Goal: Transaction & Acquisition: Purchase product/service

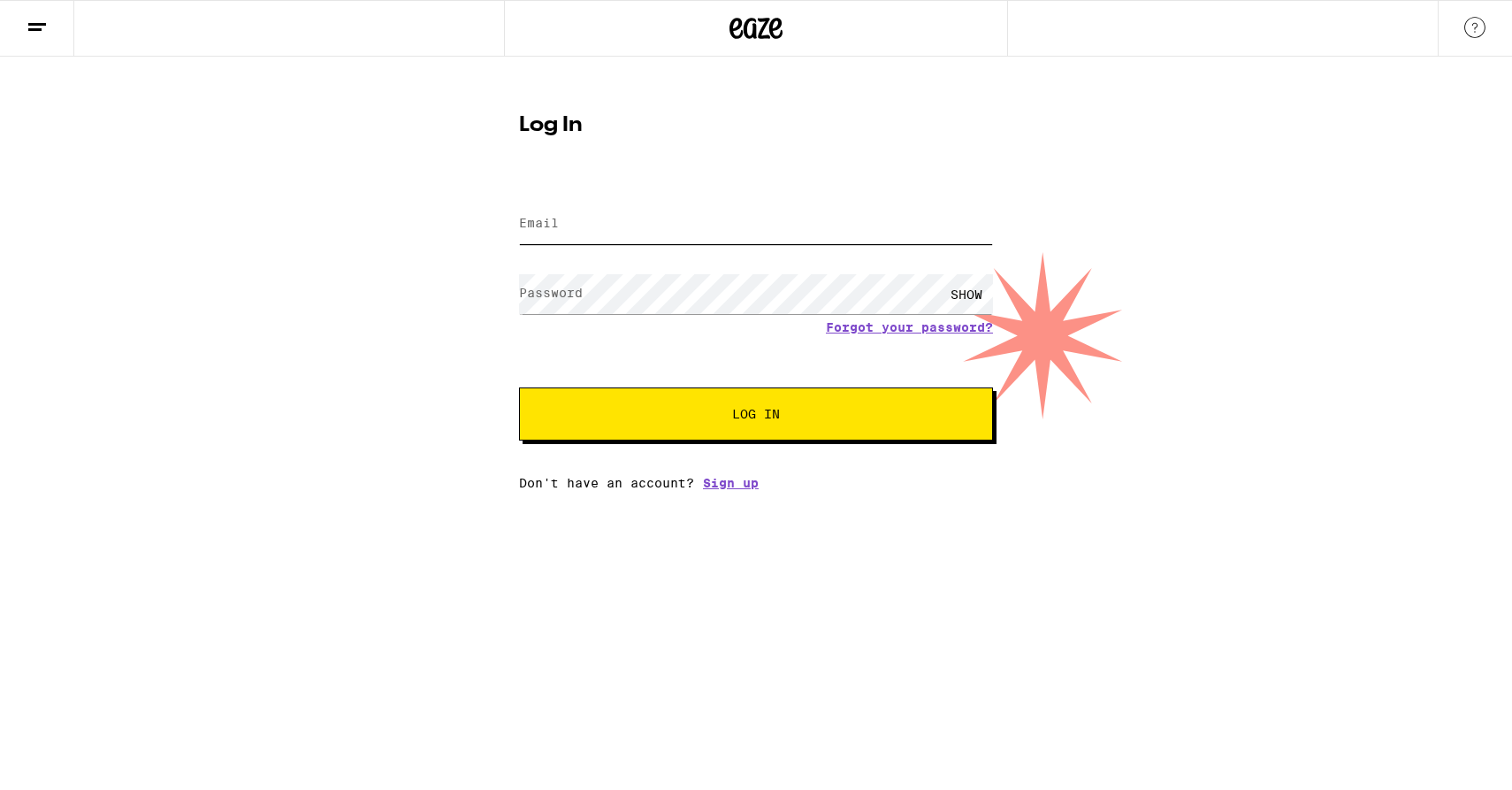
click at [620, 209] on input "Email" at bounding box center [756, 224] width 474 height 40
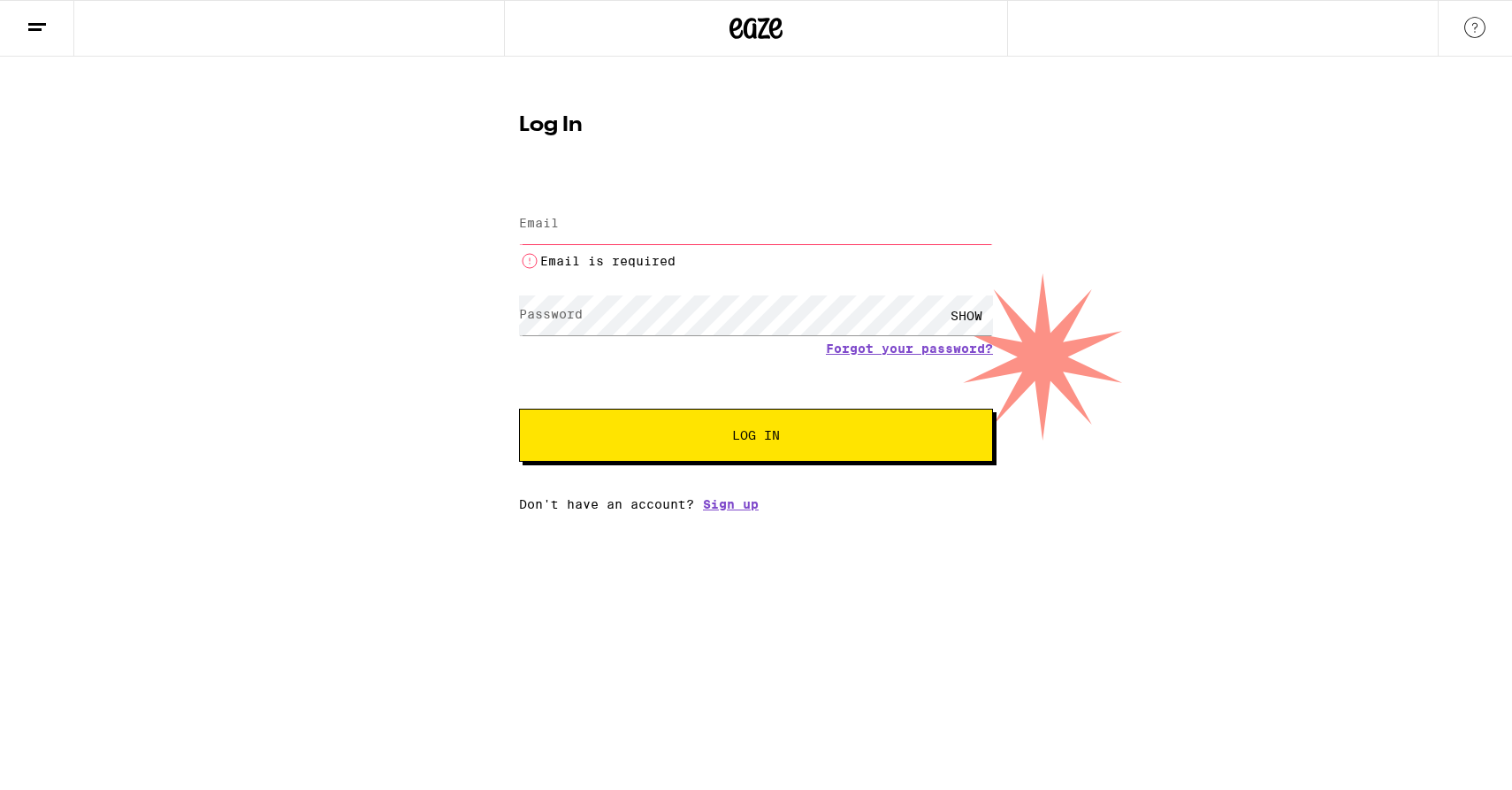
type input "[EMAIL_ADDRESS][DOMAIN_NAME]"
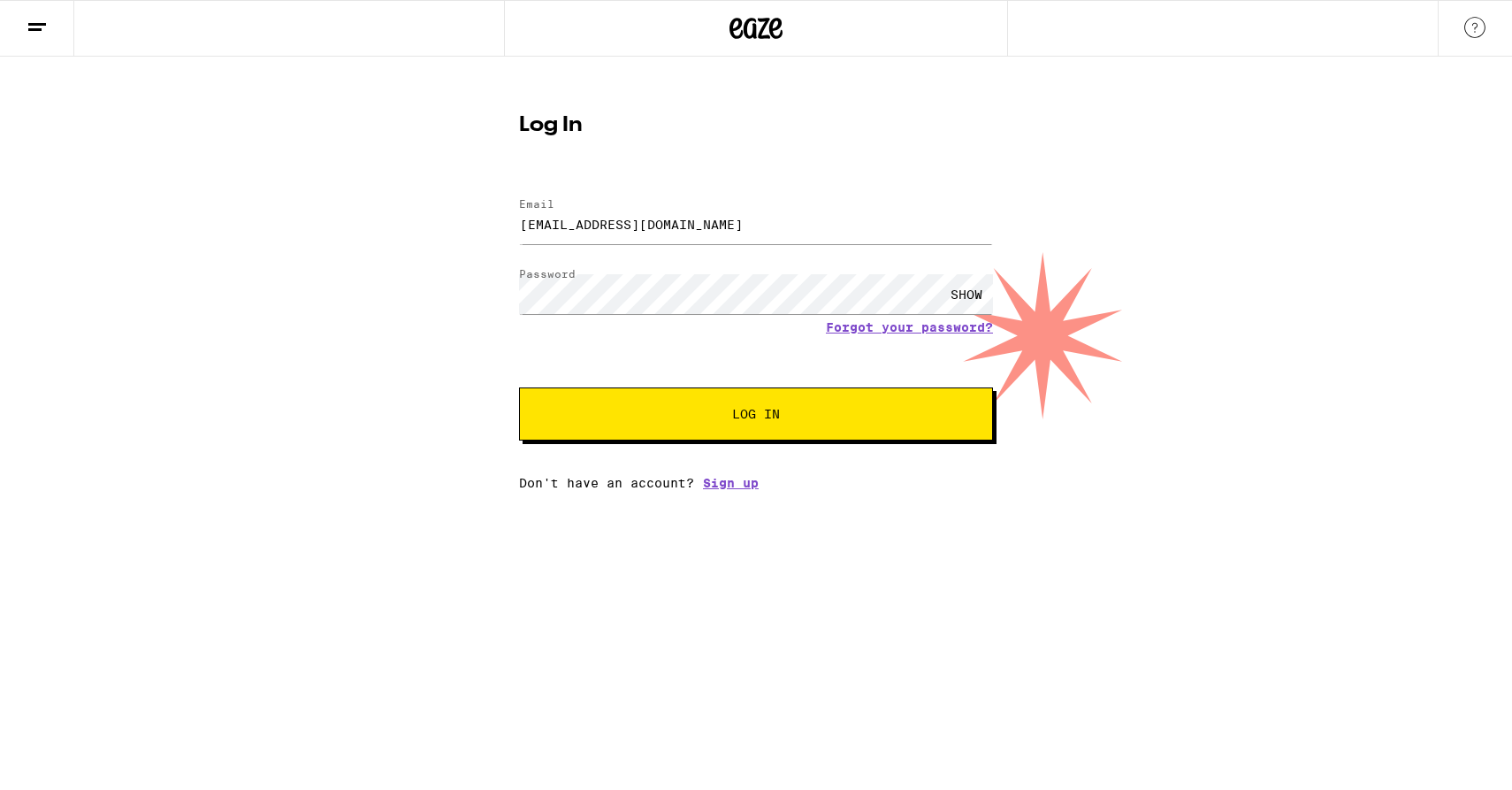
click at [652, 410] on button "Log In" at bounding box center [756, 414] width 474 height 53
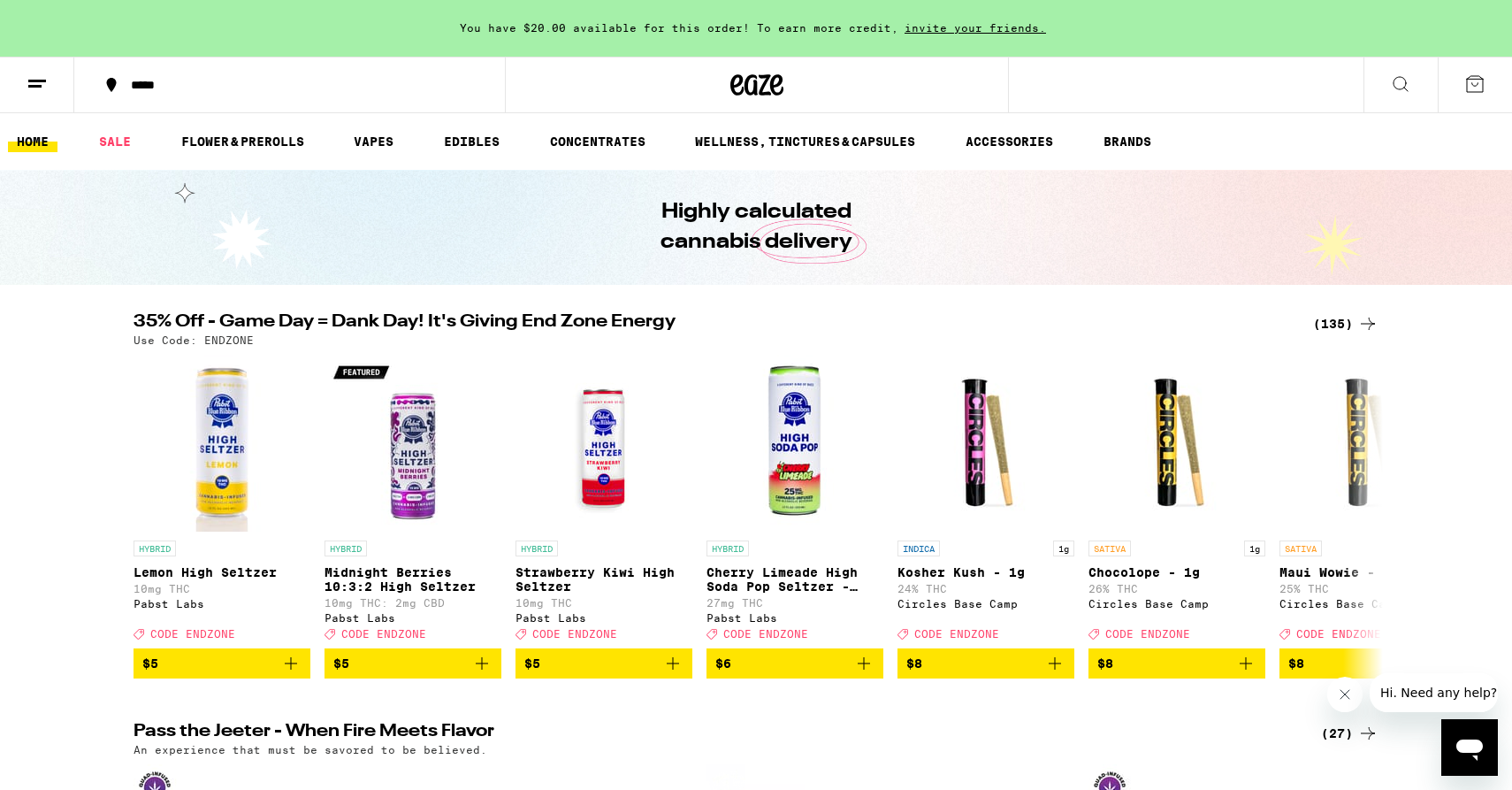
click at [22, 82] on button at bounding box center [37, 85] width 74 height 56
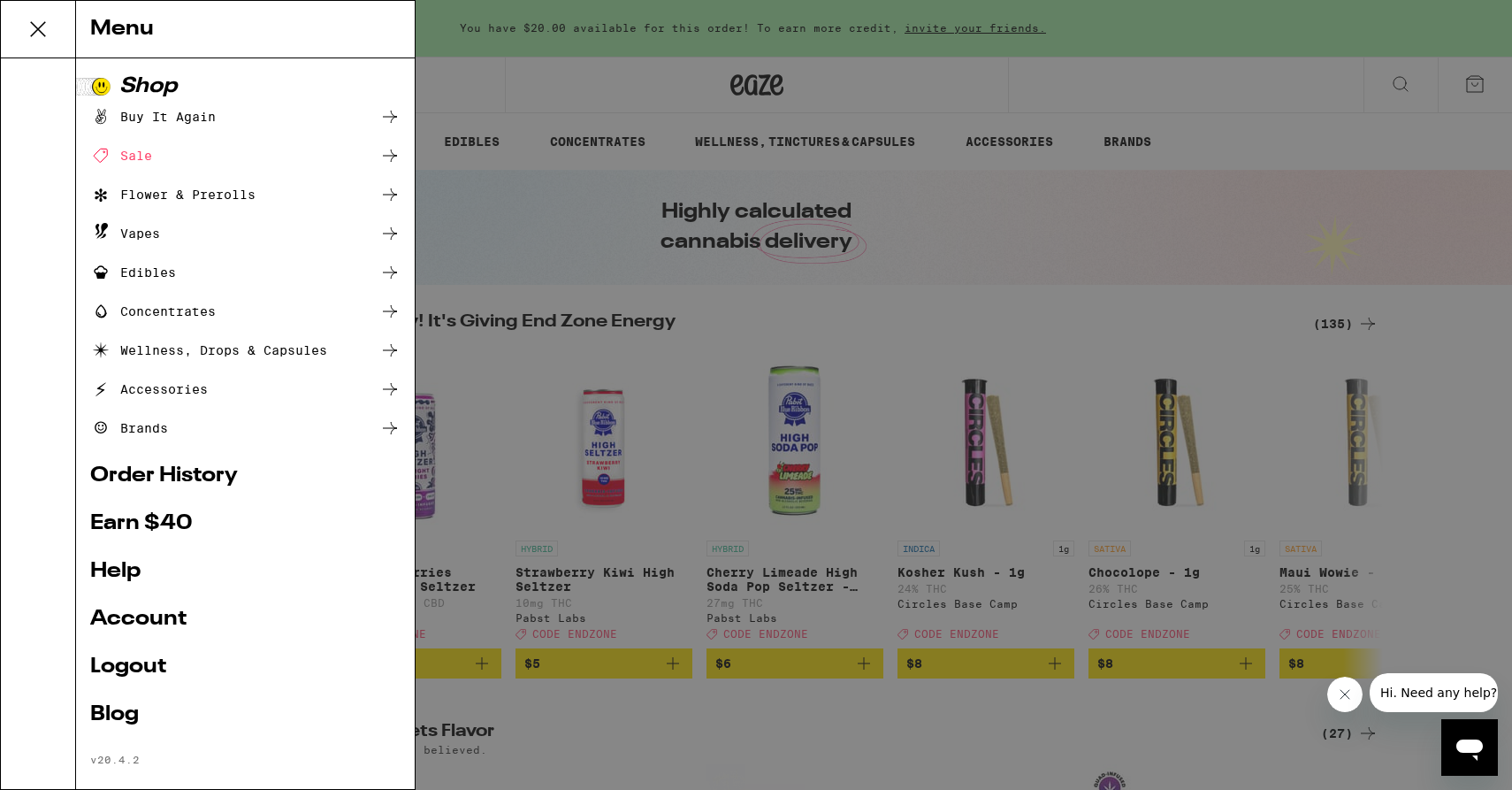
scroll to position [23, 0]
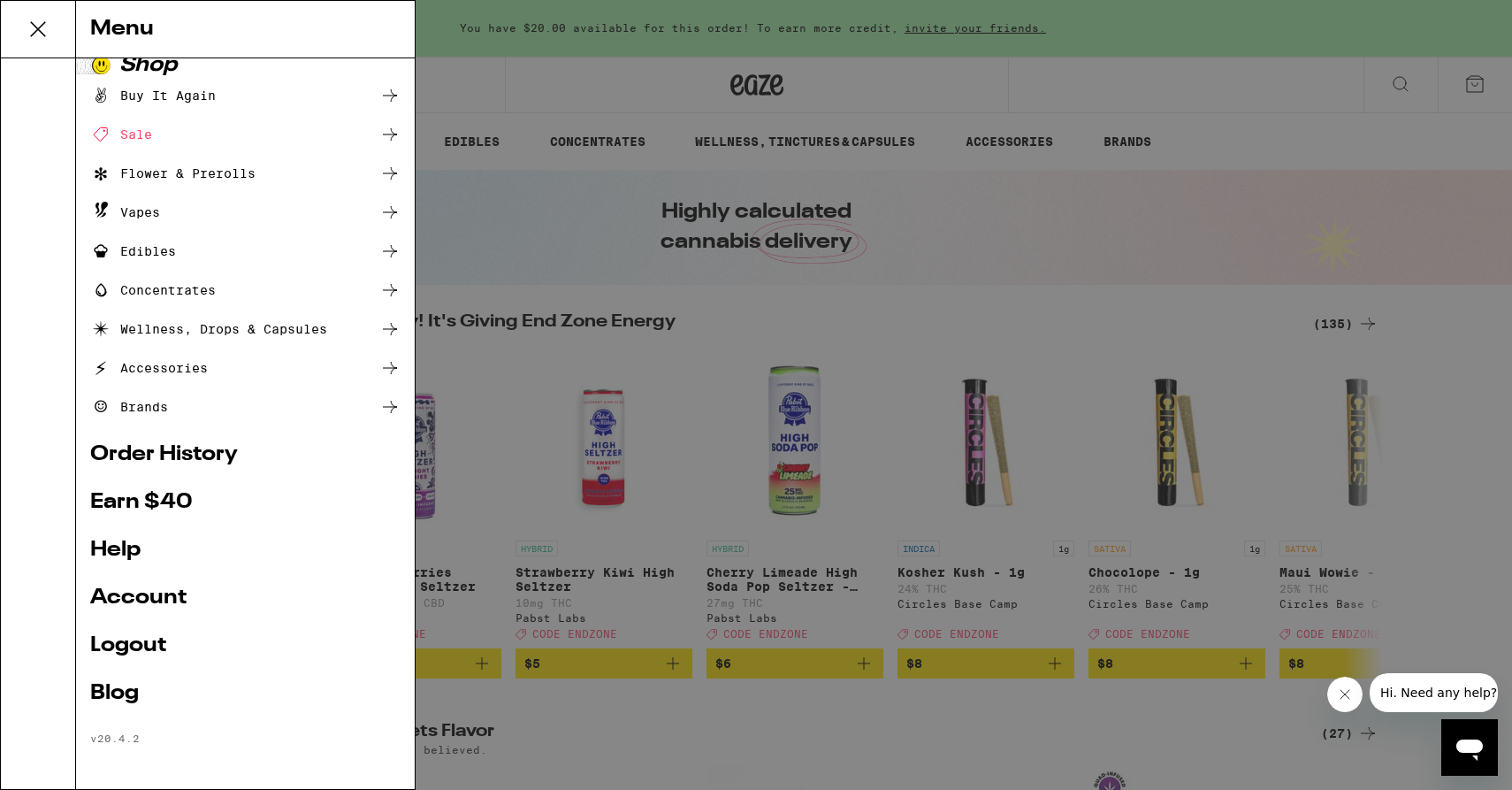
click at [135, 589] on link "Account" at bounding box center [245, 598] width 311 height 22
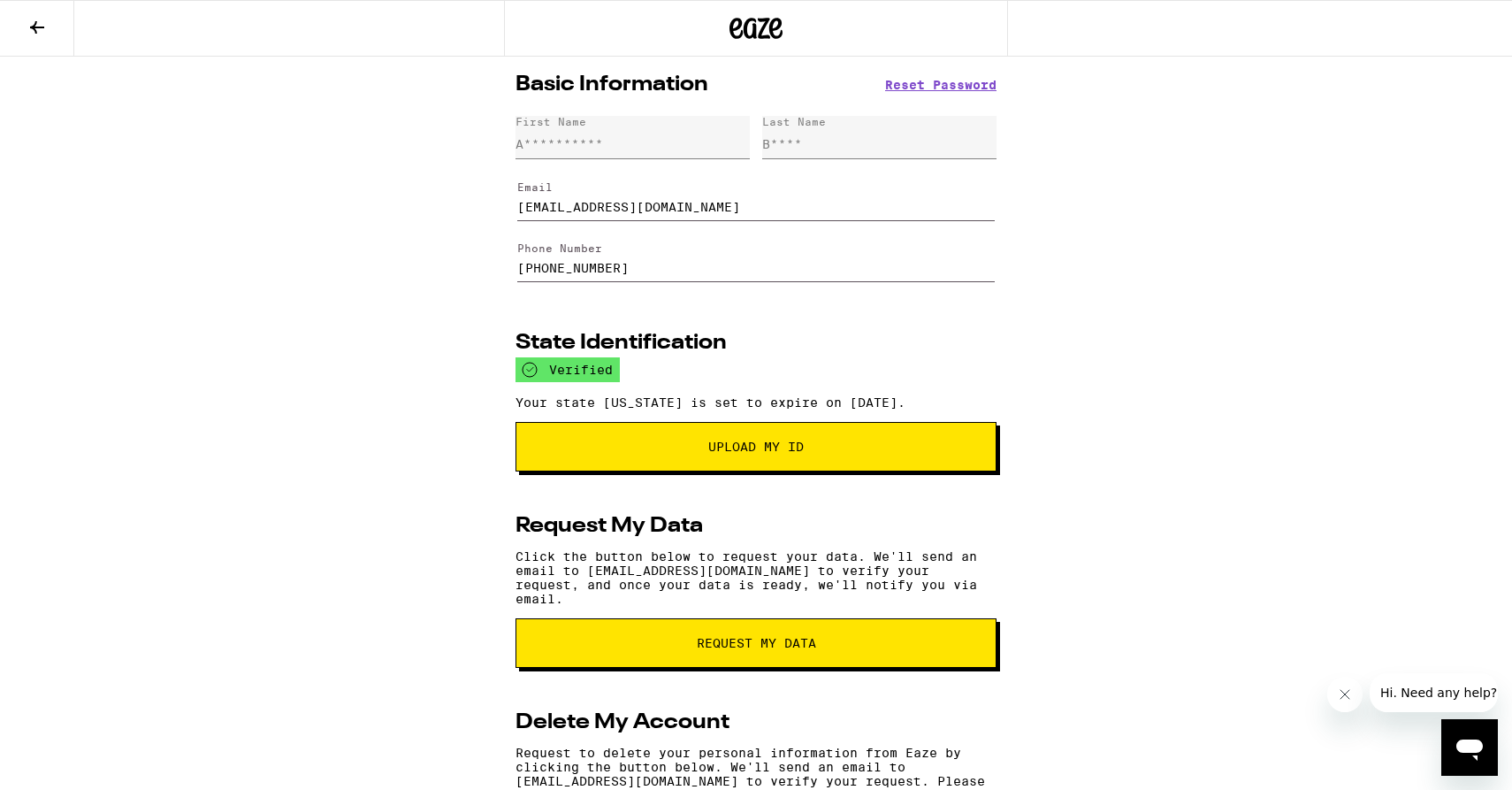
click at [46, 20] on icon at bounding box center [37, 27] width 22 height 22
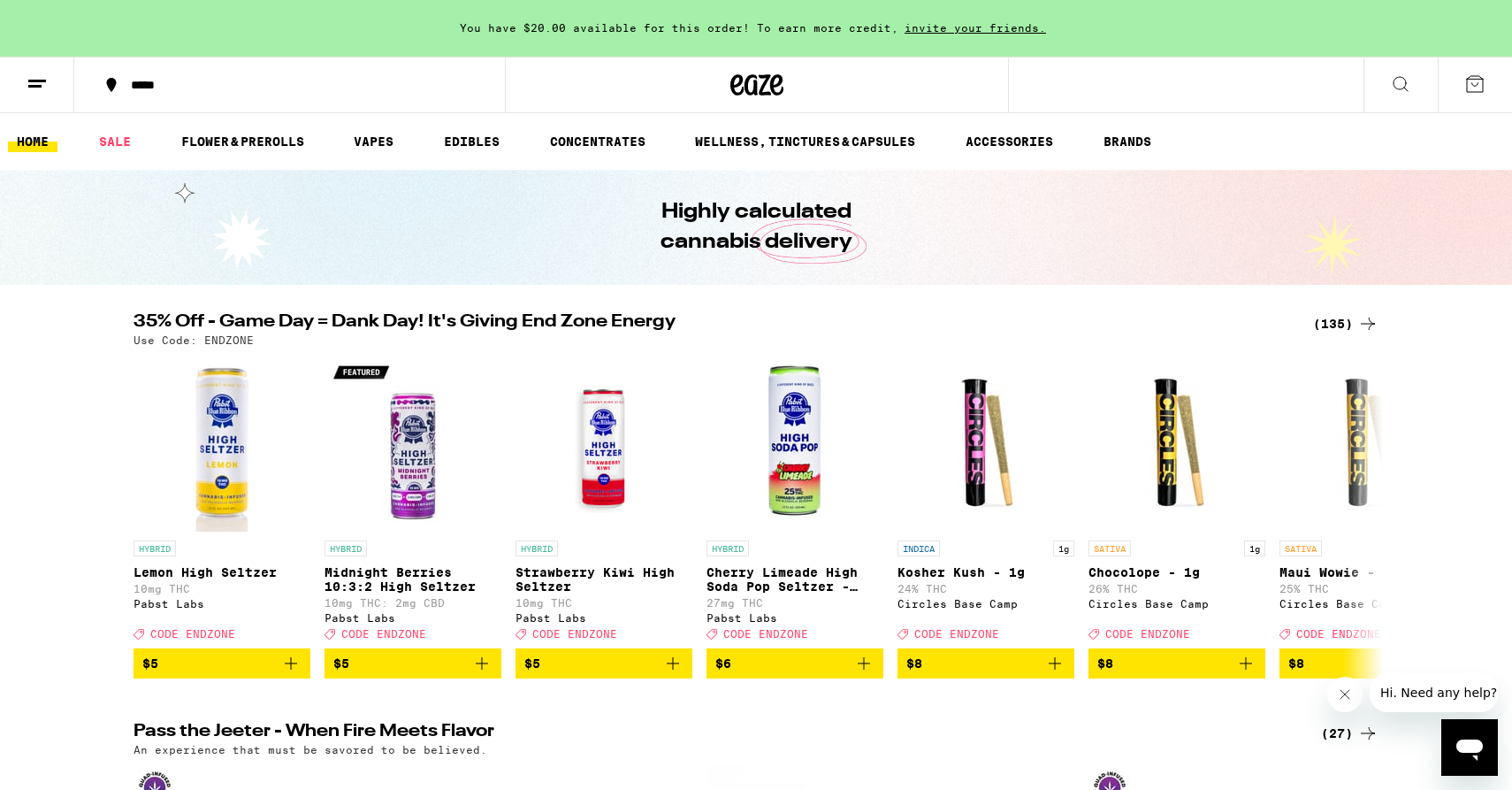
click at [31, 97] on button at bounding box center [37, 85] width 74 height 56
click at [46, 78] on icon at bounding box center [37, 84] width 22 height 22
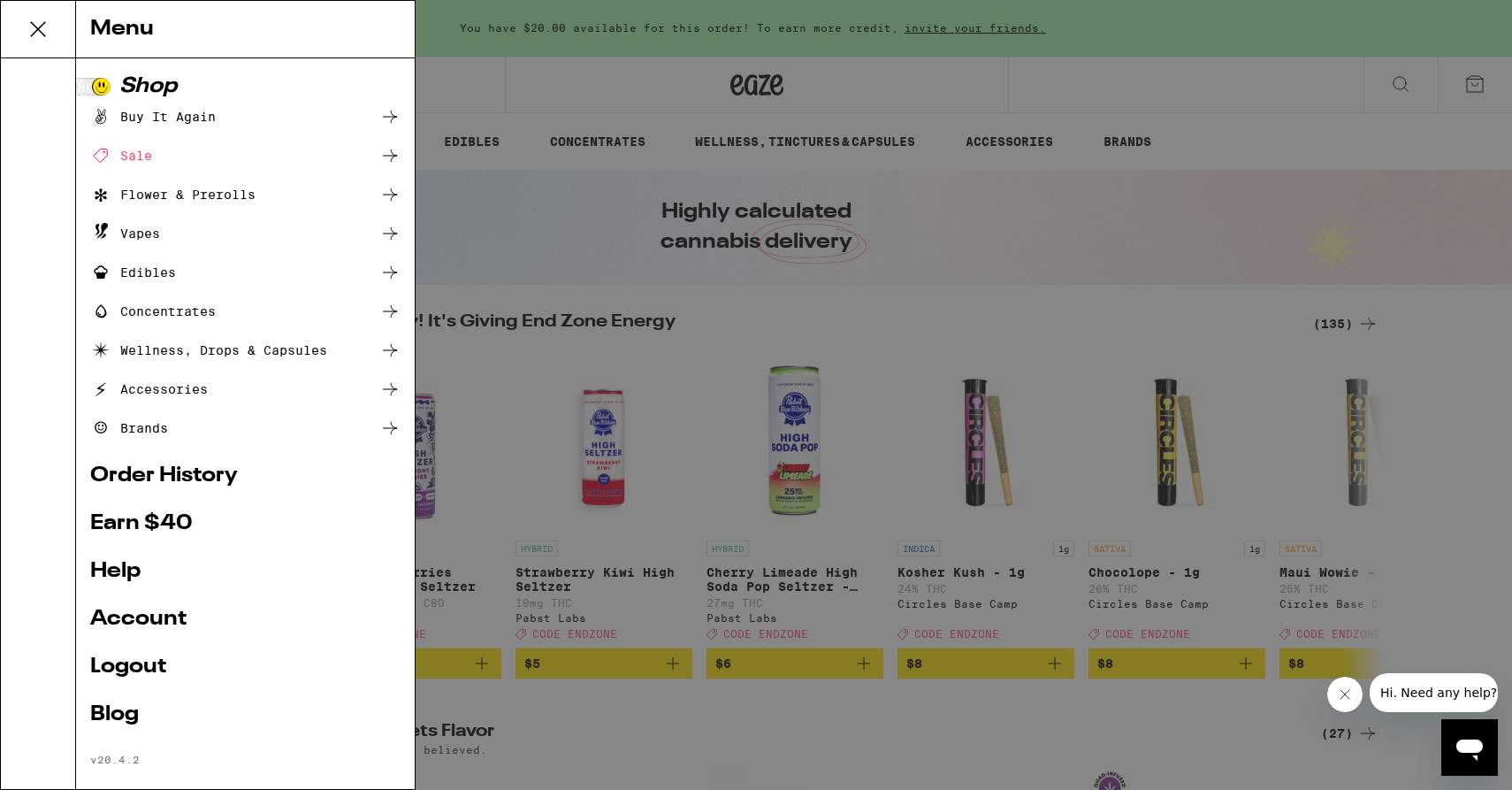
click at [144, 474] on link "Order History" at bounding box center [245, 476] width 311 height 22
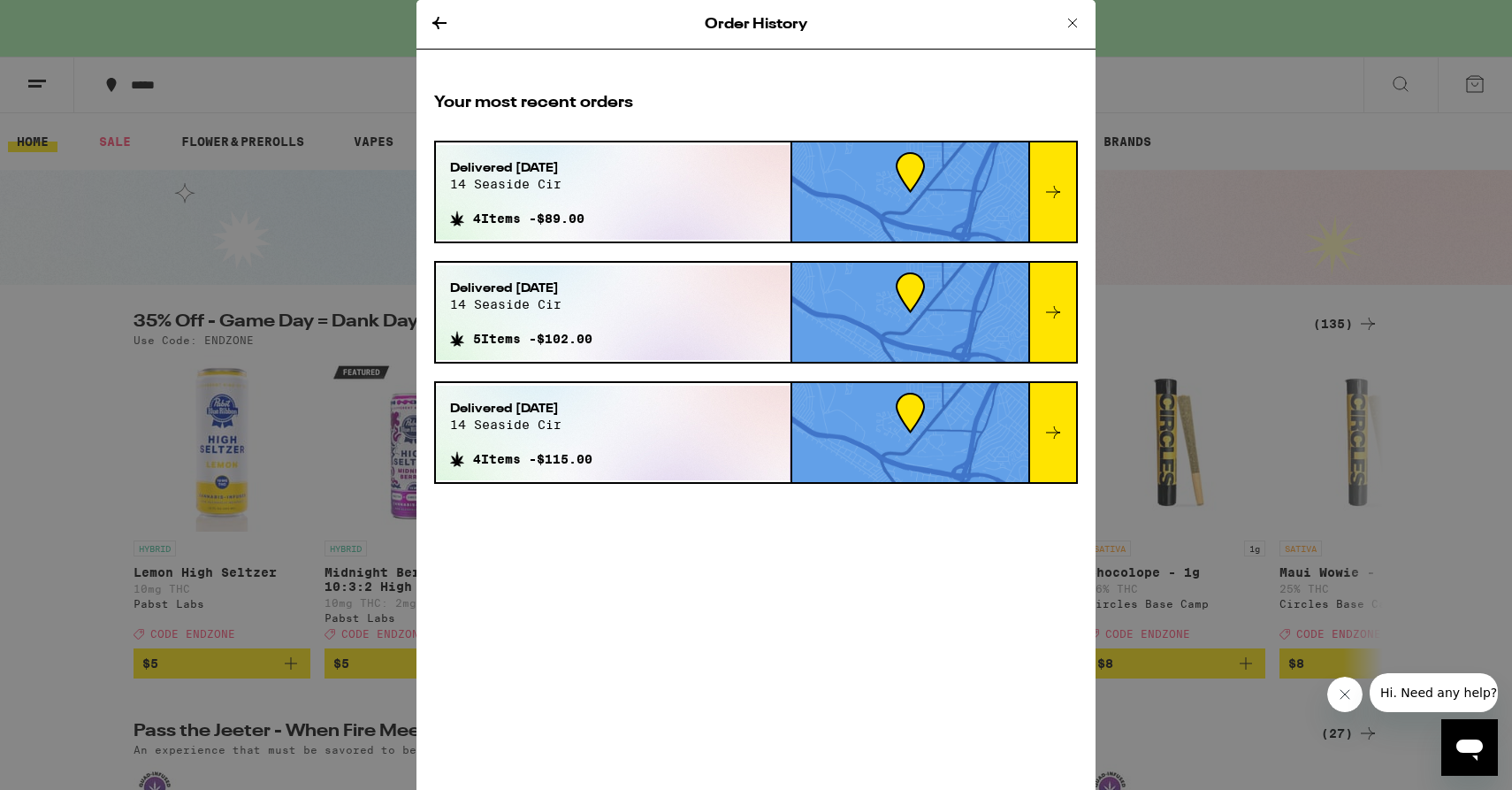
click at [1058, 182] on icon at bounding box center [1054, 192] width 22 height 22
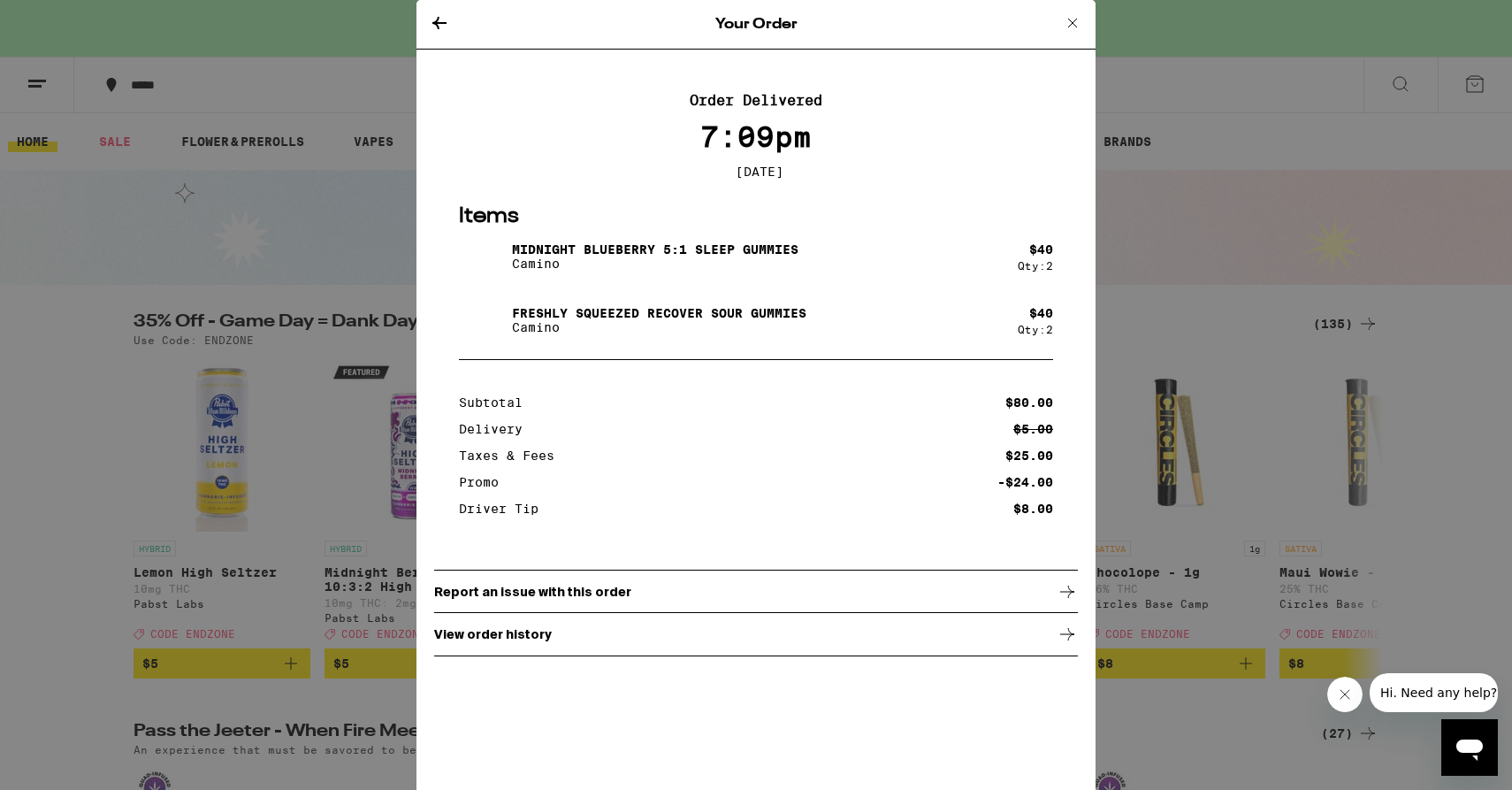
click at [1068, 21] on icon at bounding box center [1073, 23] width 22 height 22
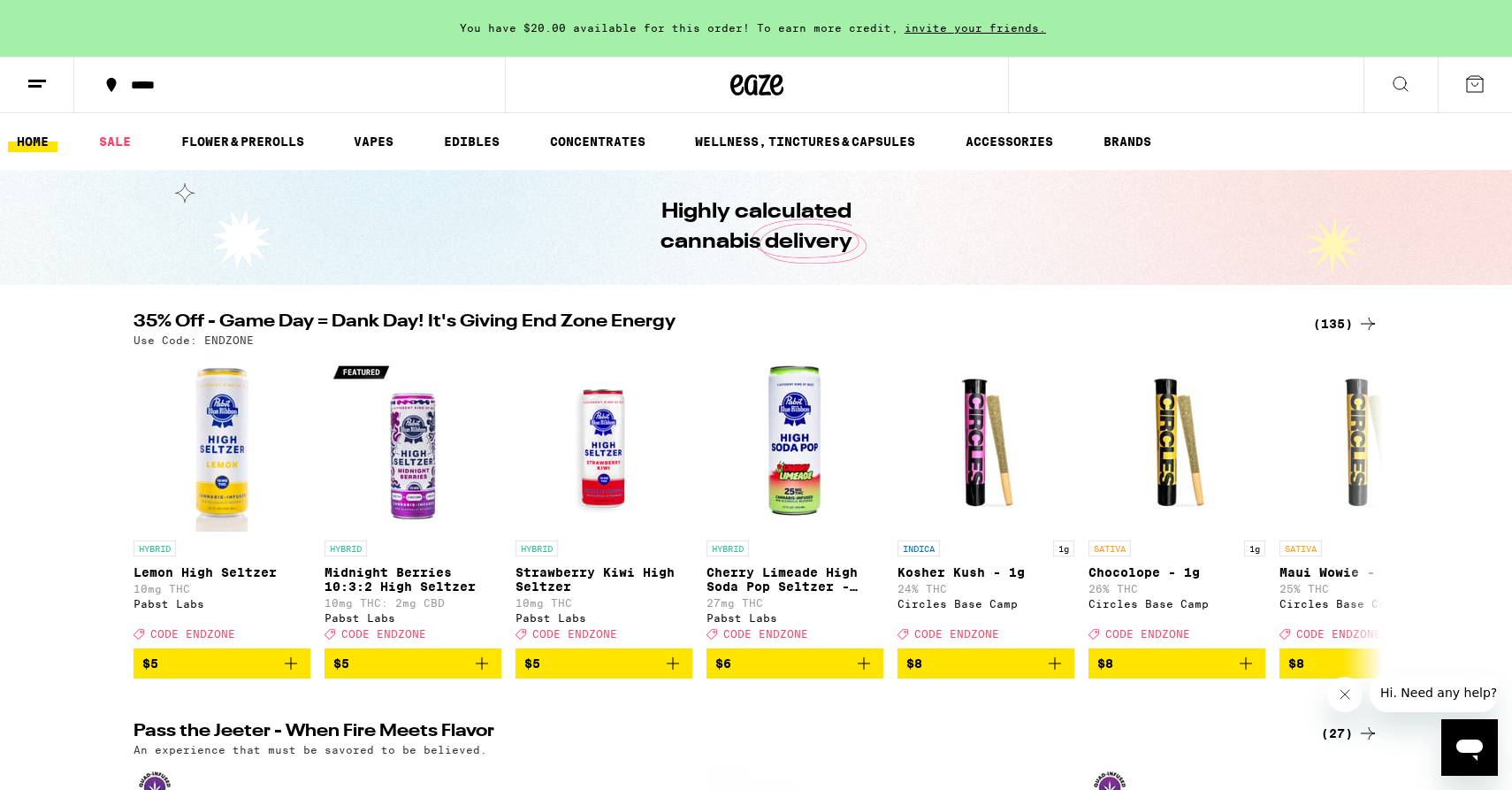
click at [1405, 82] on icon at bounding box center [1401, 84] width 14 height 14
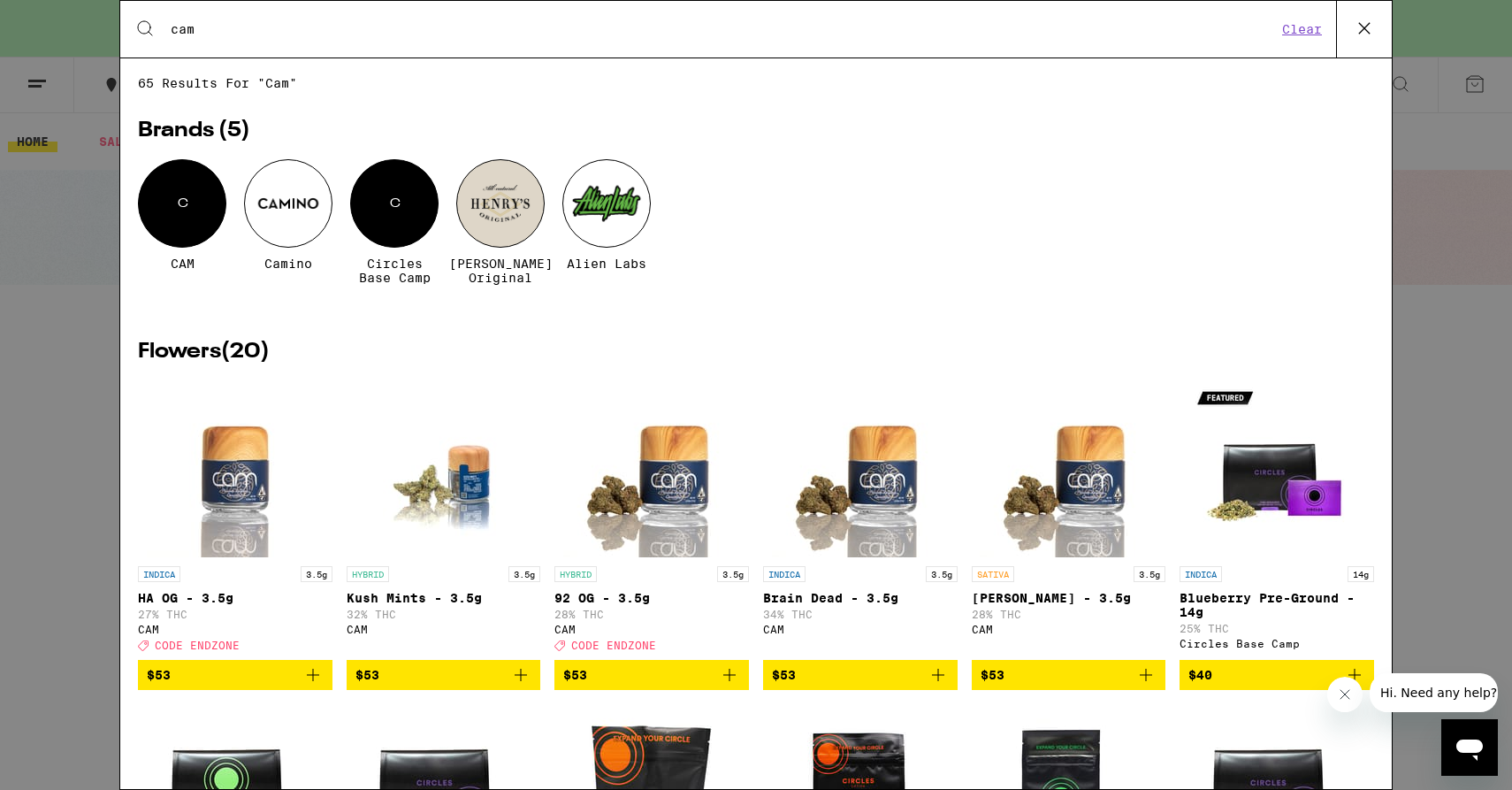
type input "cam"
click at [296, 182] on div at bounding box center [288, 203] width 88 height 88
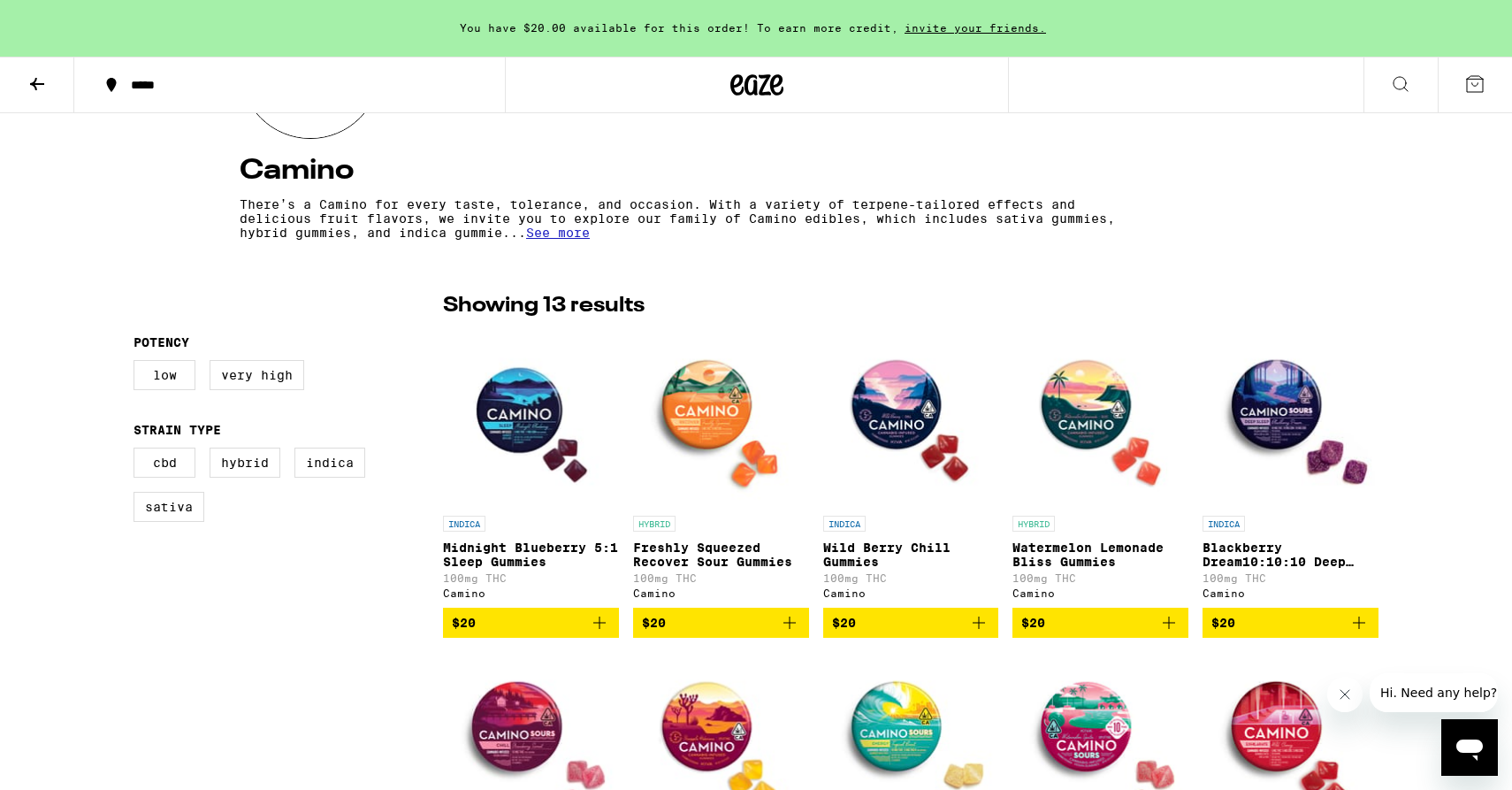
scroll to position [298, 0]
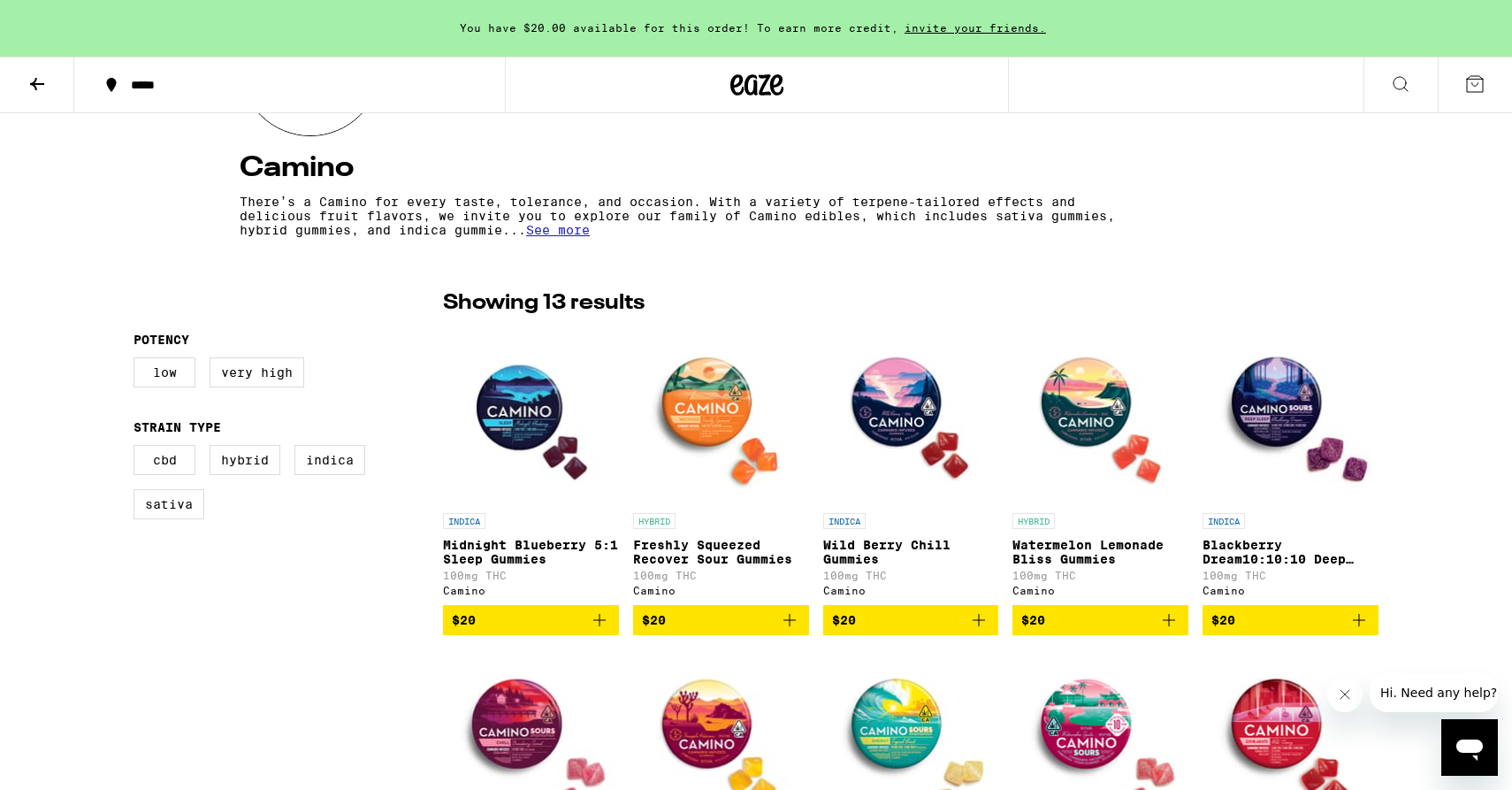
click at [604, 627] on icon "Add to bag" at bounding box center [600, 620] width 22 height 22
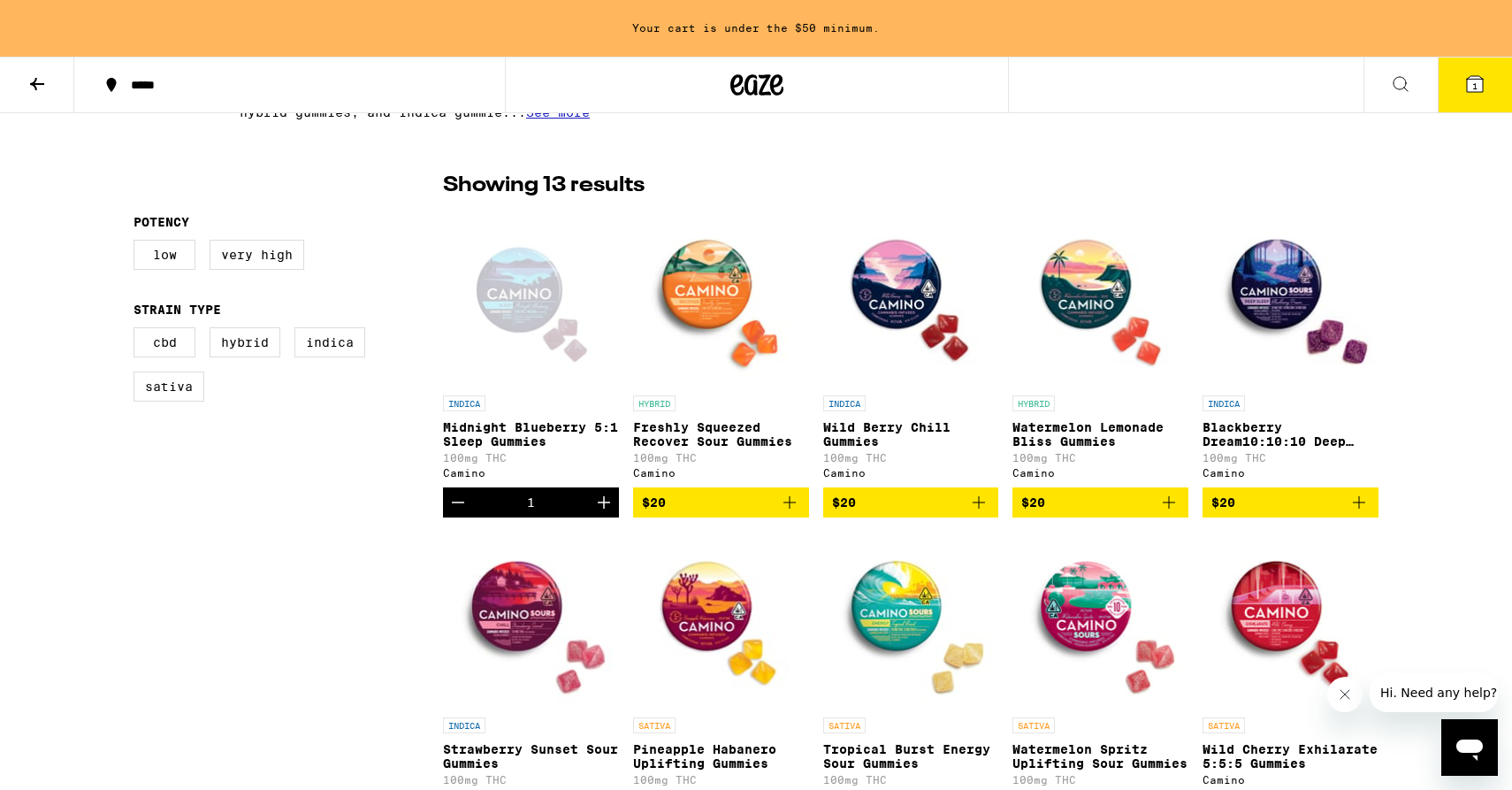
scroll to position [418, 0]
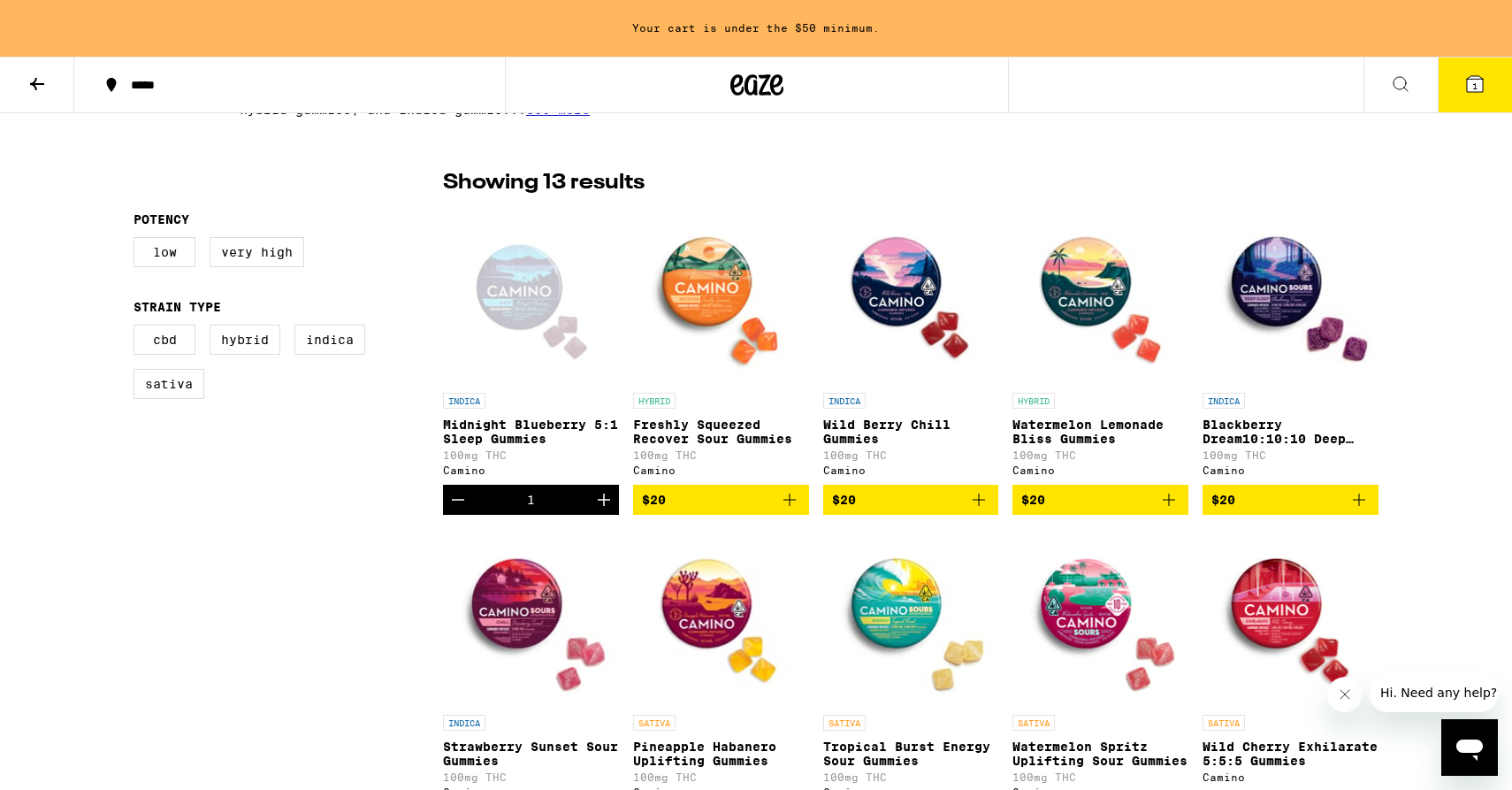
click at [792, 505] on icon "Add to bag" at bounding box center [790, 500] width 22 height 22
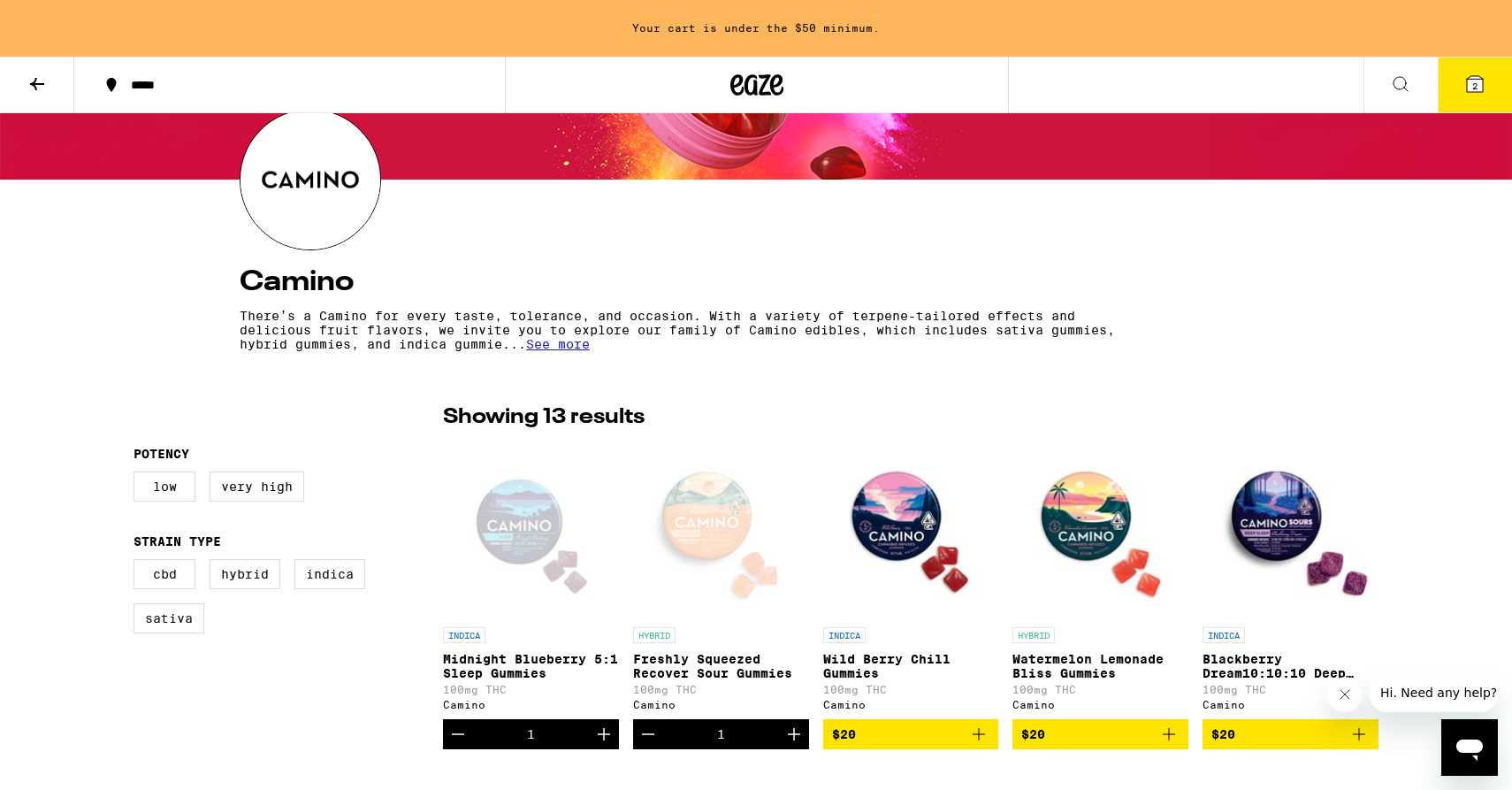
scroll to position [180, 0]
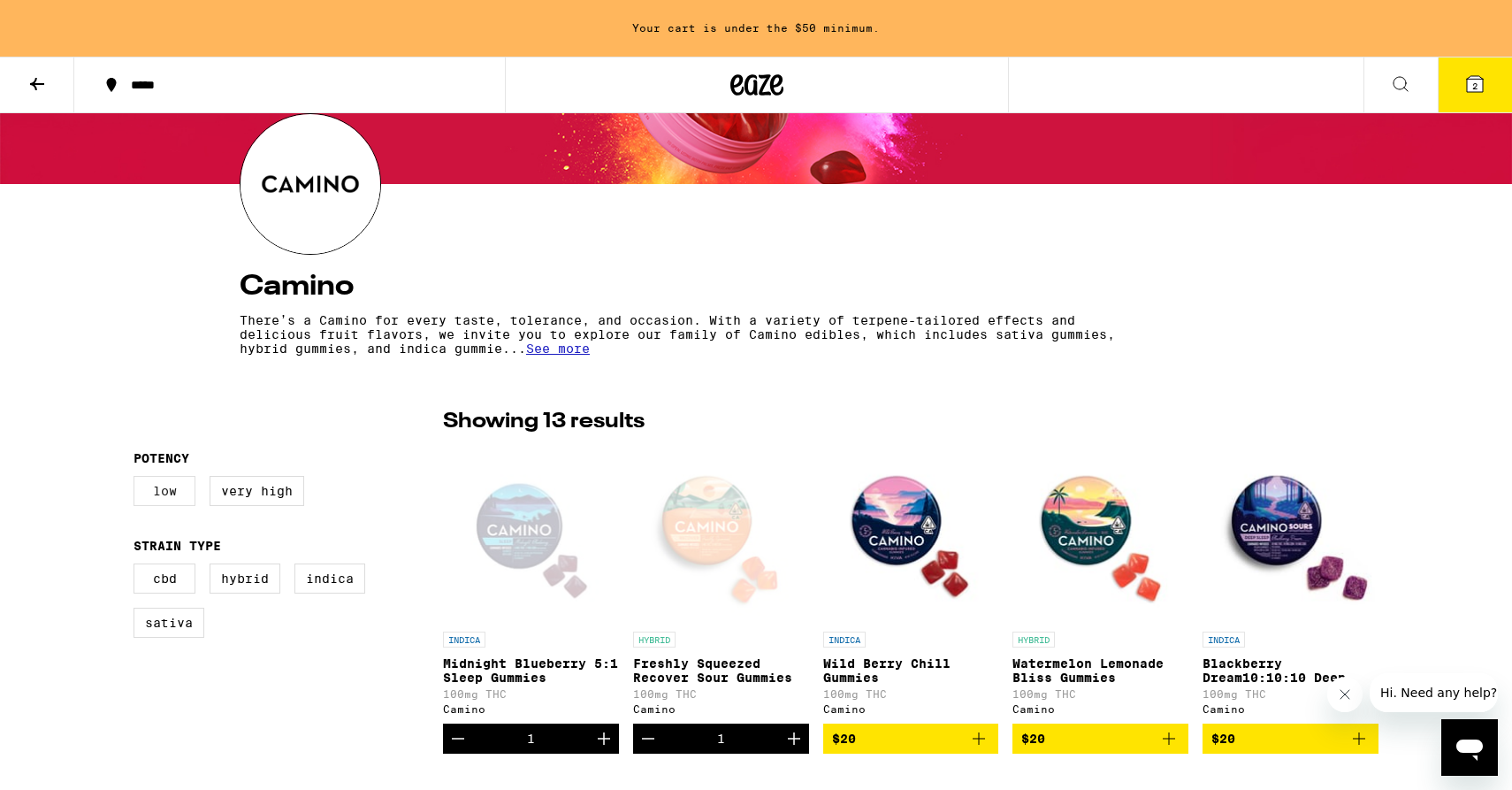
click at [171, 497] on label "Low" at bounding box center [164, 491] width 62 height 30
click at [138, 479] on input "Low" at bounding box center [137, 478] width 1 height 1
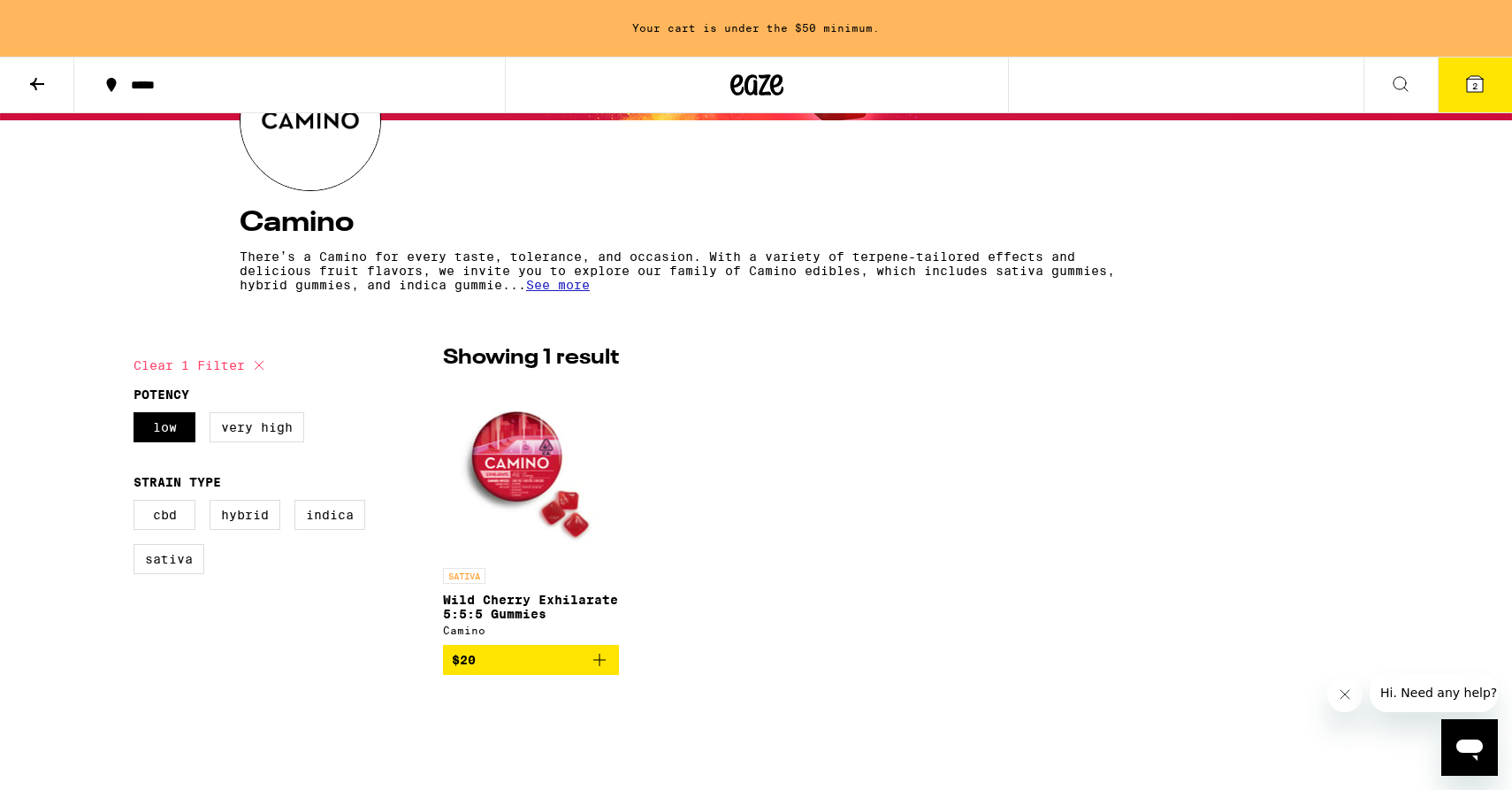
scroll to position [255, 0]
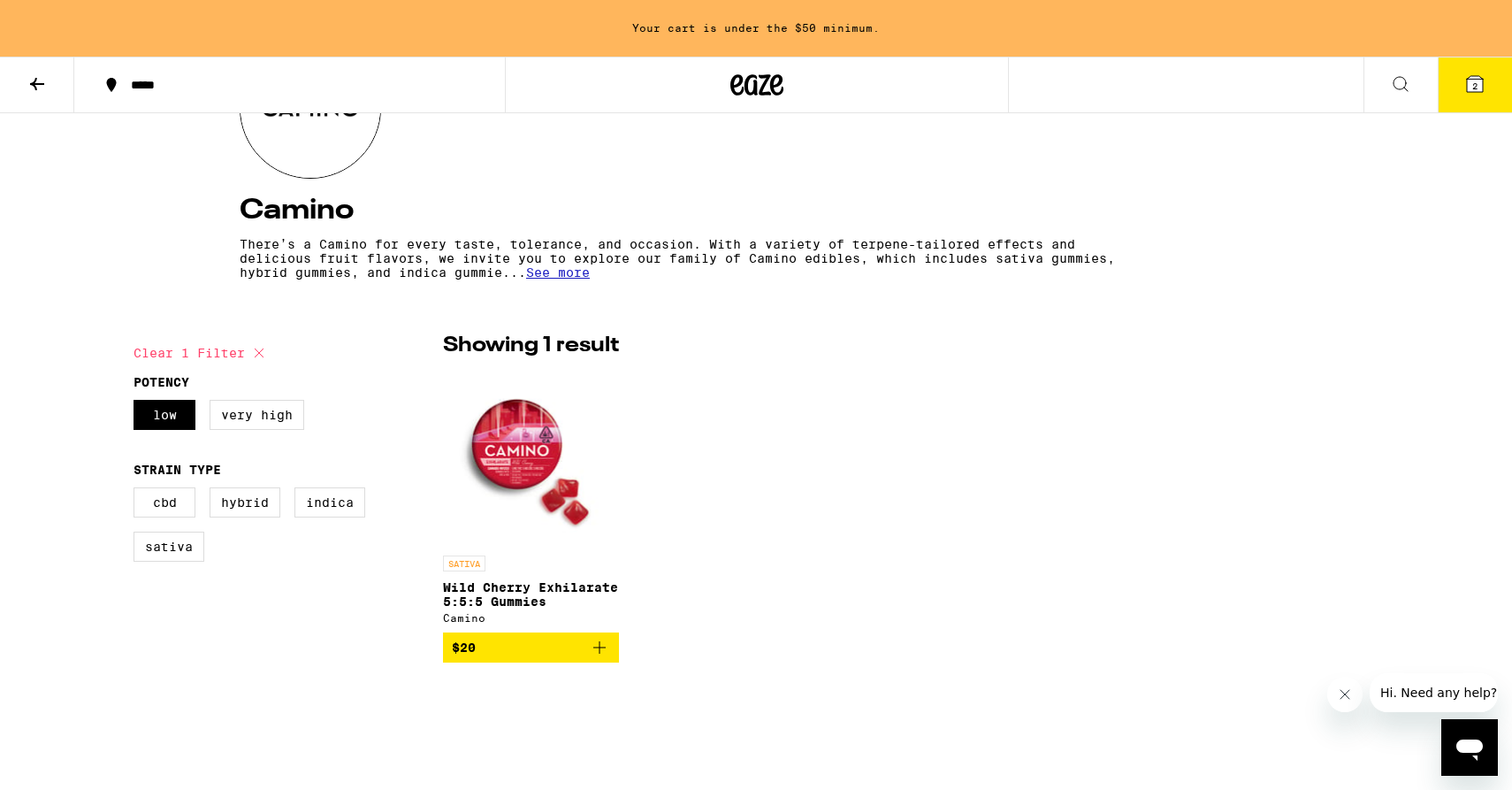
click at [523, 432] on img "Open page for Wild Cherry Exhilarate 5:5:5 Gummies from Camino" at bounding box center [531, 458] width 176 height 177
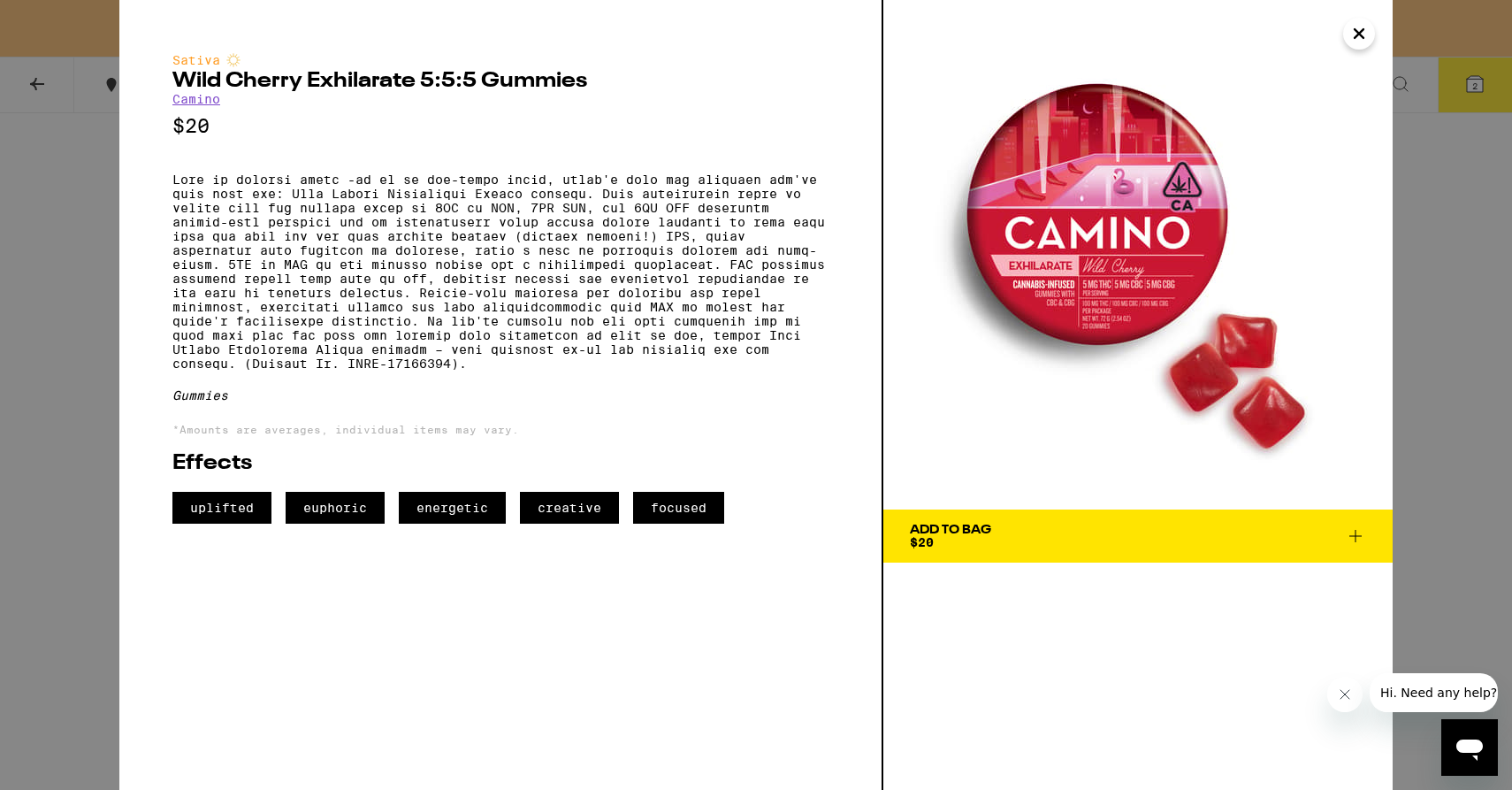
click at [1212, 531] on span "Add To Bag $20" at bounding box center [1138, 536] width 456 height 24
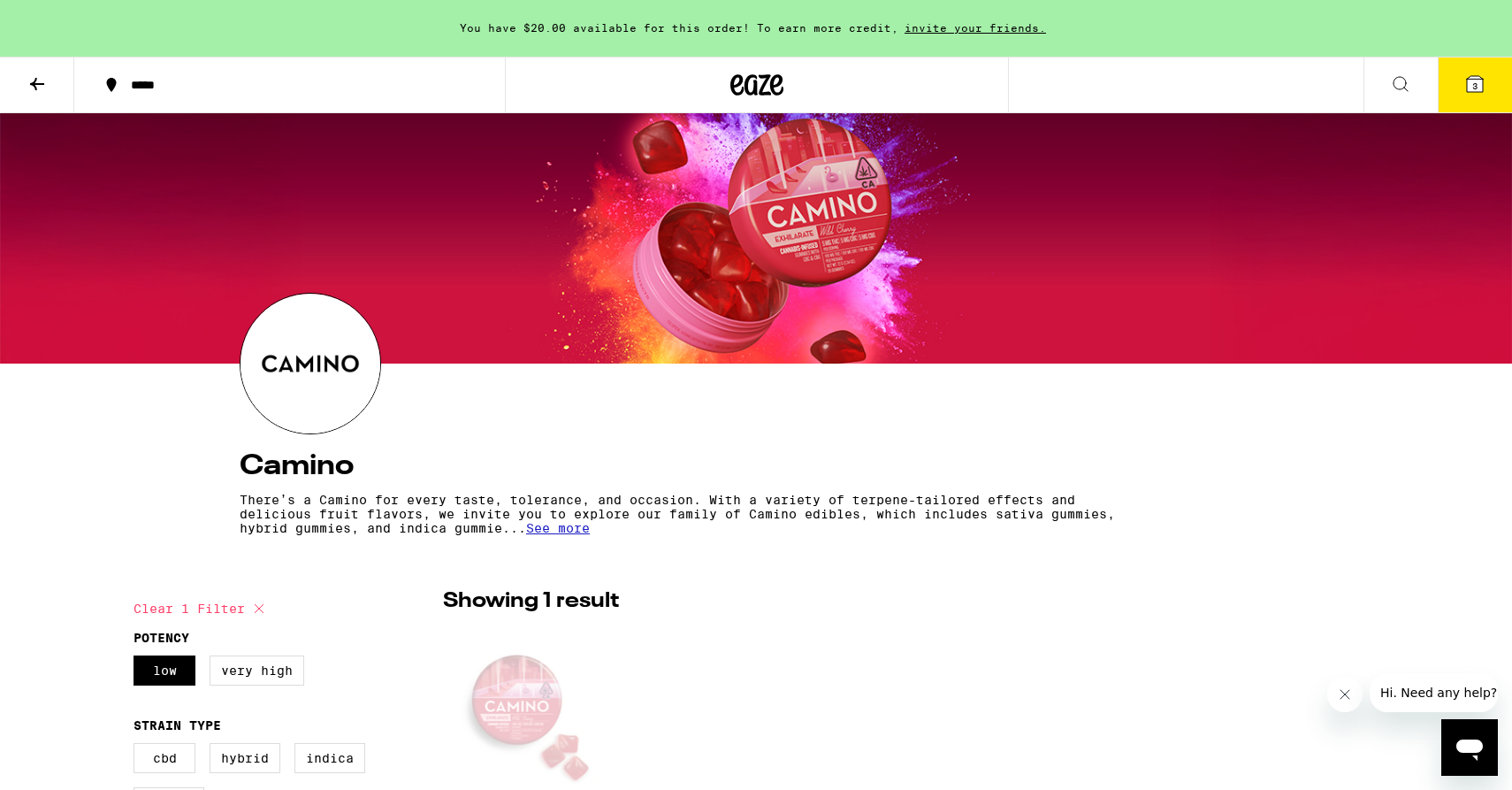
click at [1476, 90] on span "3" at bounding box center [1474, 85] width 5 height 11
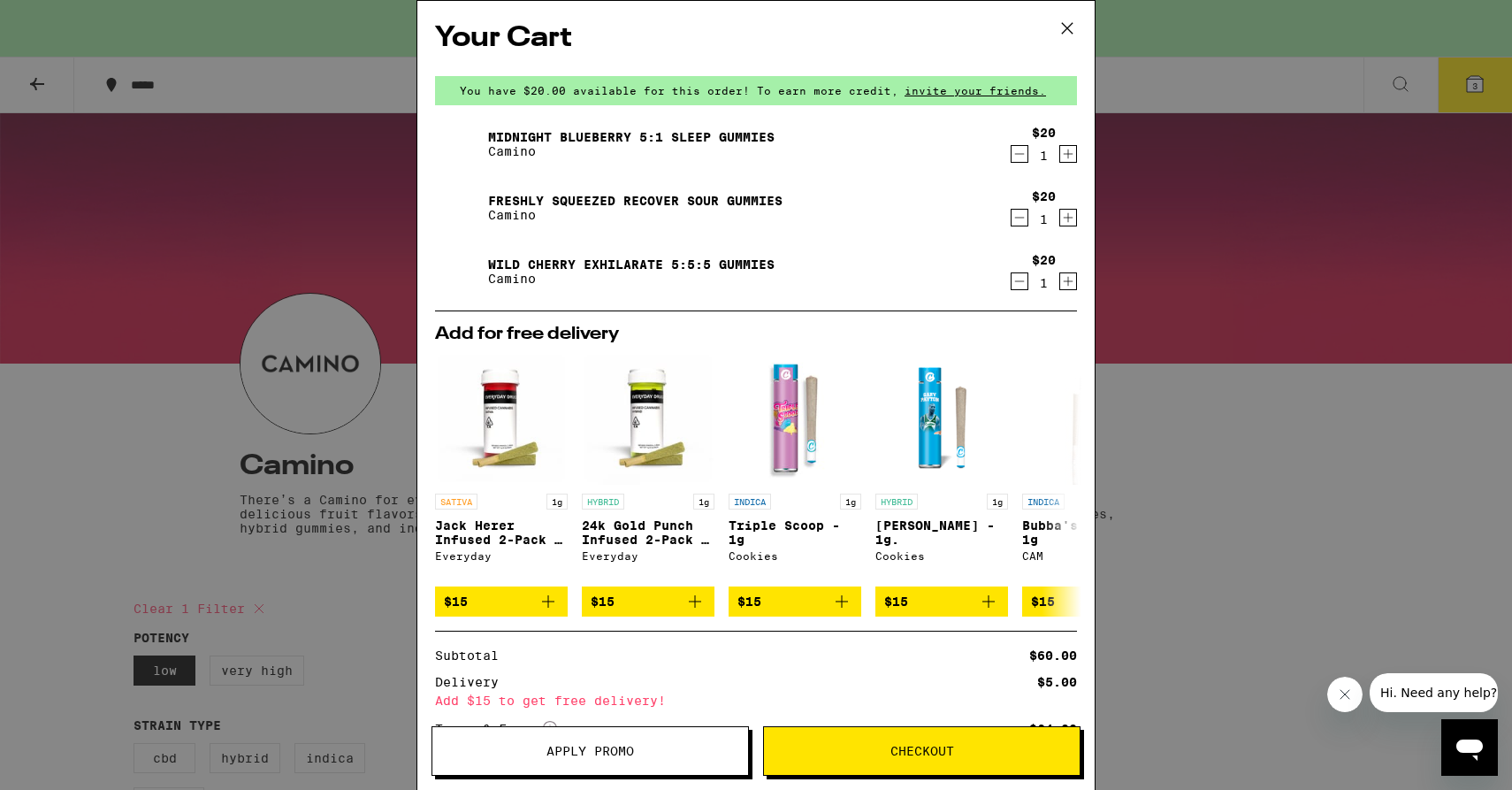
click at [1021, 222] on icon "Decrement" at bounding box center [1019, 218] width 16 height 22
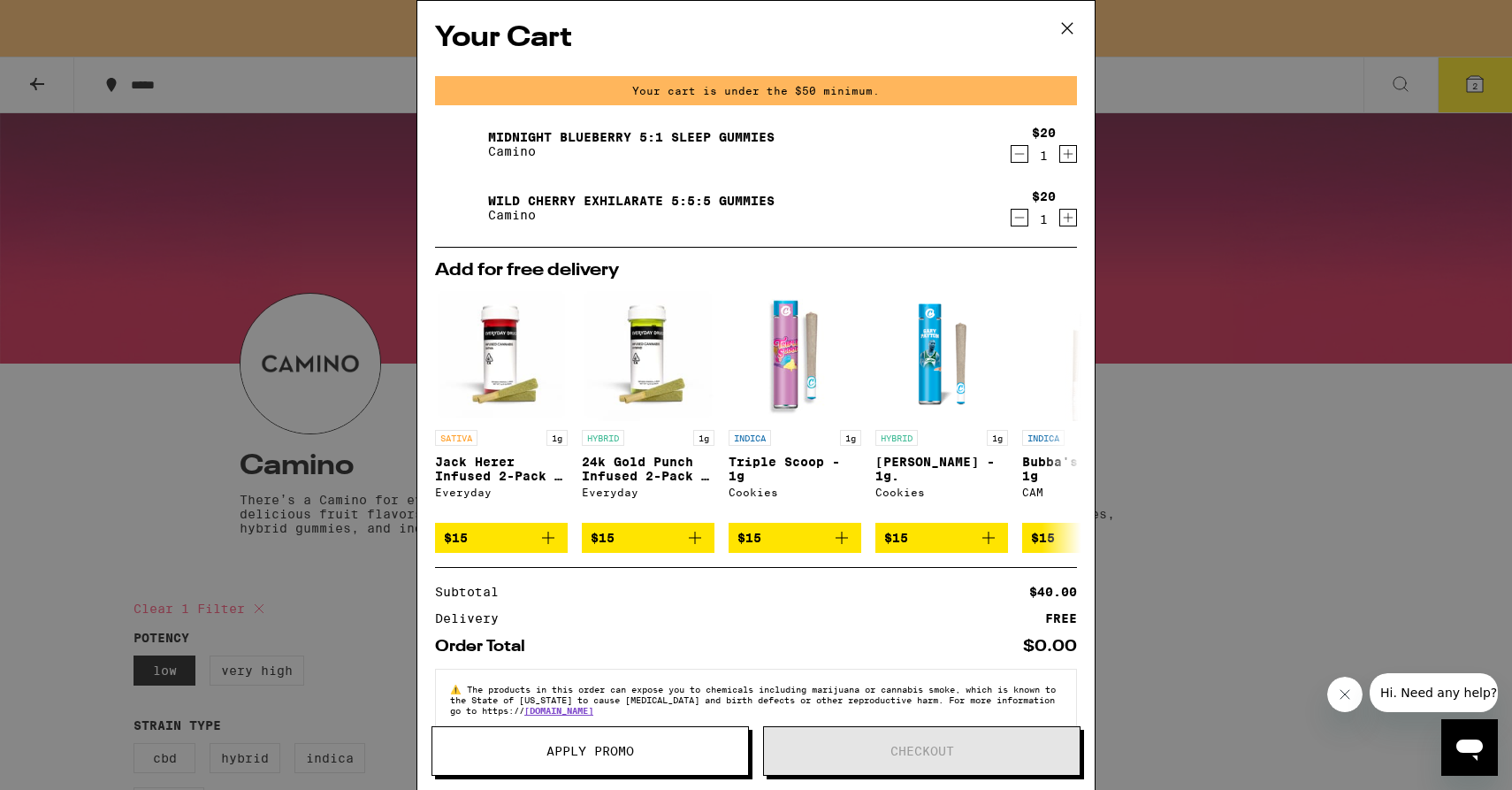
click at [571, 137] on link "Midnight Blueberry 5:1 Sleep Gummies" at bounding box center [630, 137] width 286 height 14
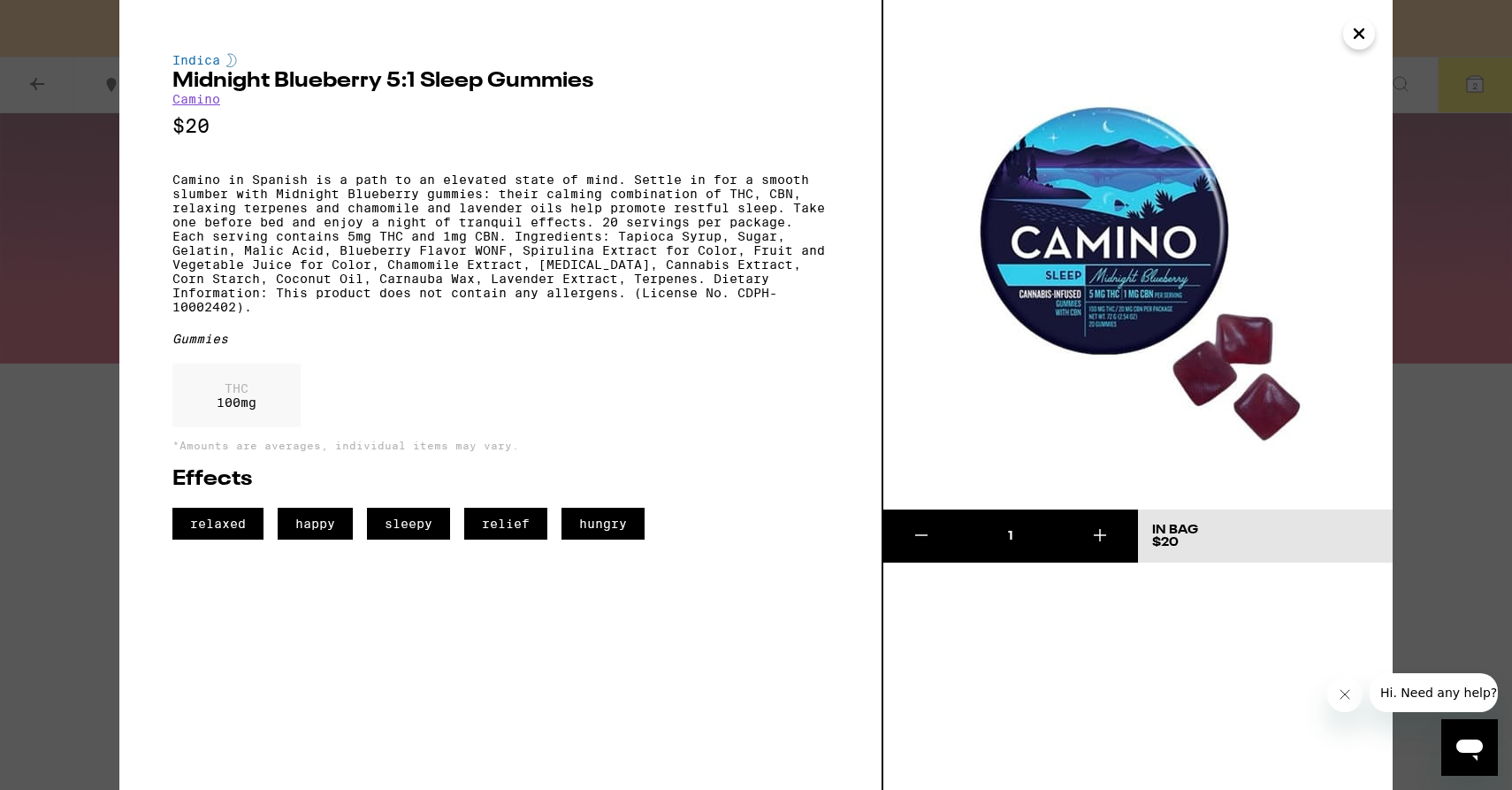
click at [1360, 42] on icon "Close" at bounding box center [1360, 33] width 22 height 26
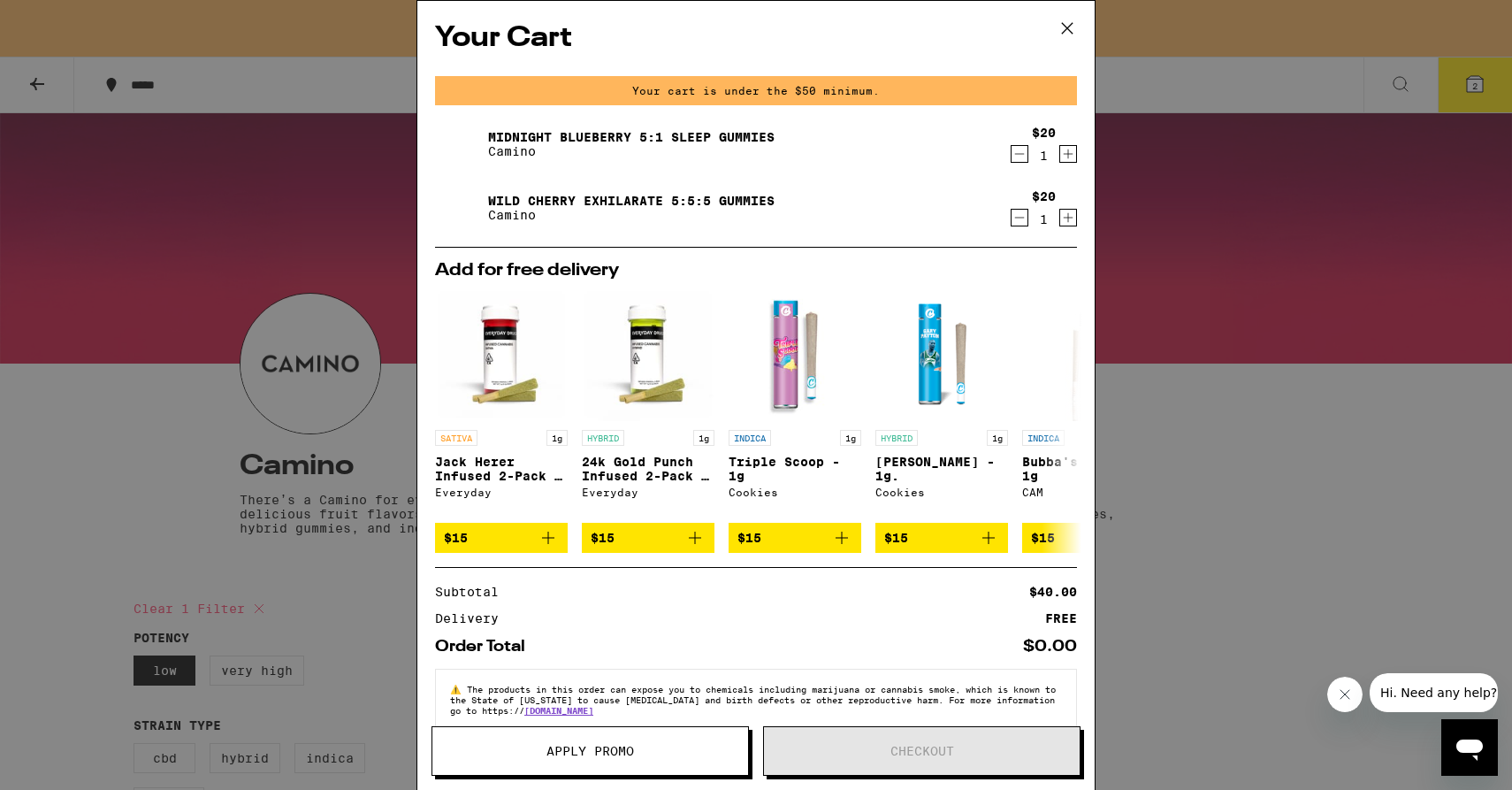
click at [1213, 338] on div "Your Cart Your cart is under the $50 minimum. Midnight Blueberry 5:1 Sleep Gumm…" at bounding box center [756, 395] width 1512 height 790
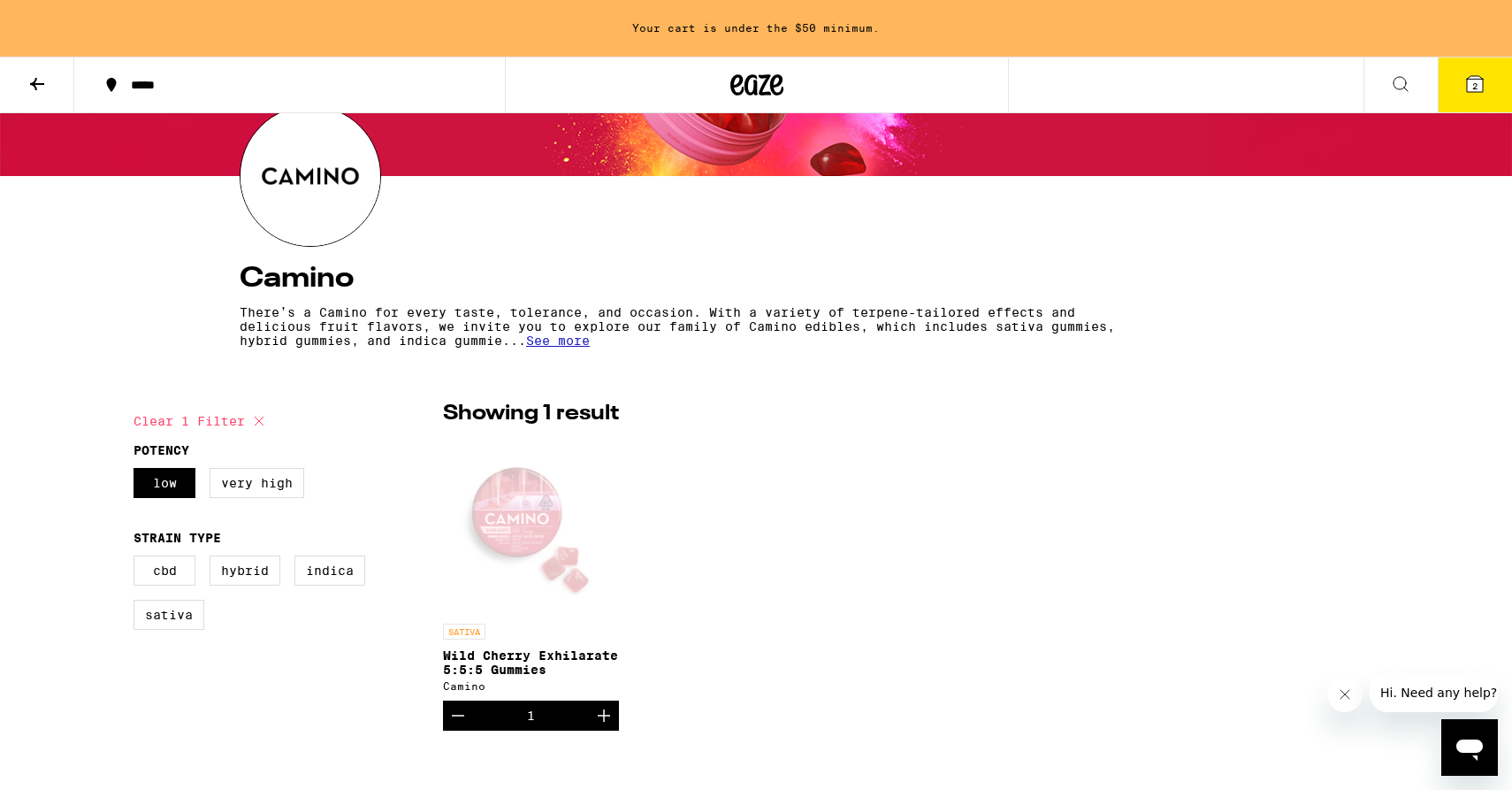
scroll to position [218, 0]
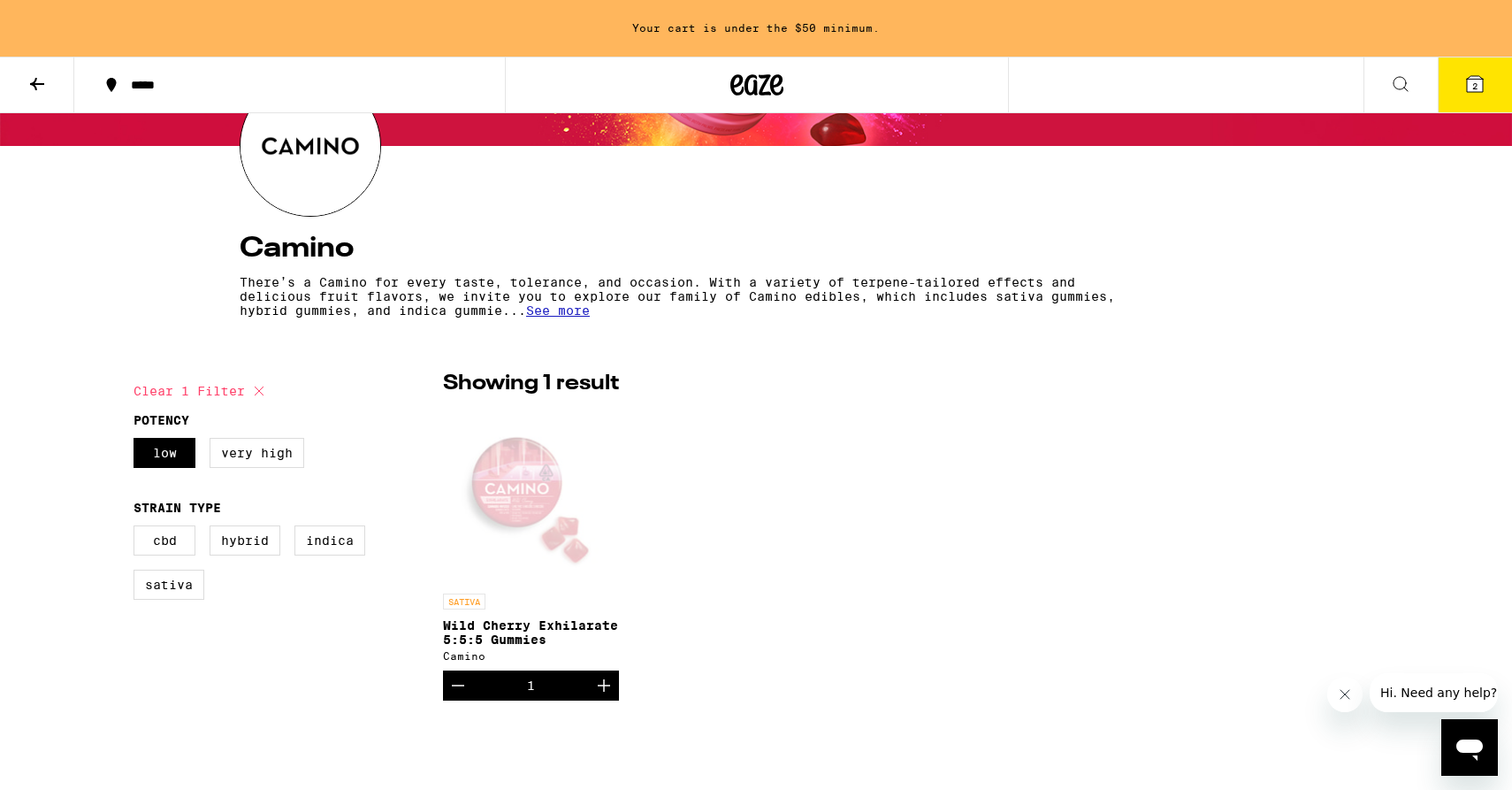
click at [252, 388] on icon at bounding box center [259, 391] width 22 height 22
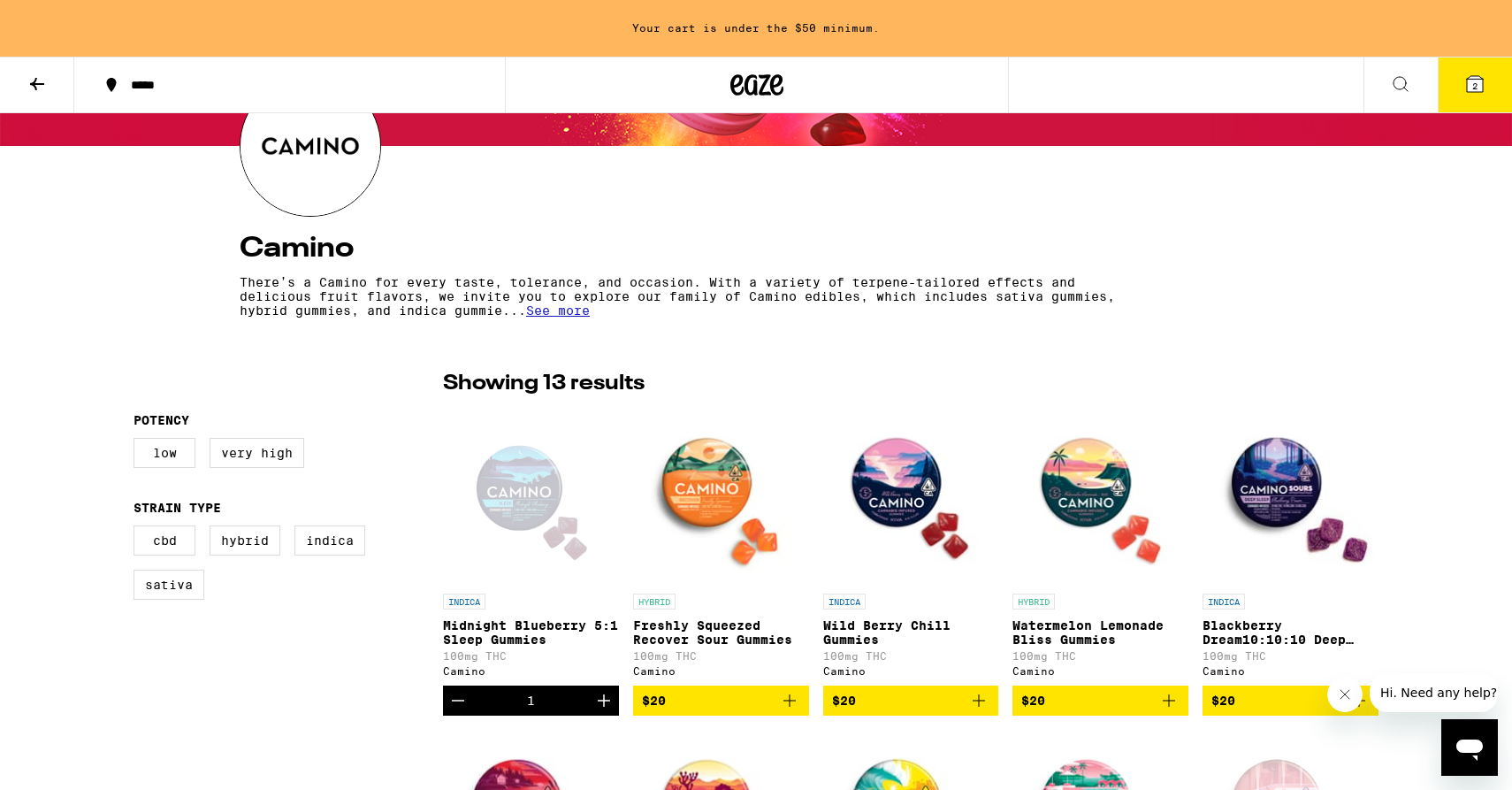
click at [706, 466] on img "Open page for Freshly Squeezed Recover Sour Gummies from Camino" at bounding box center [721, 496] width 176 height 177
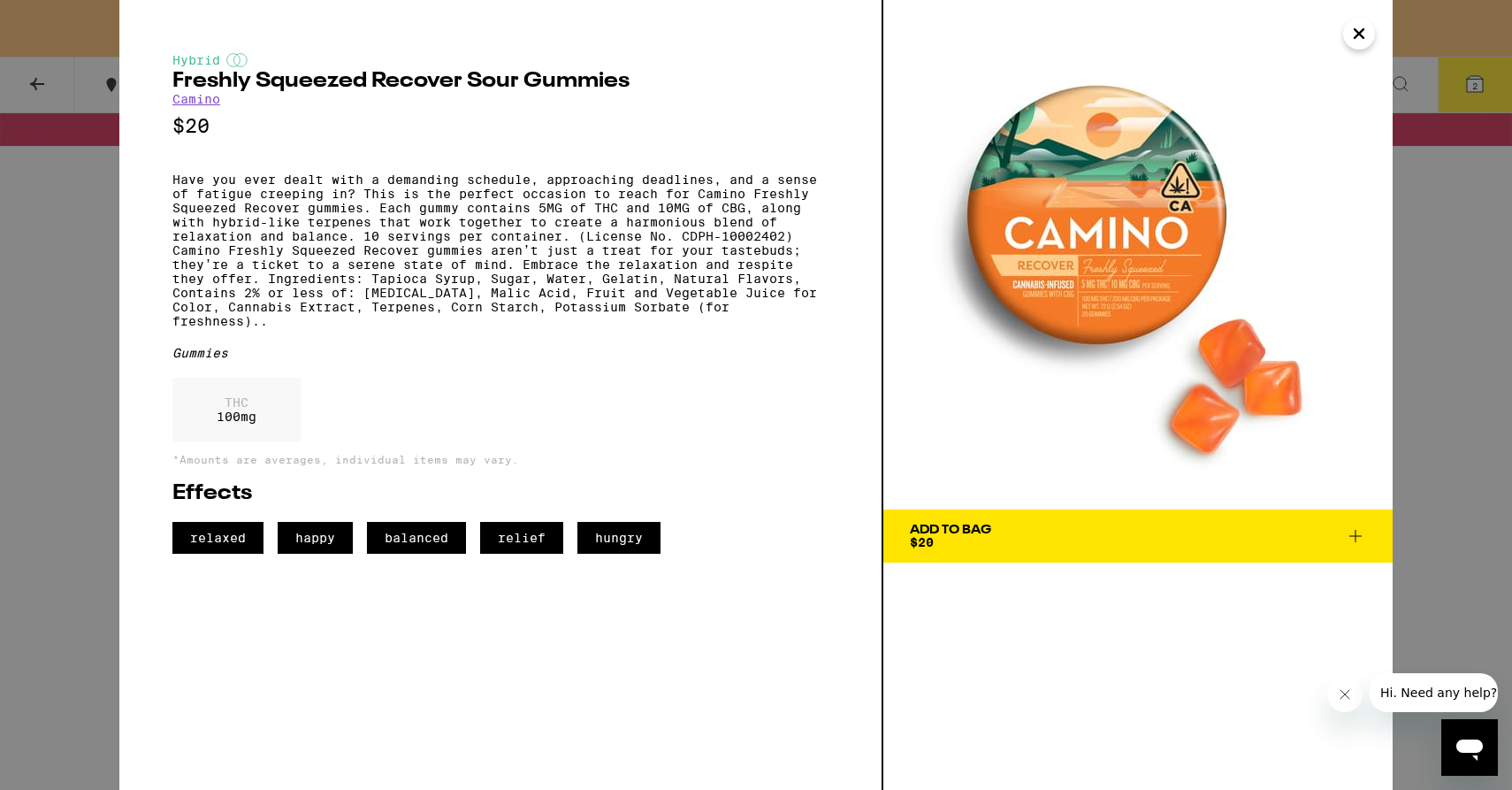
click at [1360, 38] on icon "Close" at bounding box center [1360, 33] width 22 height 26
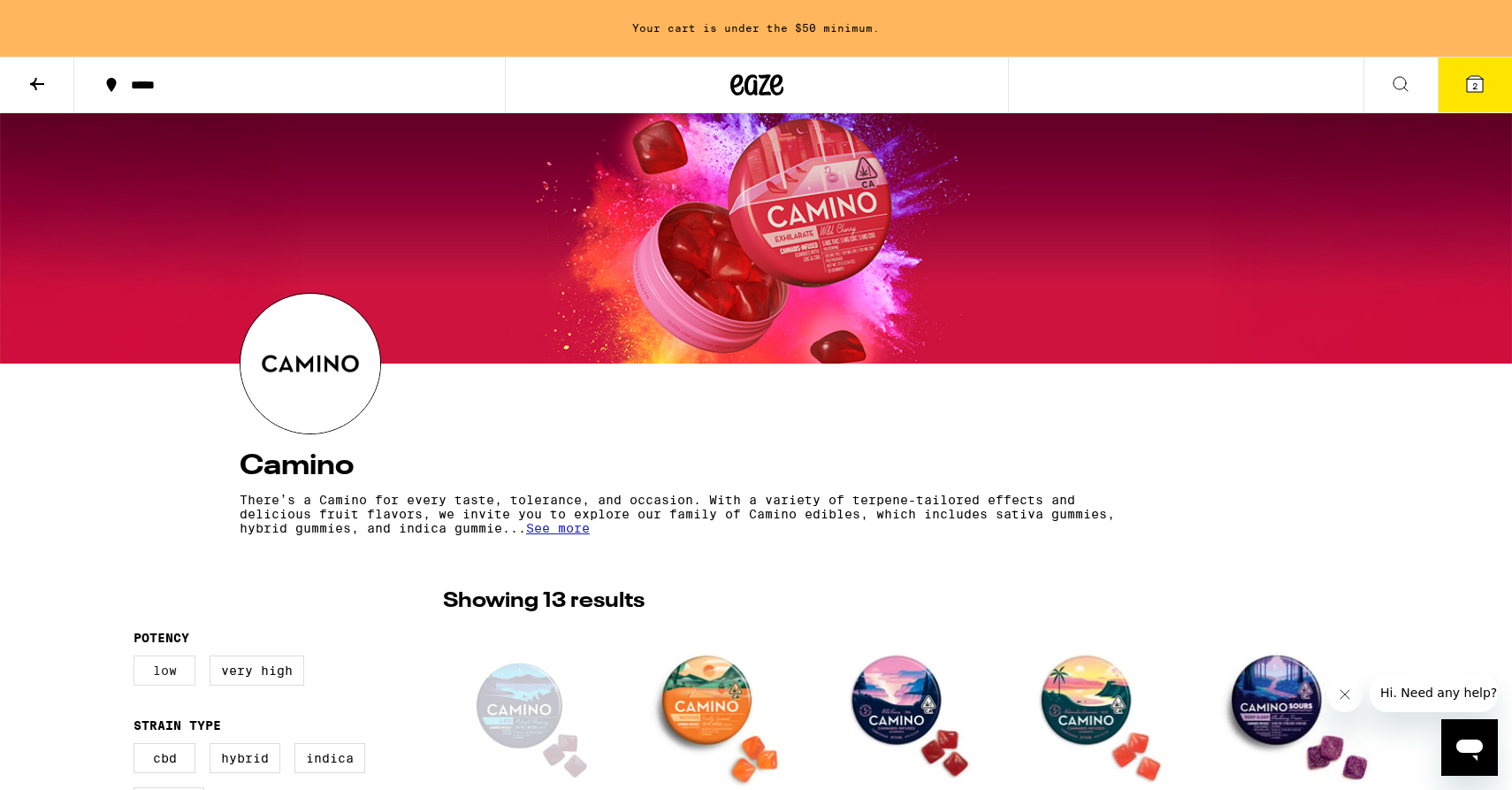
click at [142, 667] on label "Low" at bounding box center [164, 670] width 62 height 30
click at [138, 659] on input "Low" at bounding box center [137, 658] width 1 height 1
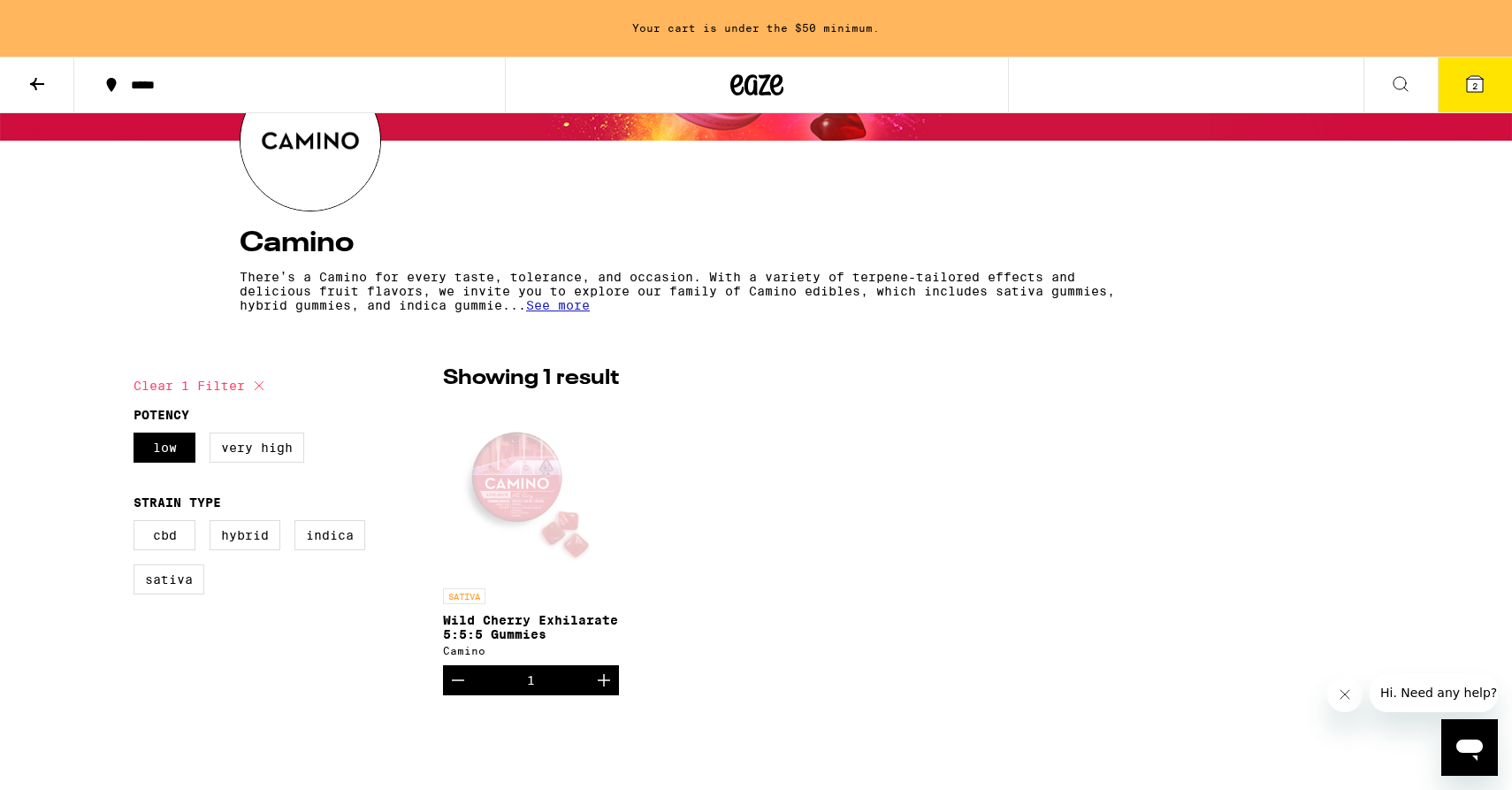
scroll to position [222, 0]
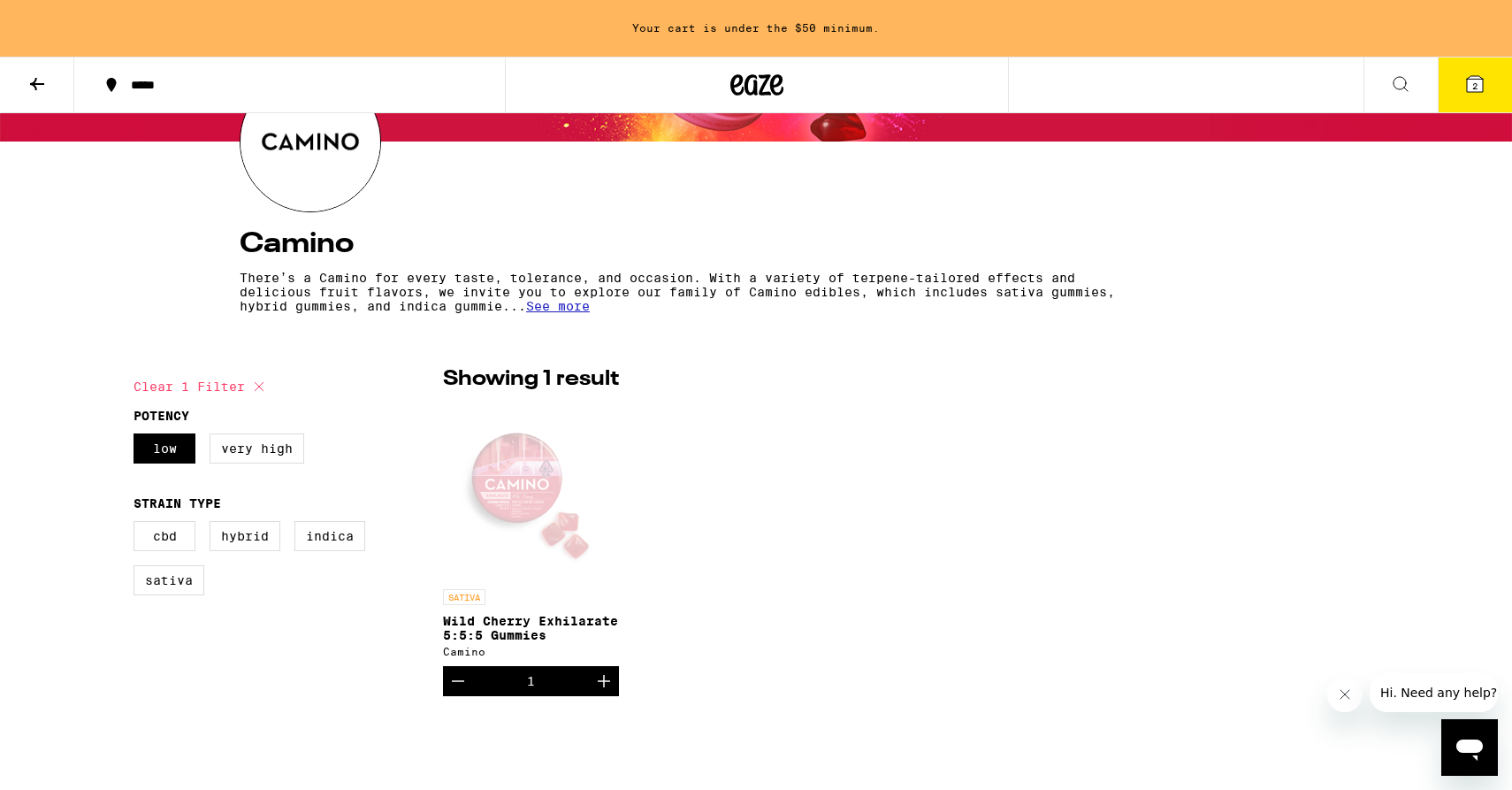
click at [264, 387] on icon at bounding box center [259, 386] width 22 height 22
checkbox input "false"
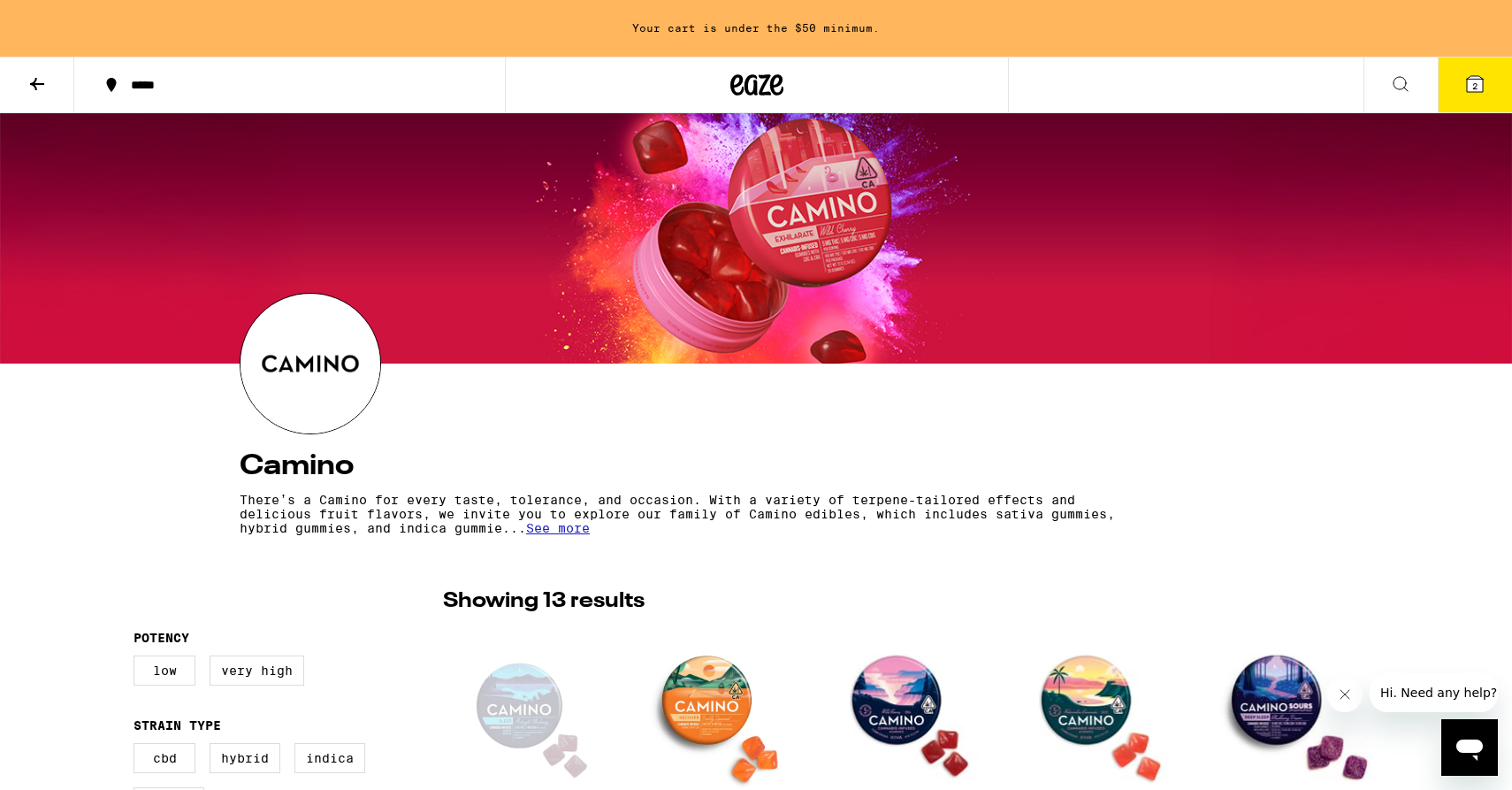
click at [1472, 88] on span "2" at bounding box center [1474, 85] width 5 height 11
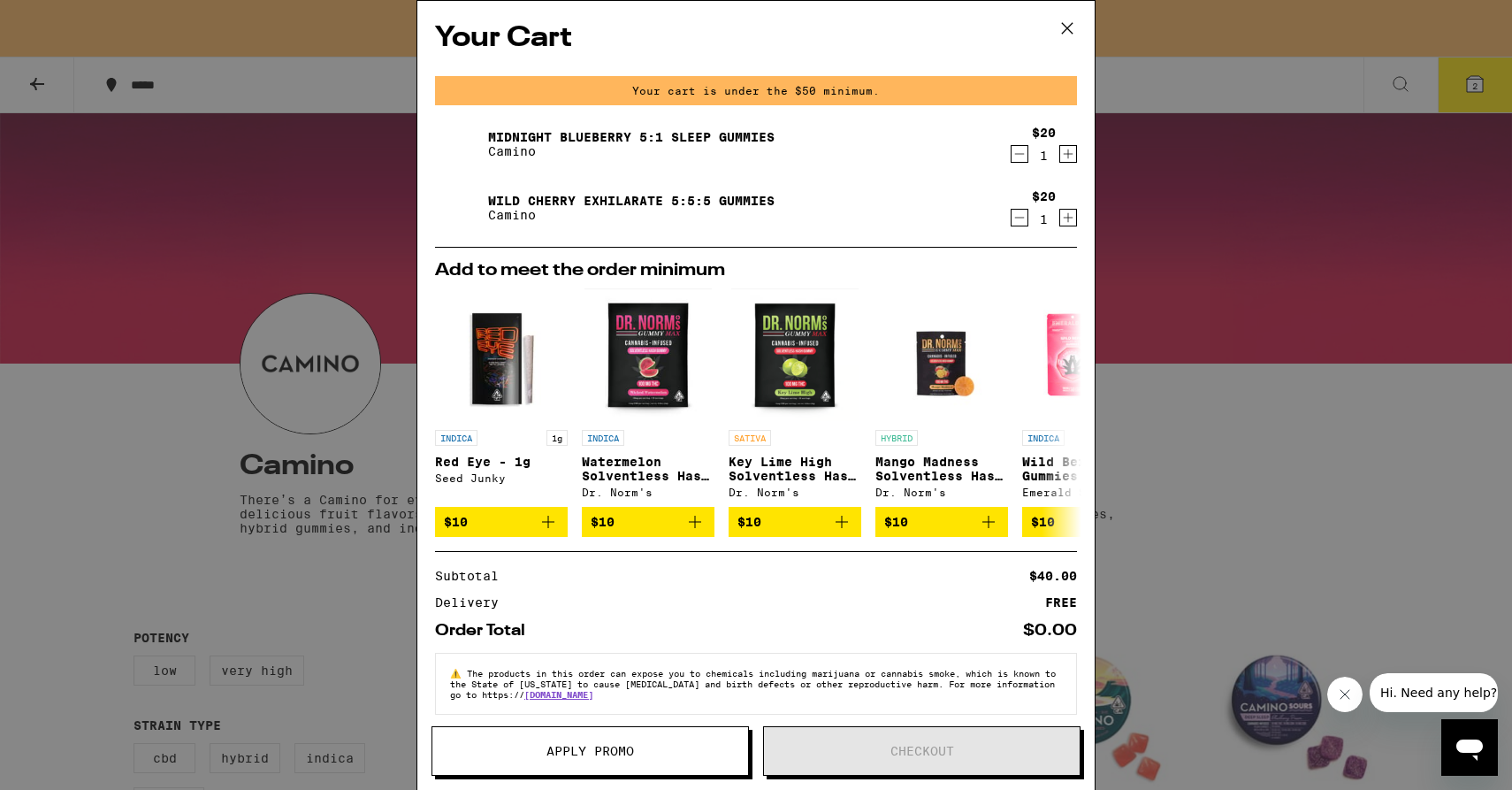
click at [1070, 151] on icon "Increment" at bounding box center [1068, 154] width 16 height 22
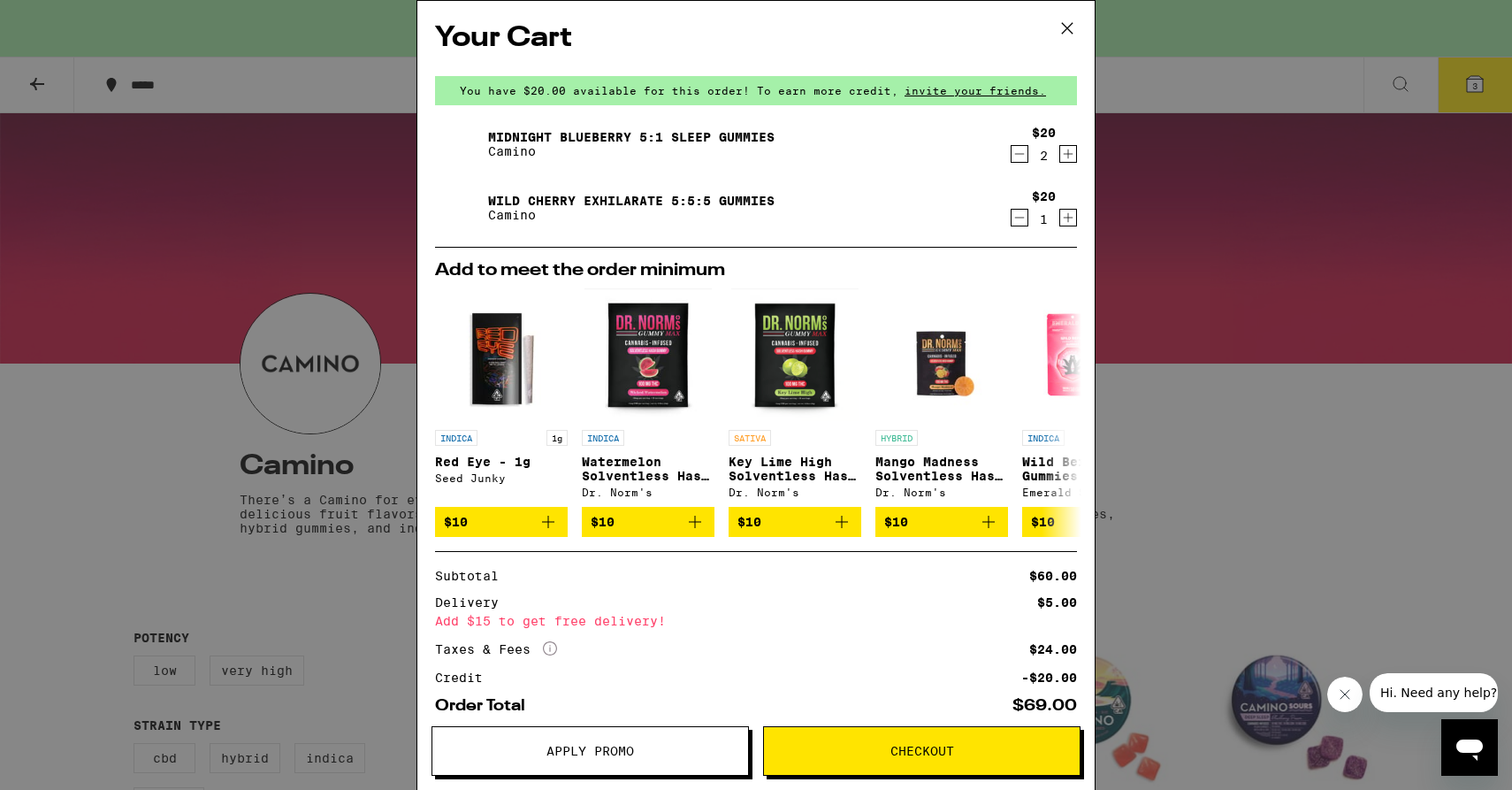
click at [811, 752] on span "Checkout" at bounding box center [922, 751] width 316 height 13
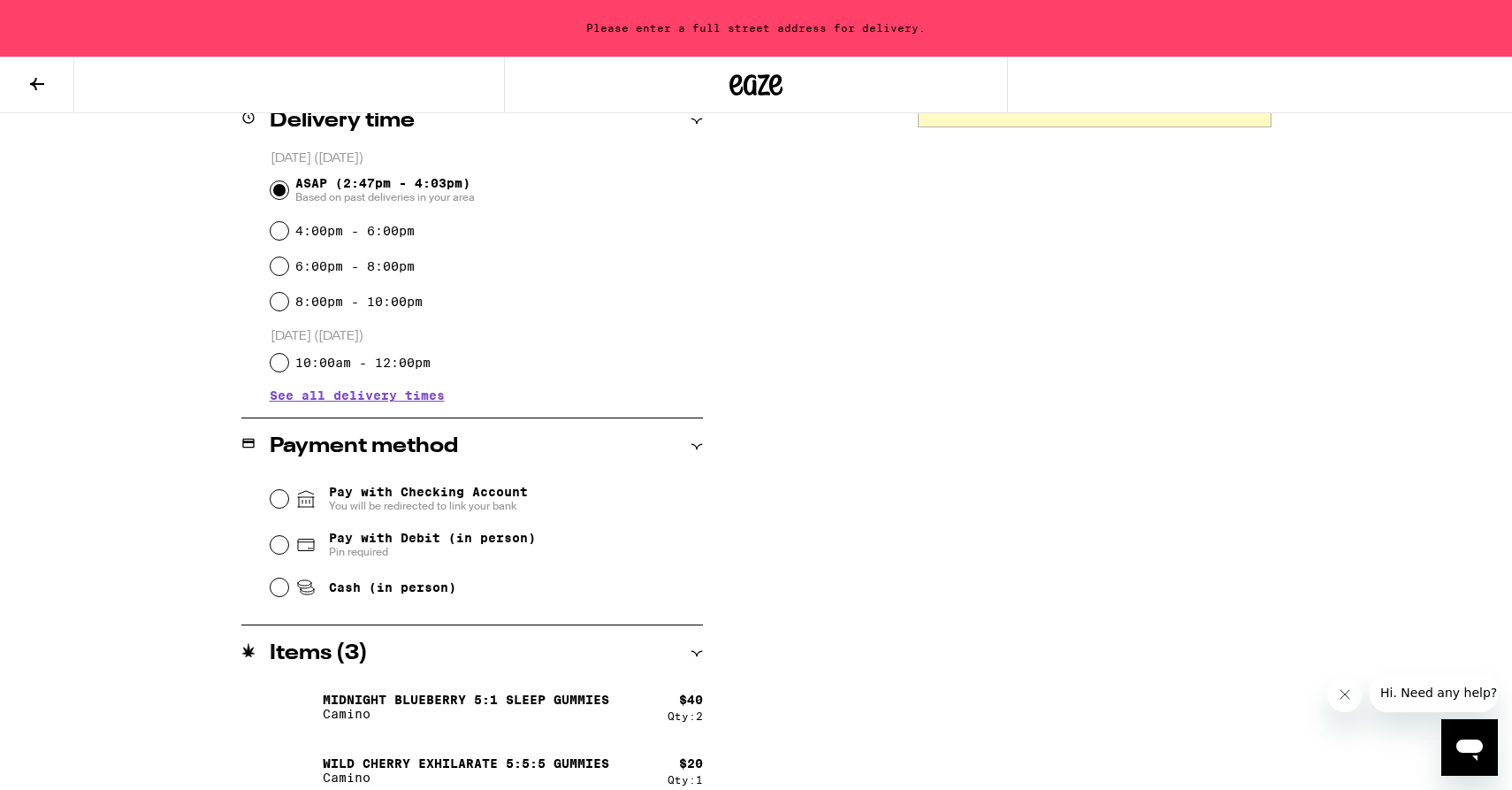
scroll to position [478, 0]
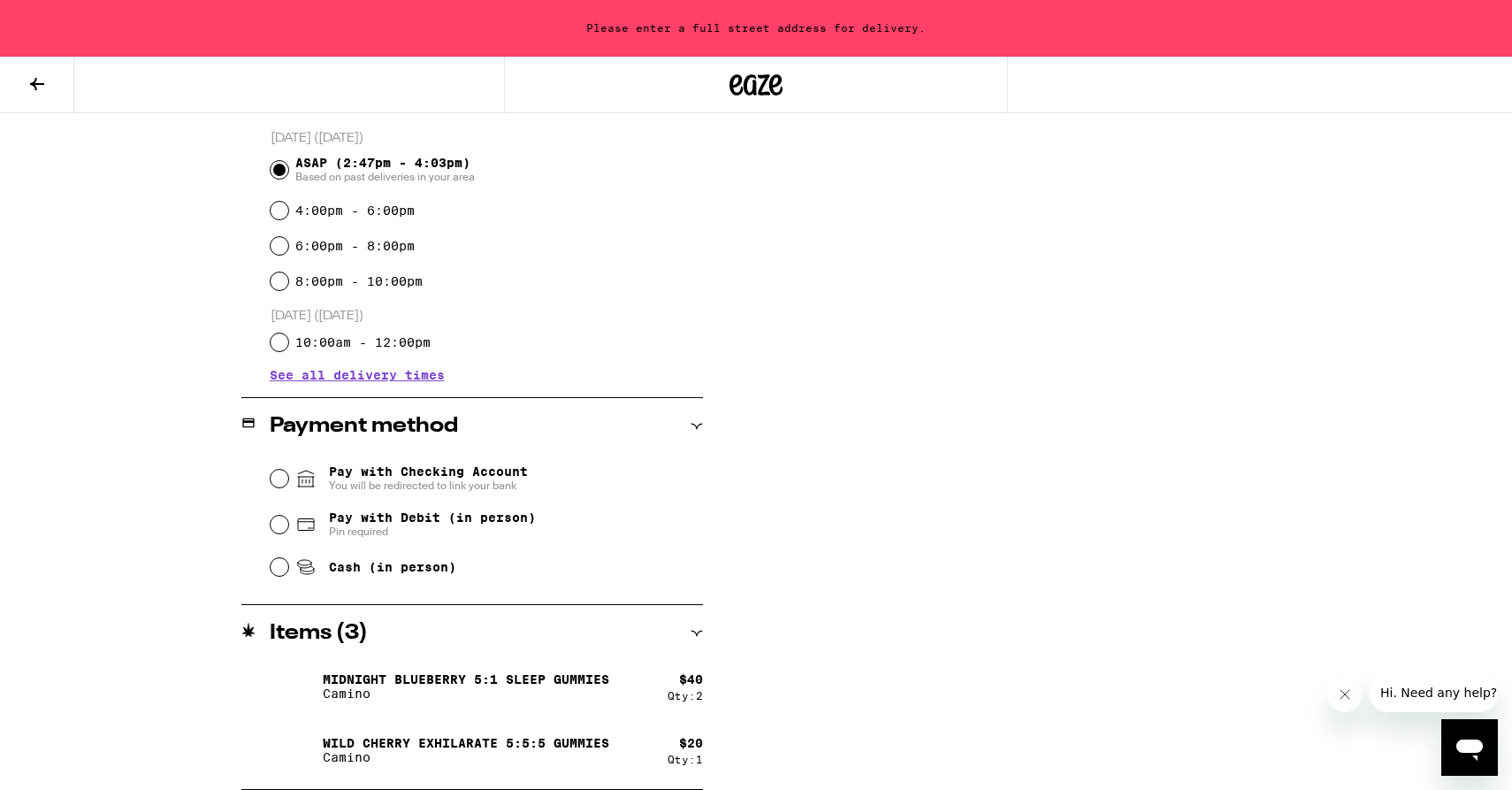
click at [386, 569] on span "Cash (in person)" at bounding box center [393, 567] width 127 height 14
click at [288, 569] on input "Cash (in person)" at bounding box center [280, 567] width 18 height 18
radio input "true"
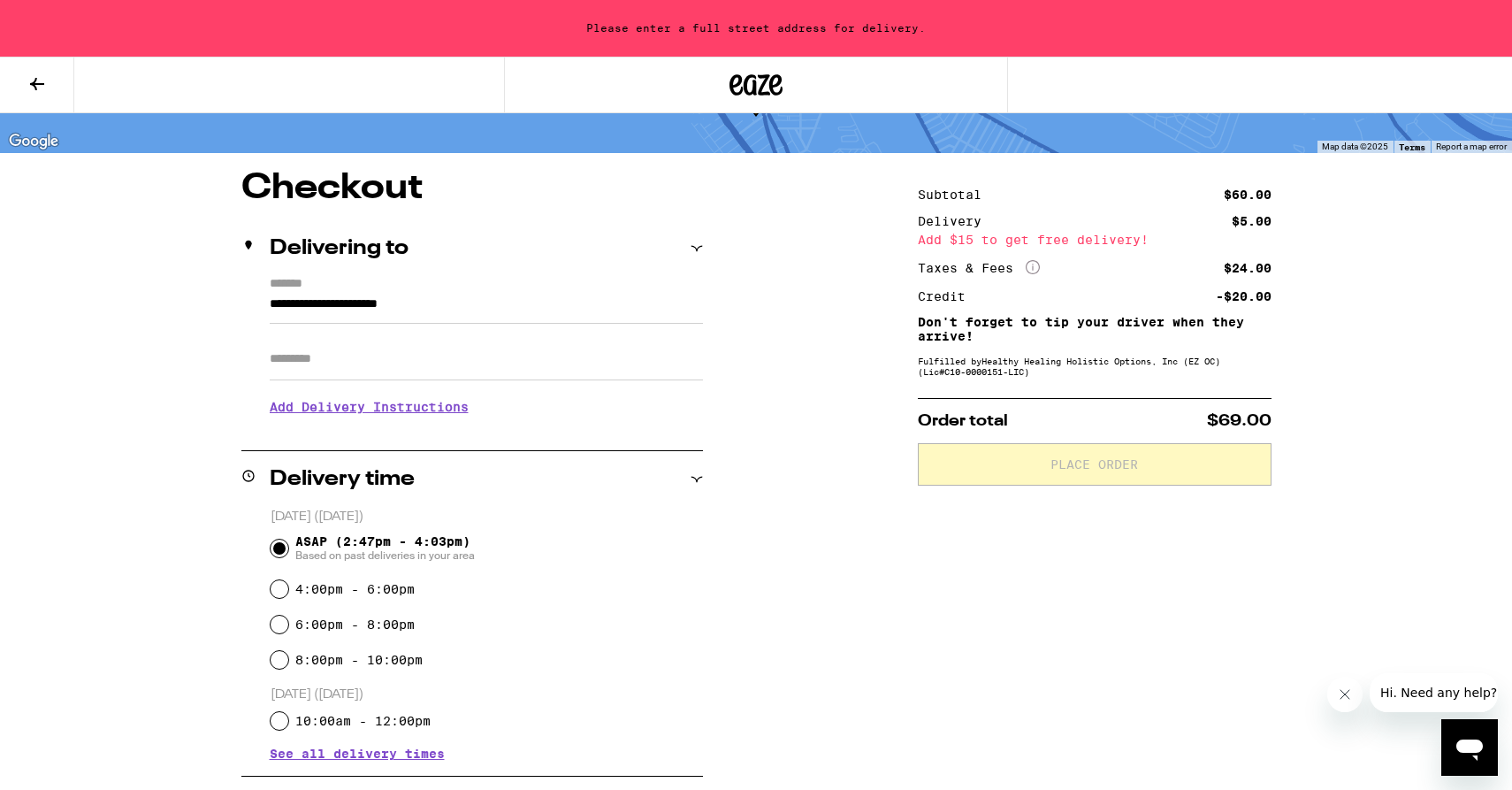
scroll to position [0, 0]
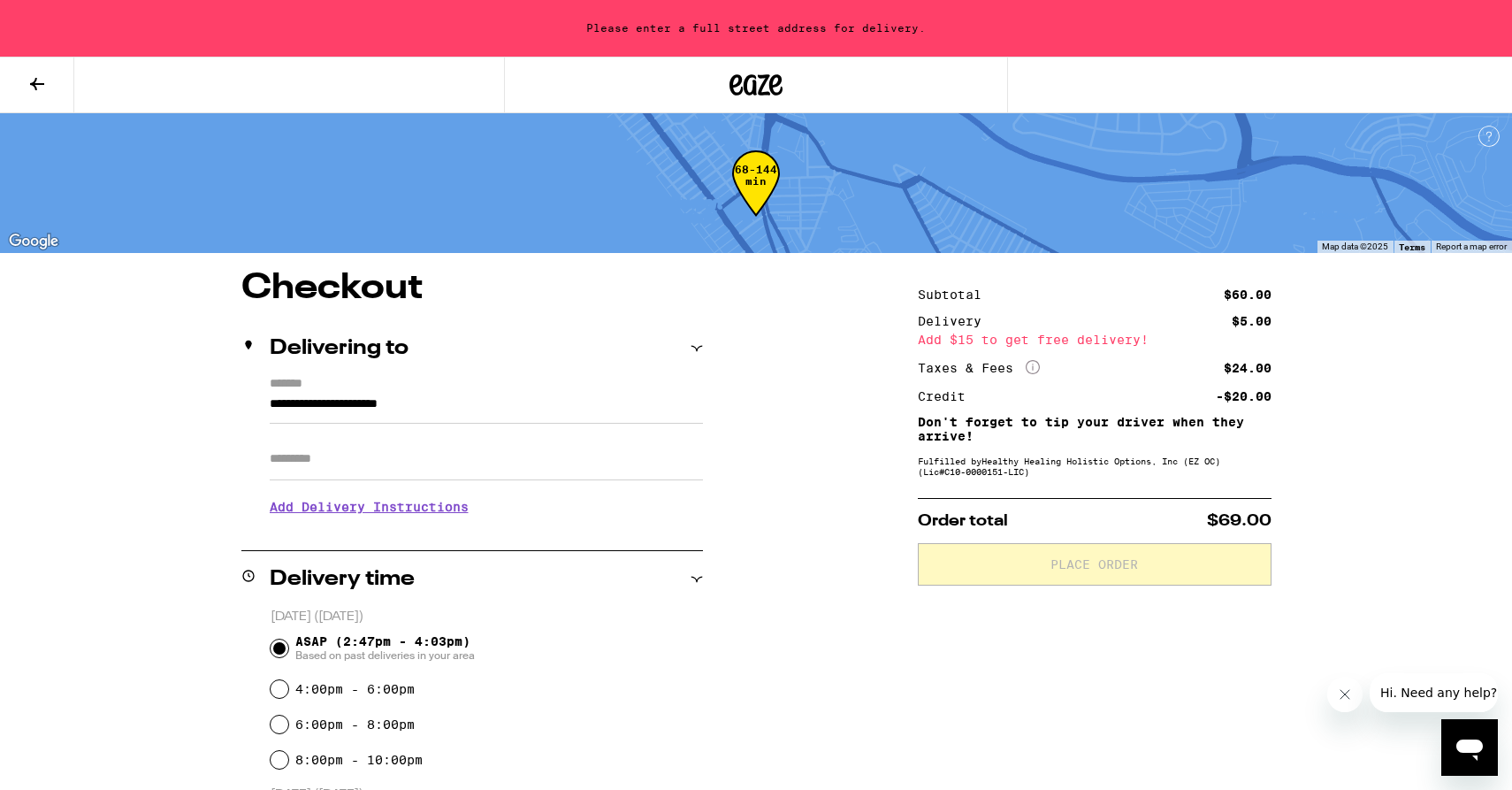
click at [682, 344] on div "Delivering to" at bounding box center [472, 349] width 461 height 22
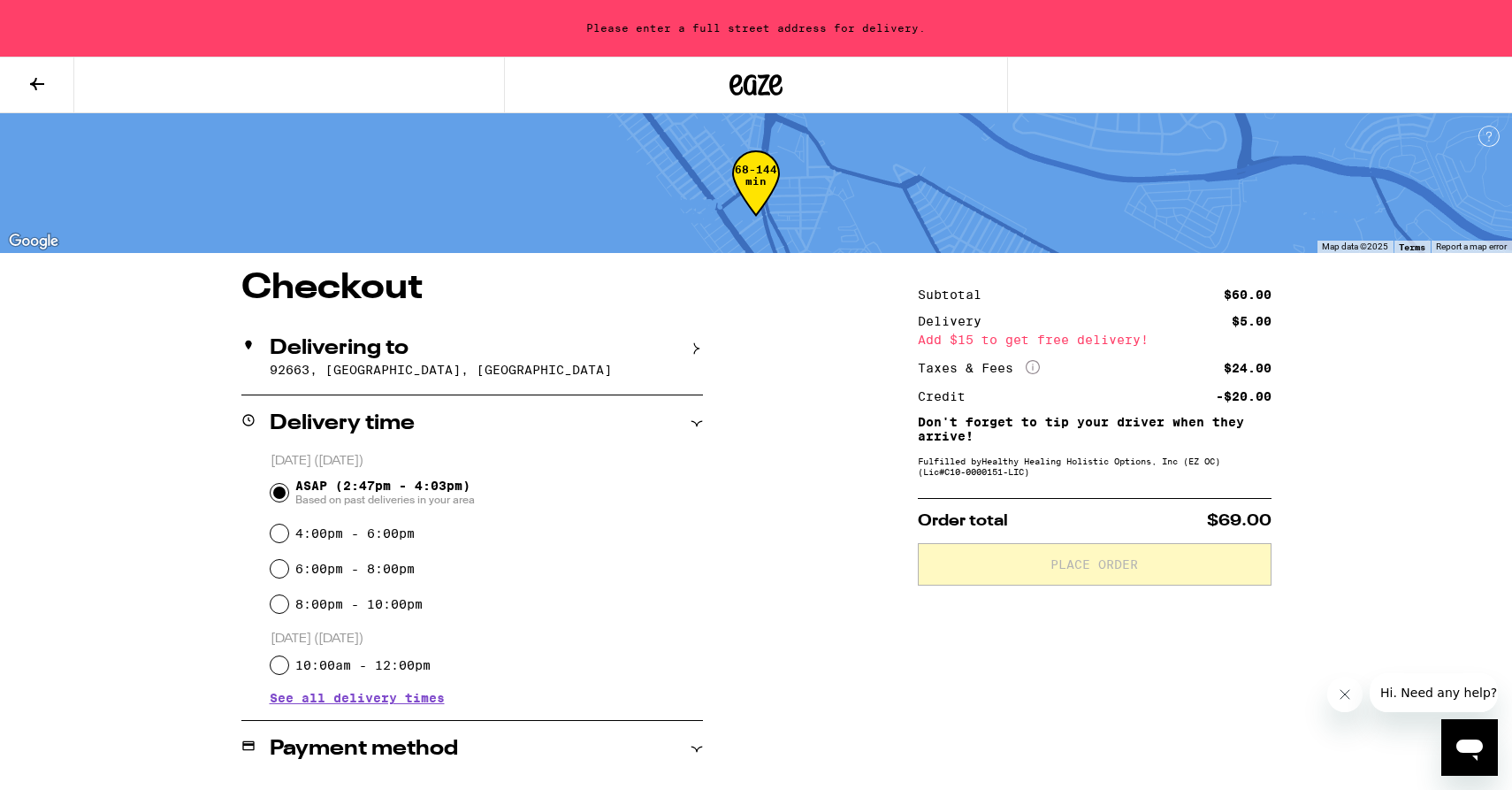
click at [682, 344] on div "Delivering to" at bounding box center [472, 349] width 461 height 22
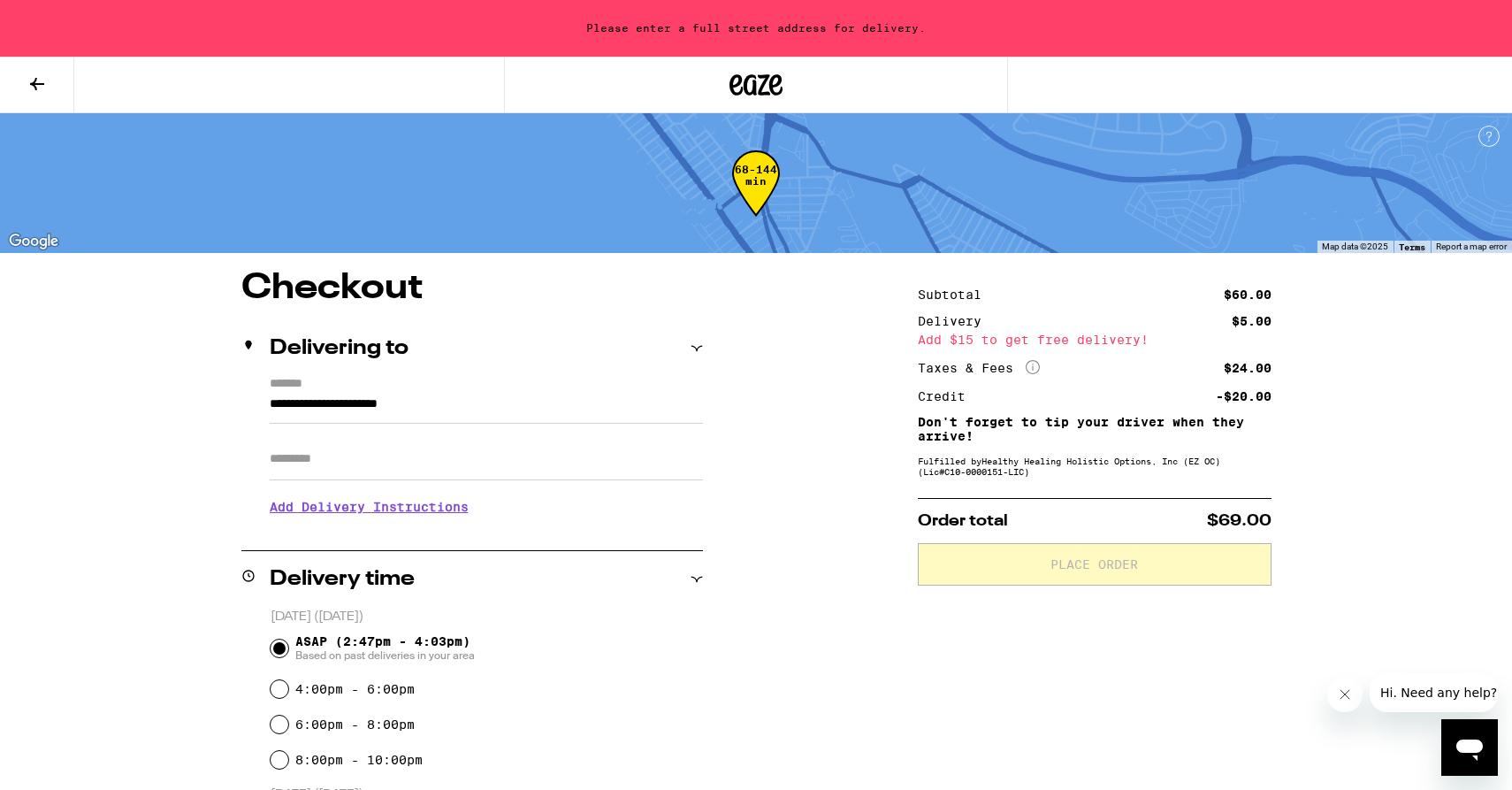
click at [386, 404] on input "**********" at bounding box center [486, 409] width 433 height 30
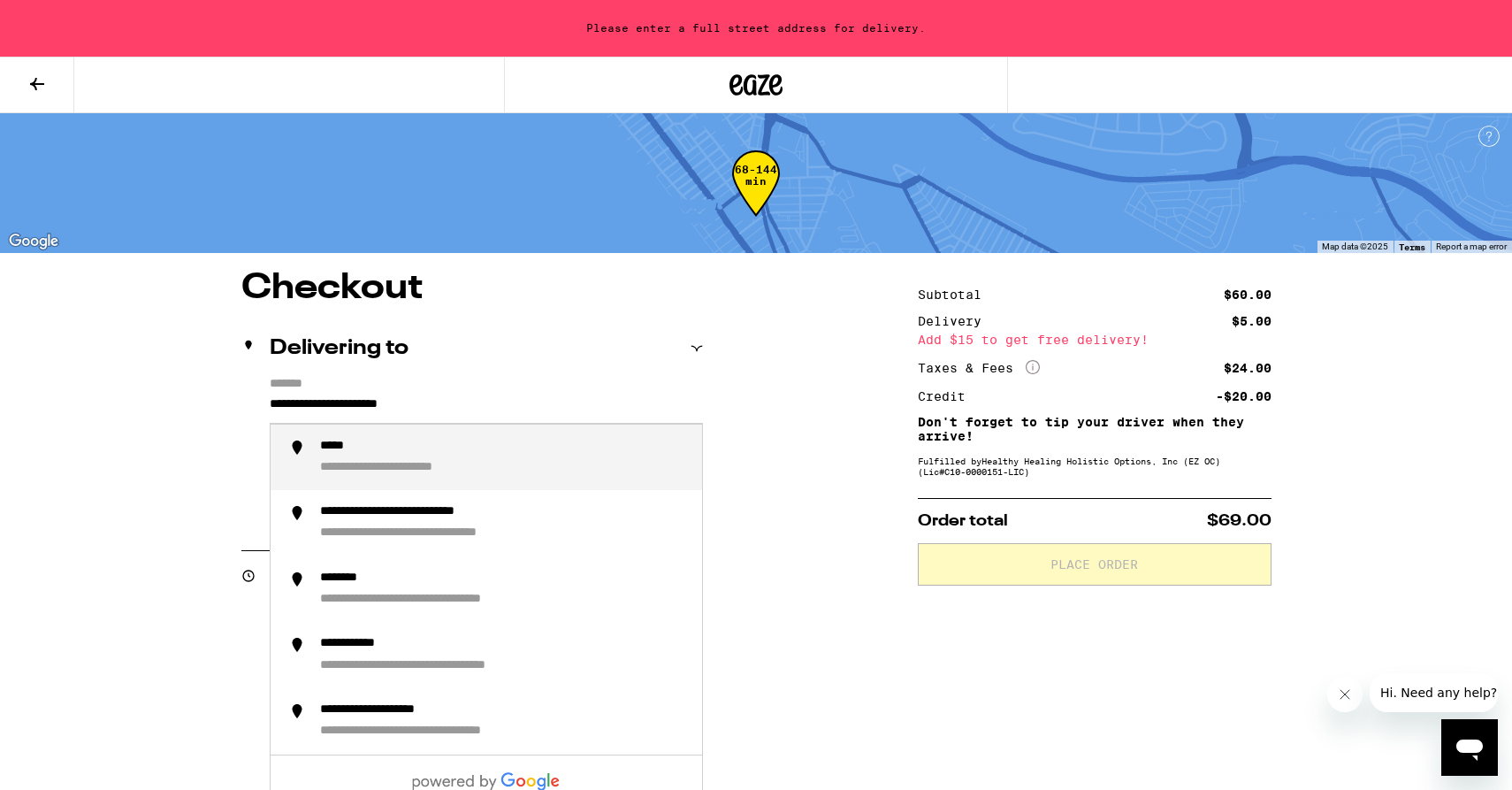
click at [207, 448] on div "**********" at bounding box center [756, 769] width 1274 height 997
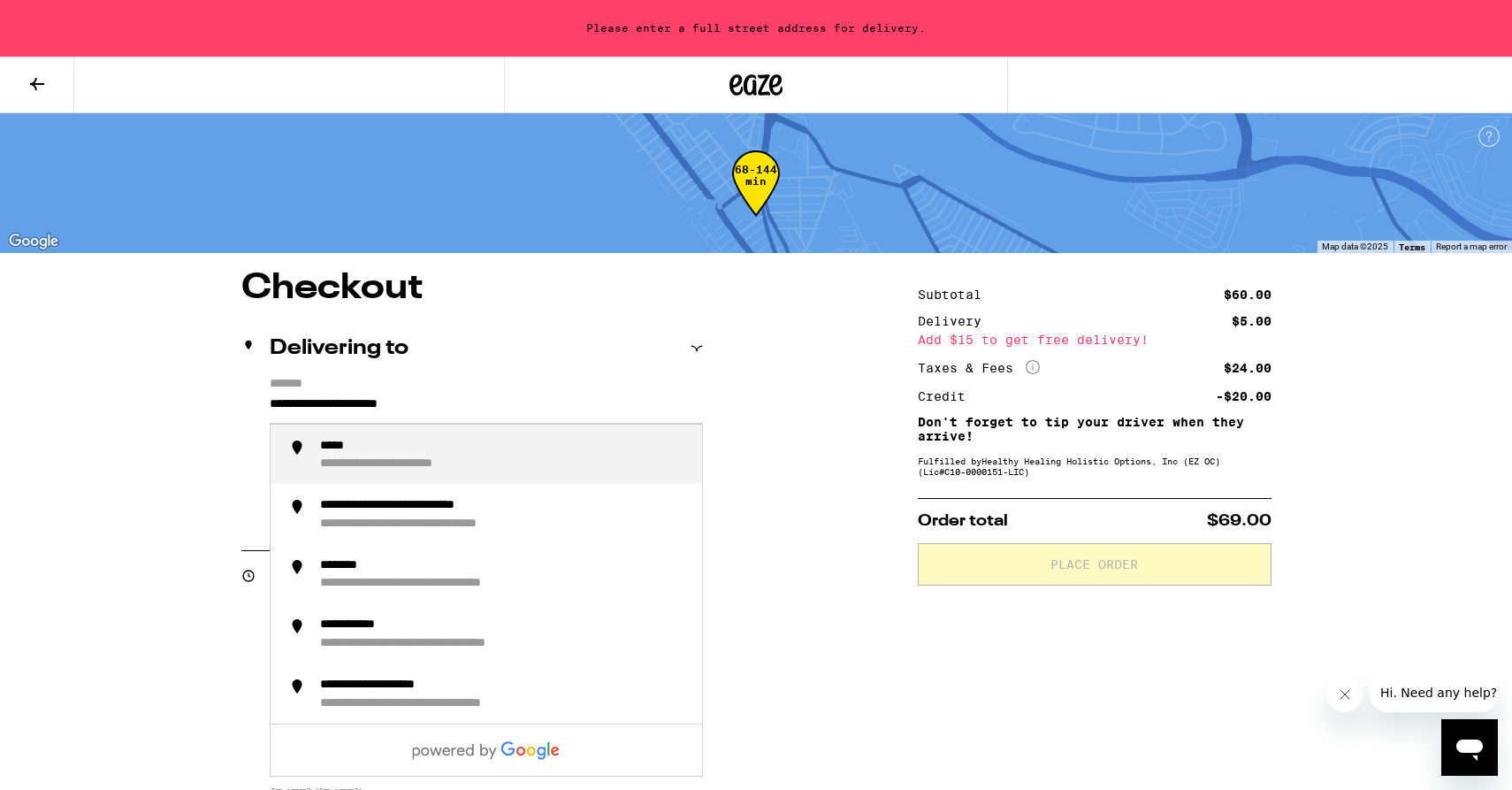
click at [273, 409] on input "**********" at bounding box center [486, 409] width 433 height 30
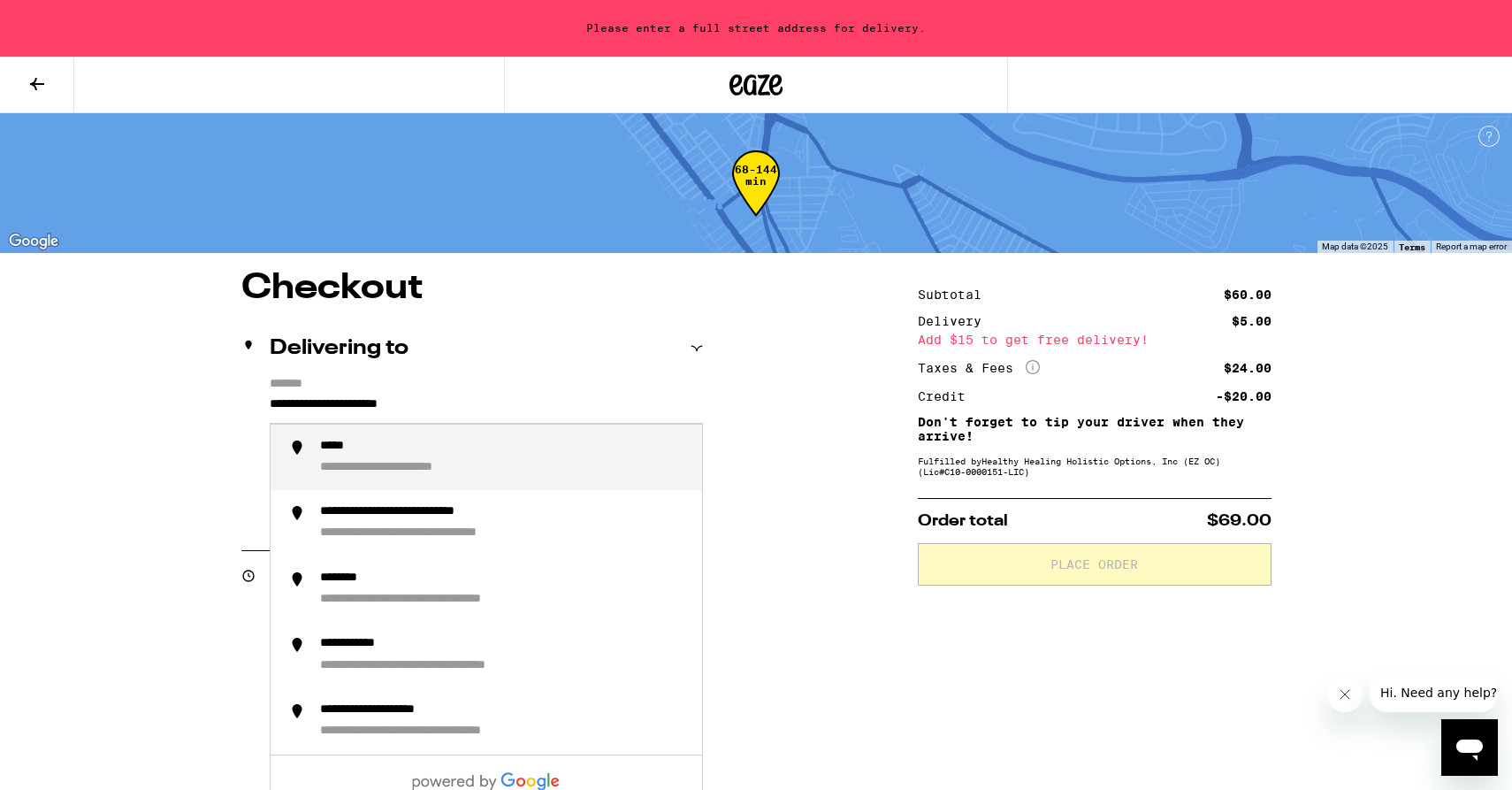
click at [273, 409] on input "**********" at bounding box center [486, 409] width 433 height 30
click at [273, 408] on input "**********" at bounding box center [486, 409] width 433 height 30
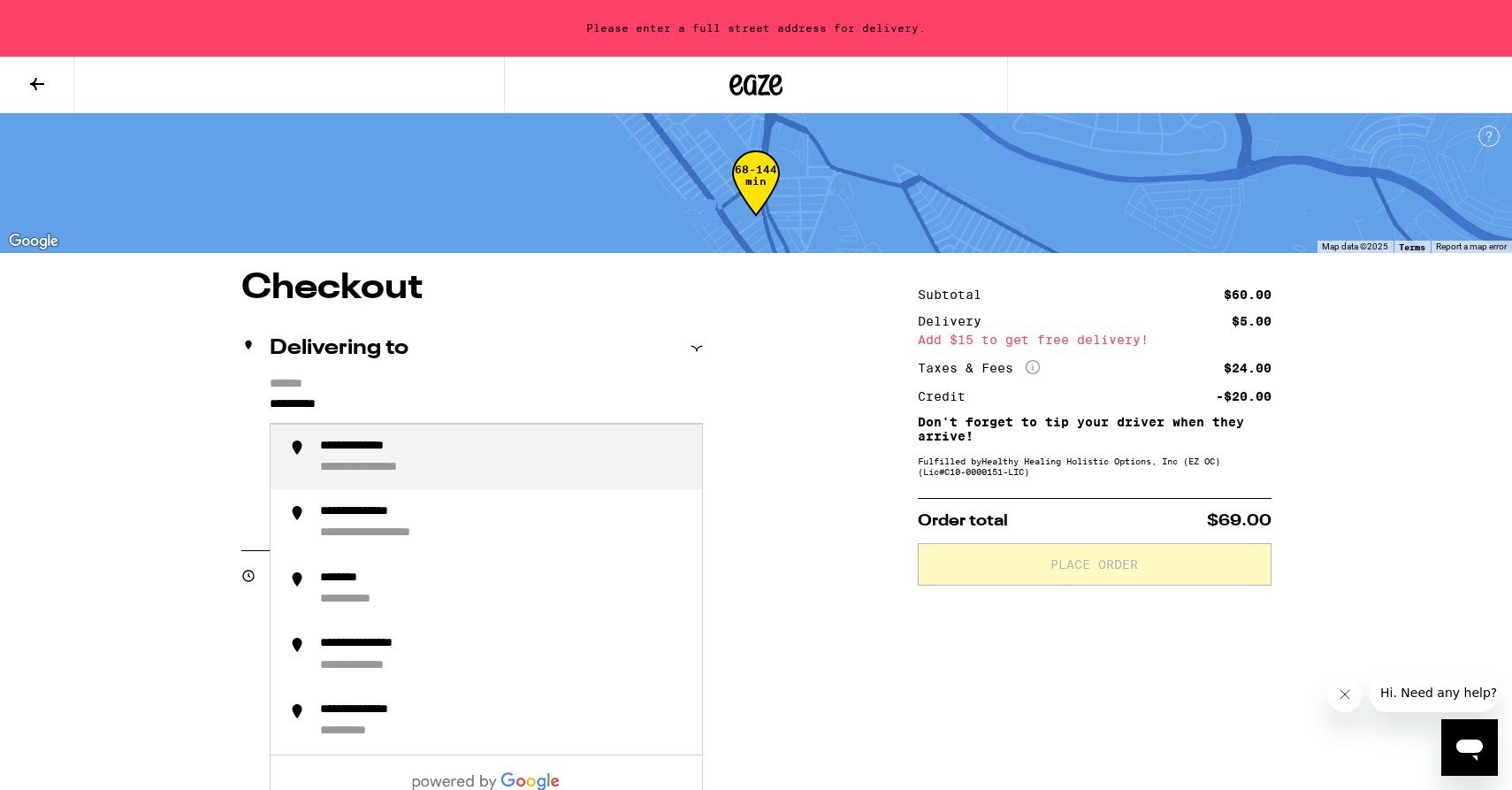
click at [412, 468] on div "**********" at bounding box center [387, 467] width 136 height 17
type input "**********"
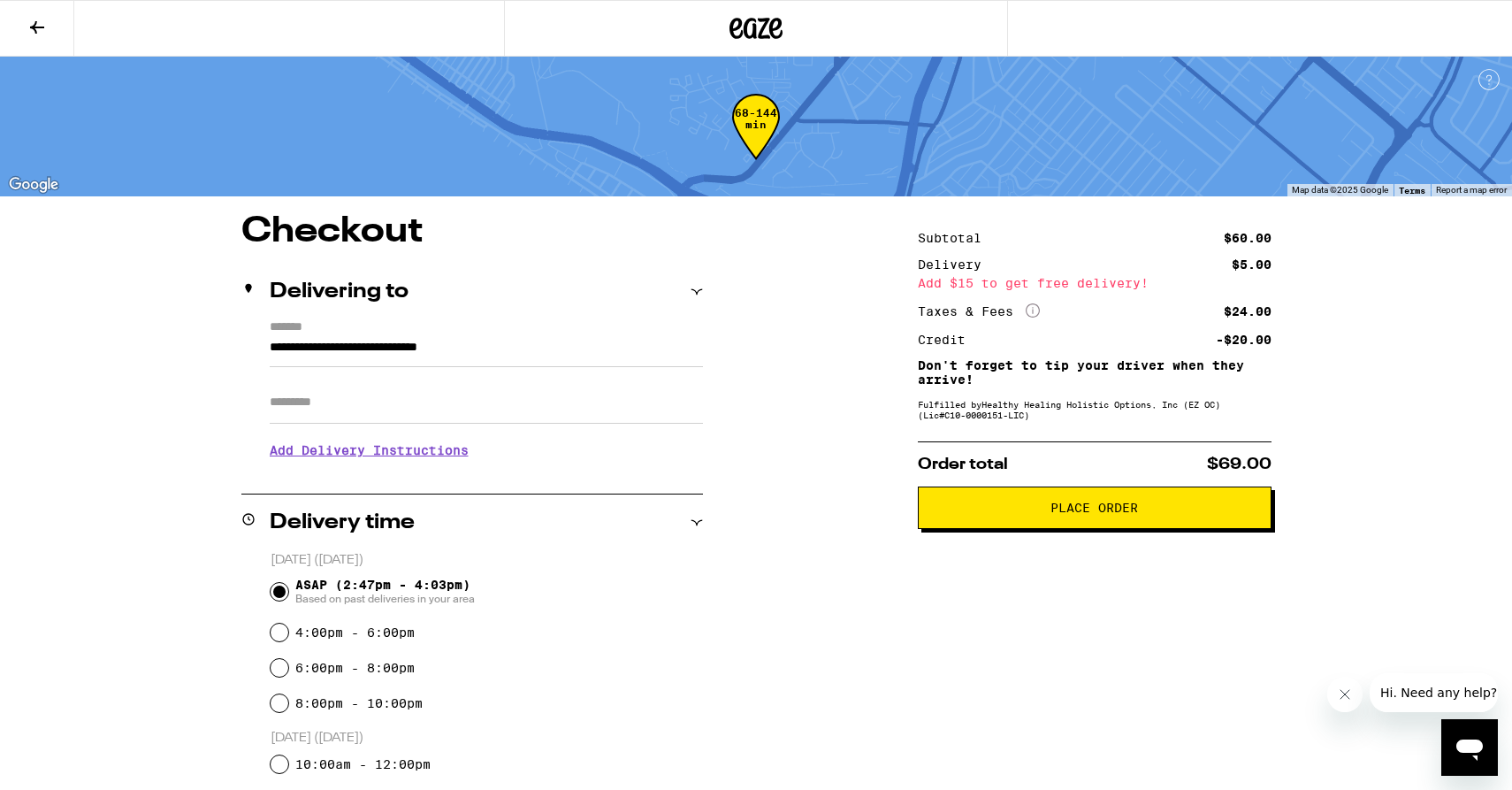
click at [52, 25] on button at bounding box center [37, 28] width 74 height 56
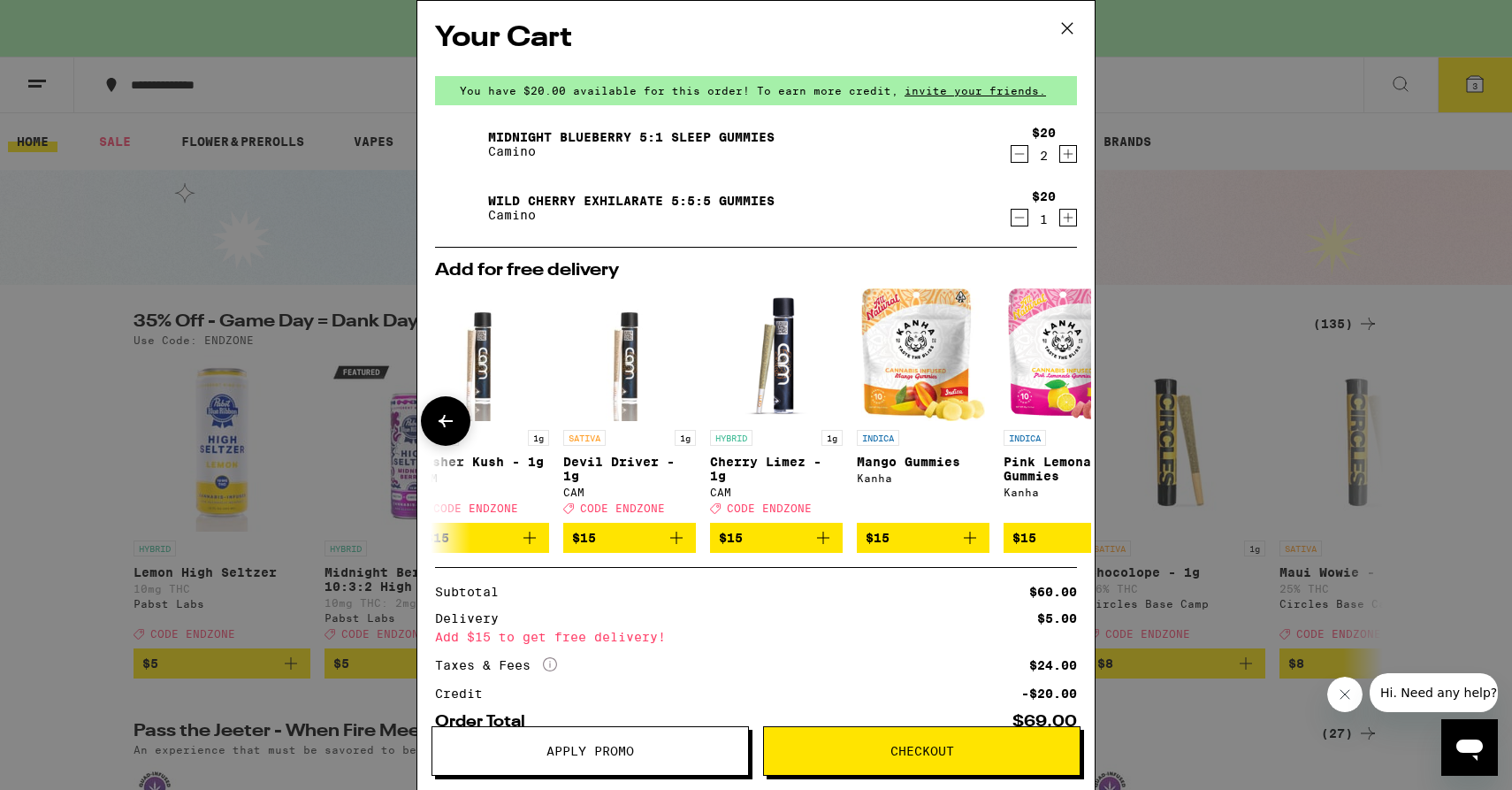
scroll to position [0, 826]
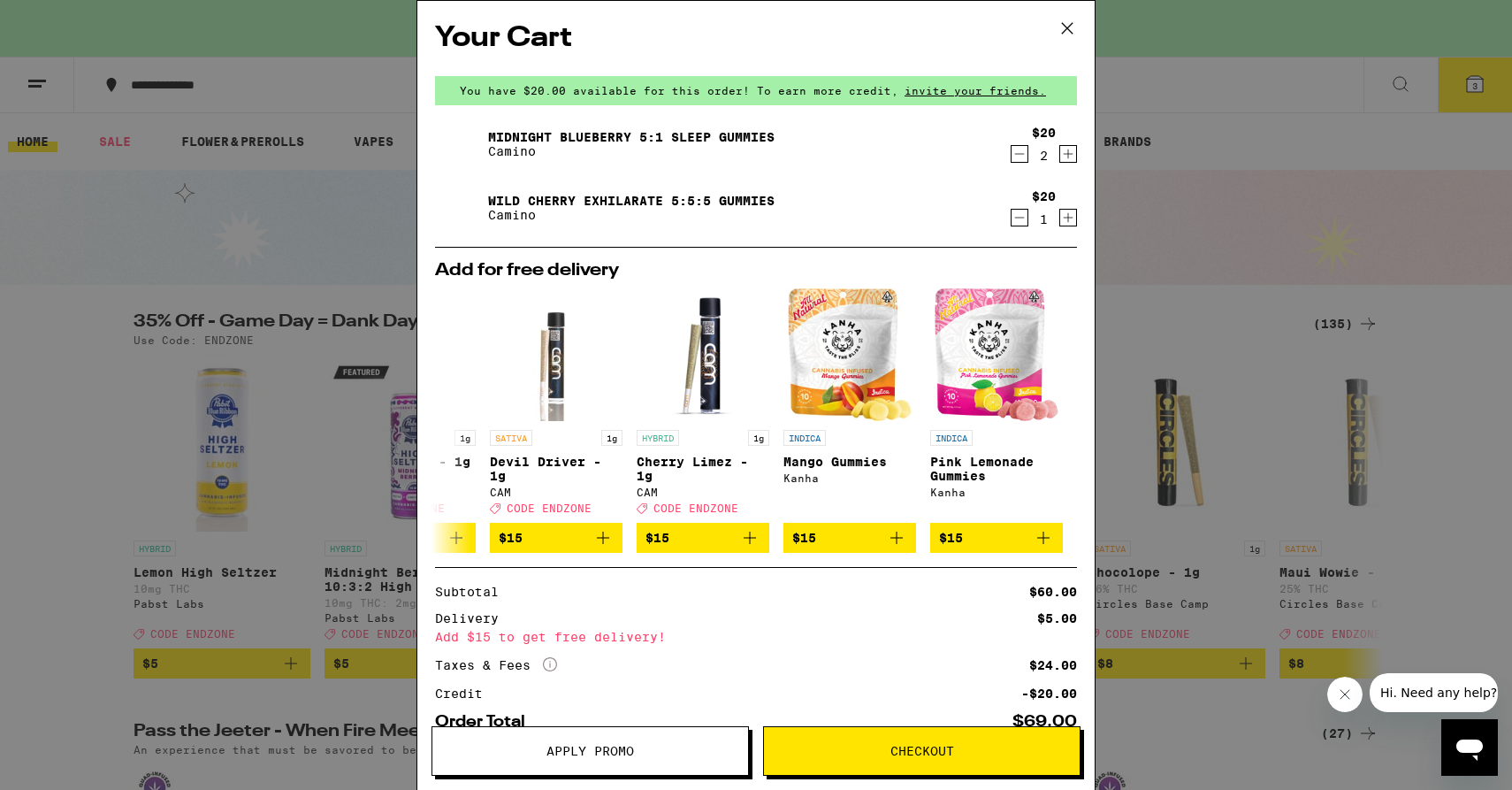
click at [1015, 223] on icon "Decrement" at bounding box center [1019, 218] width 16 height 22
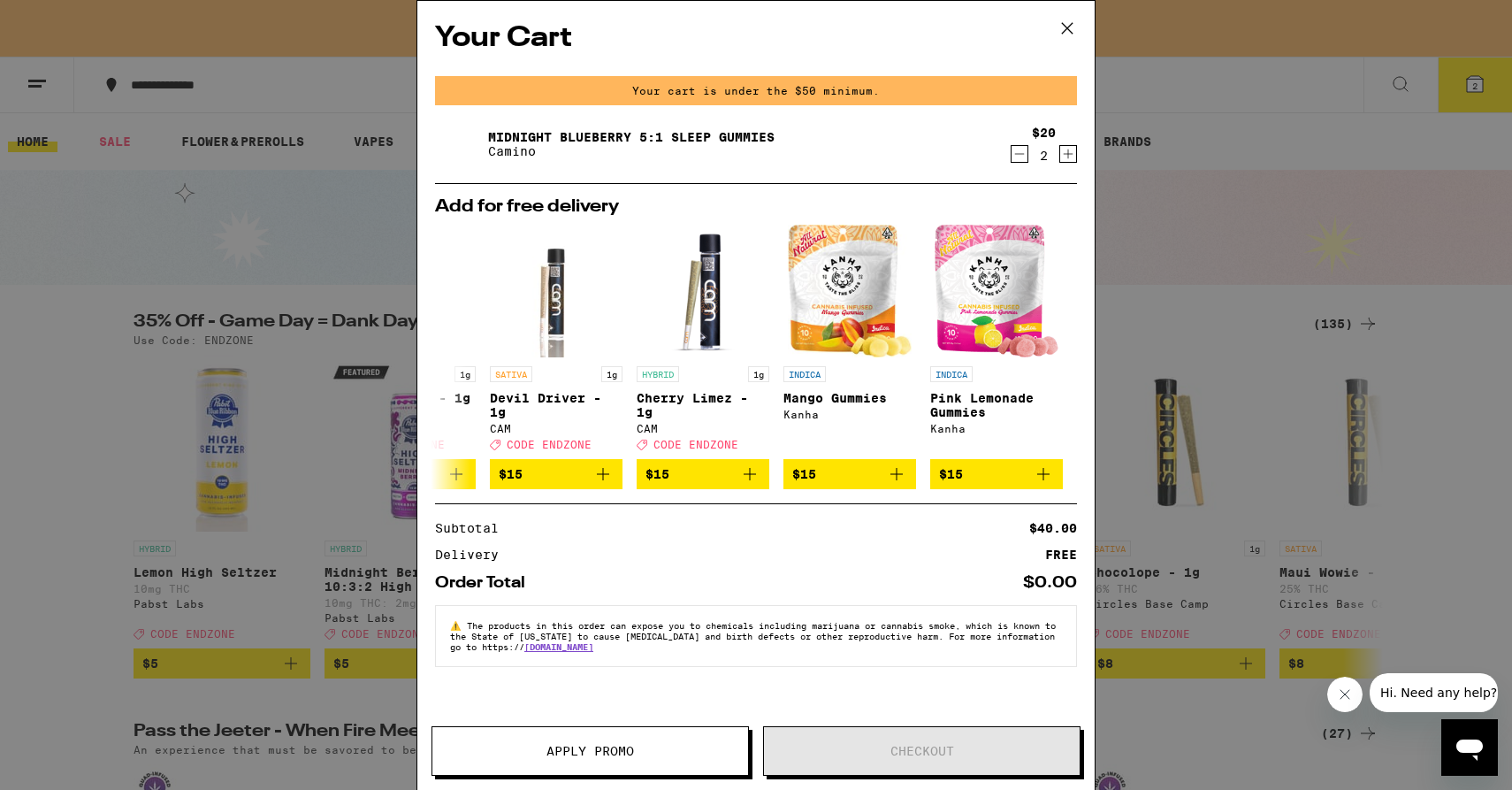
click at [1060, 19] on icon at bounding box center [1066, 27] width 26 height 26
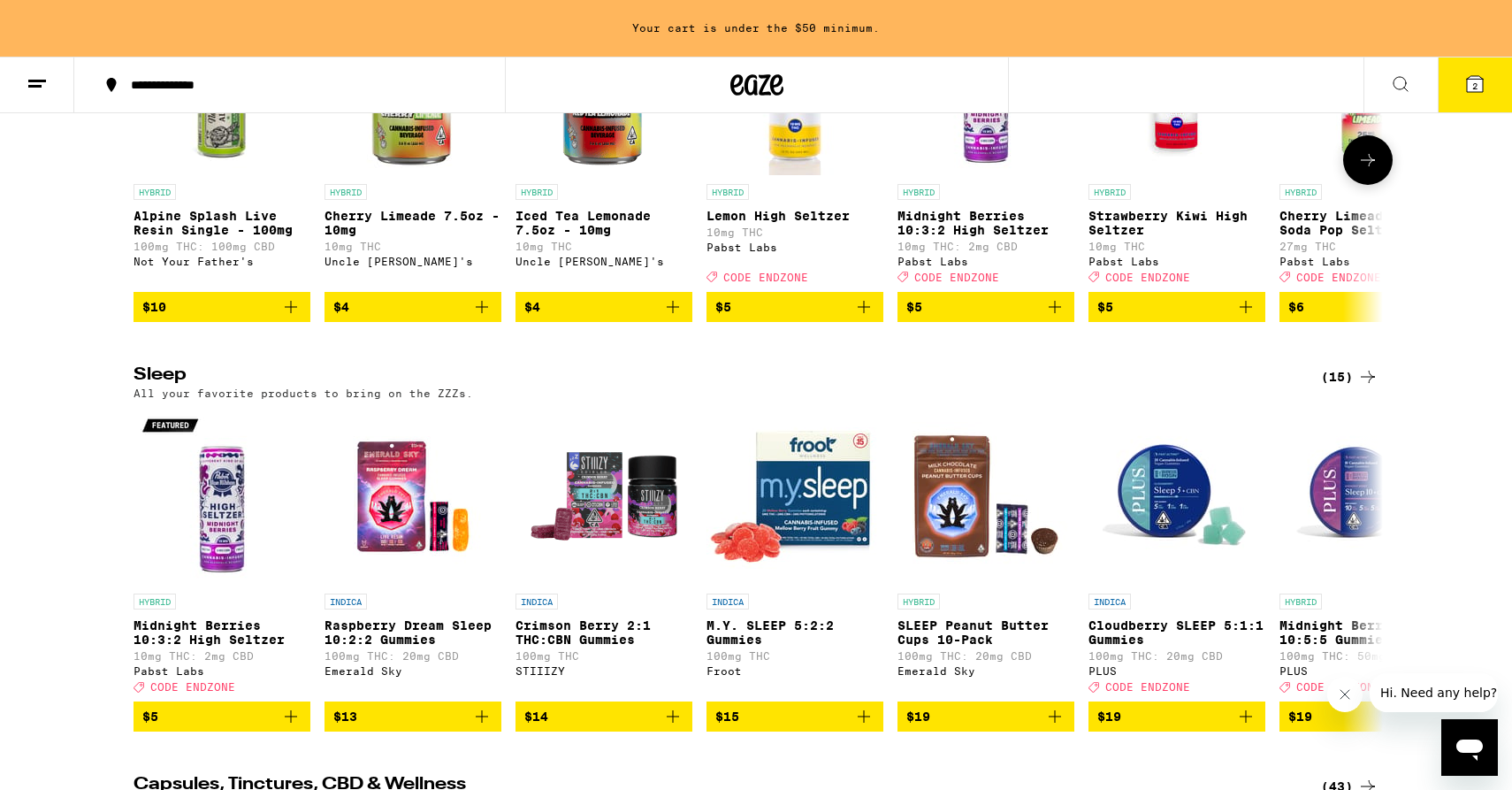
scroll to position [6109, 0]
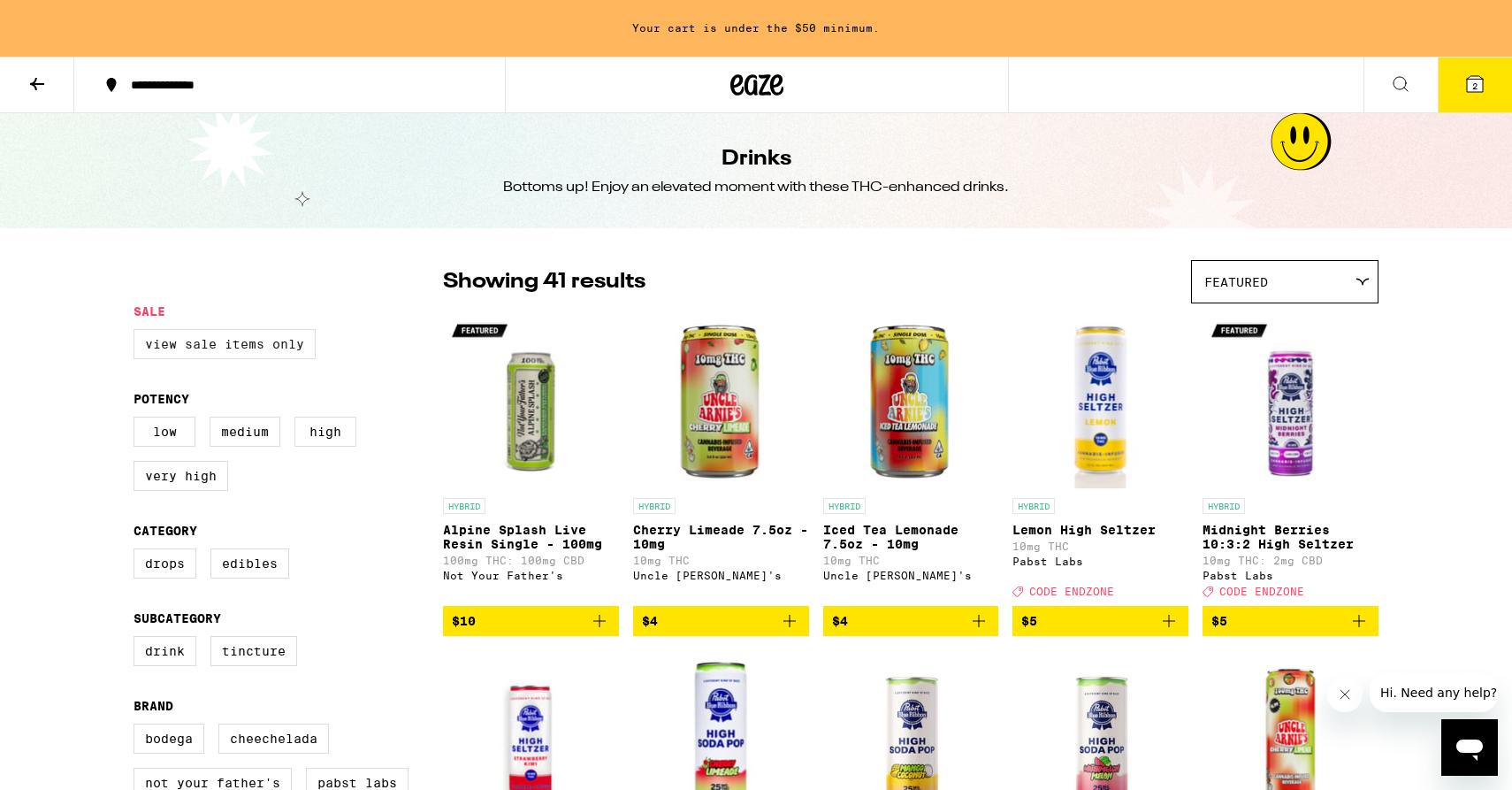
click at [249, 348] on label "View Sale Items Only" at bounding box center [225, 344] width 182 height 30
click at [138, 332] on input "View Sale Items Only" at bounding box center [137, 331] width 1 height 1
checkbox input "true"
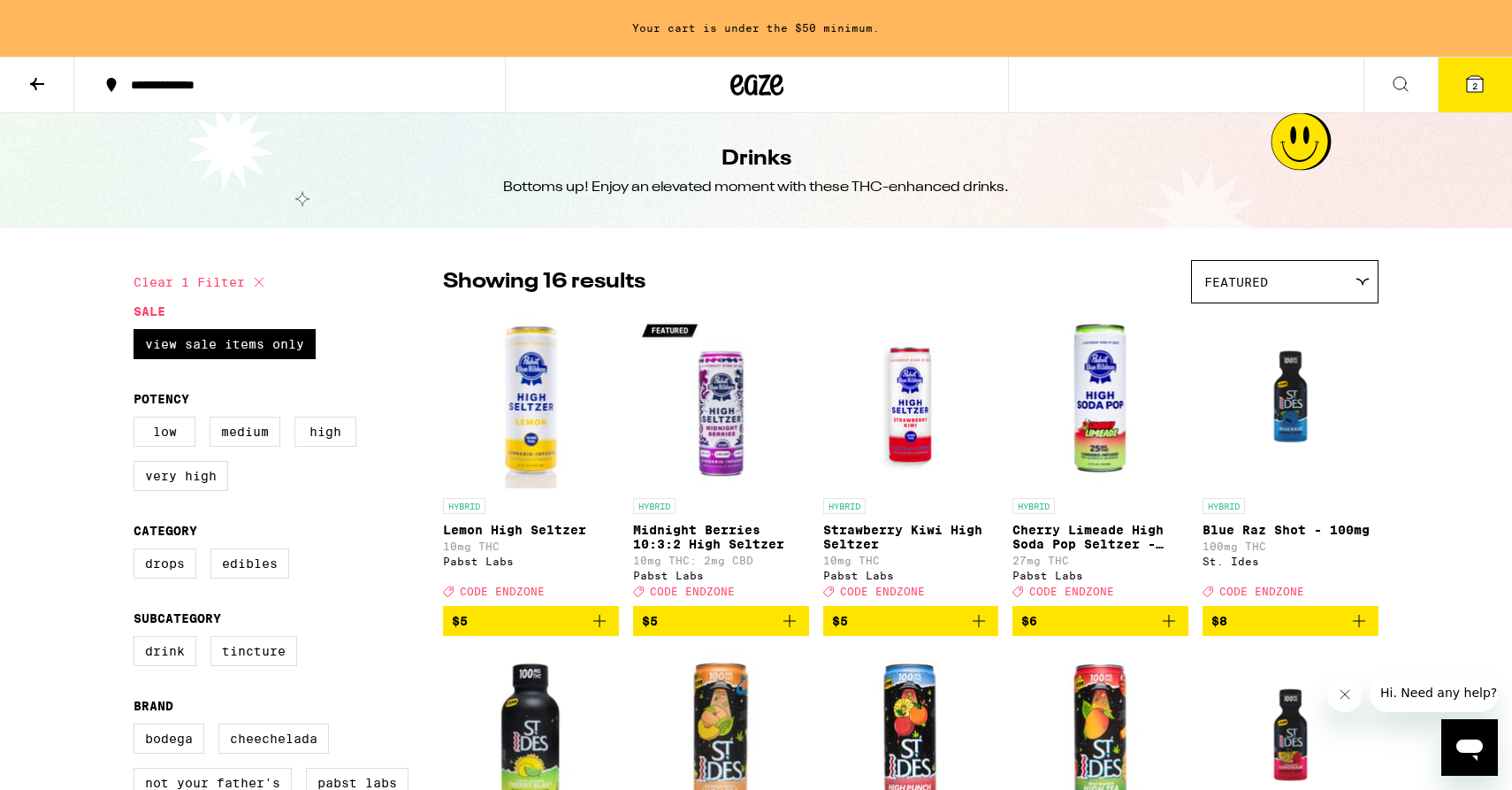
click at [31, 89] on icon at bounding box center [37, 84] width 22 height 22
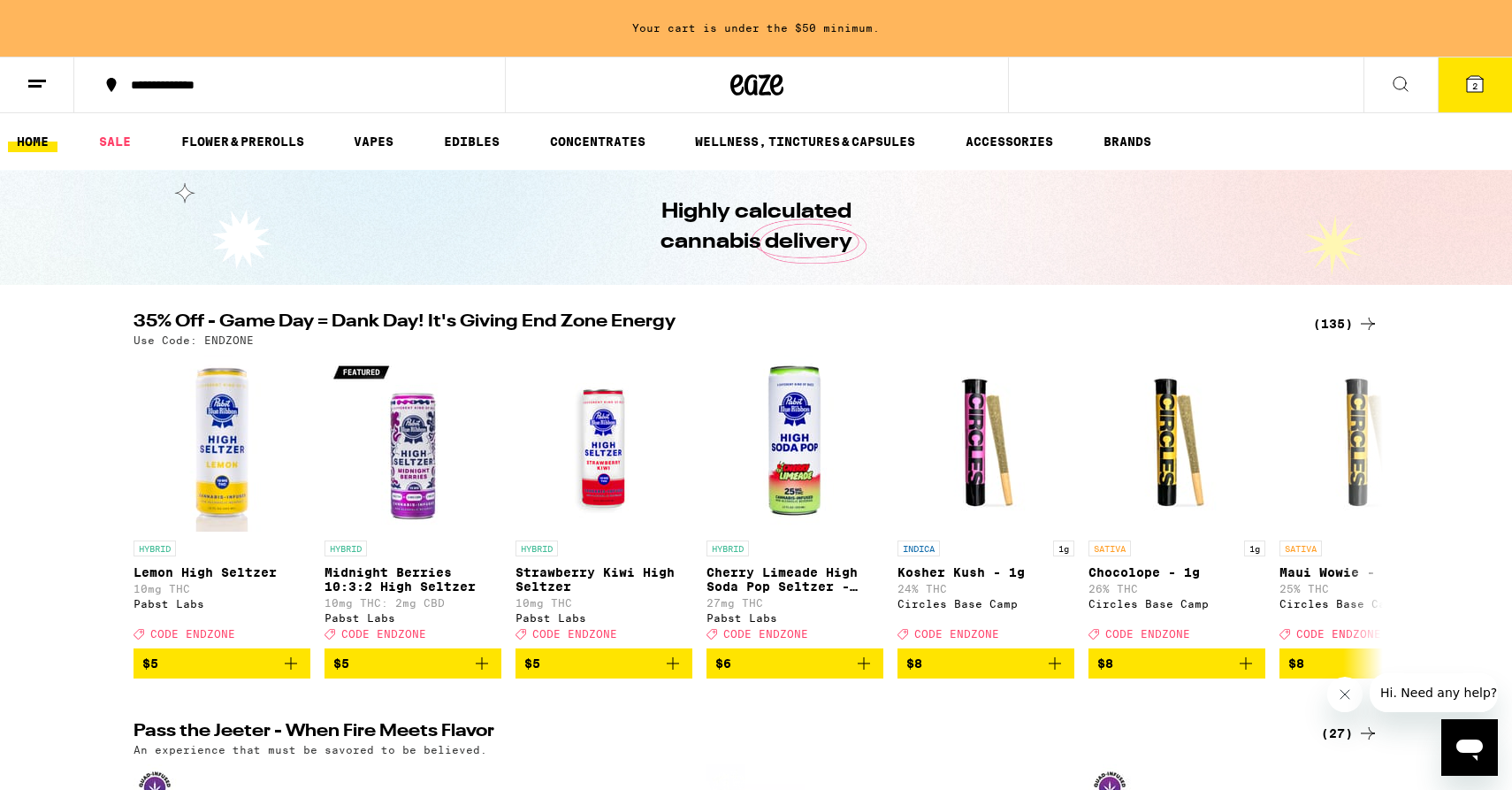
click at [1393, 79] on icon at bounding box center [1401, 84] width 22 height 22
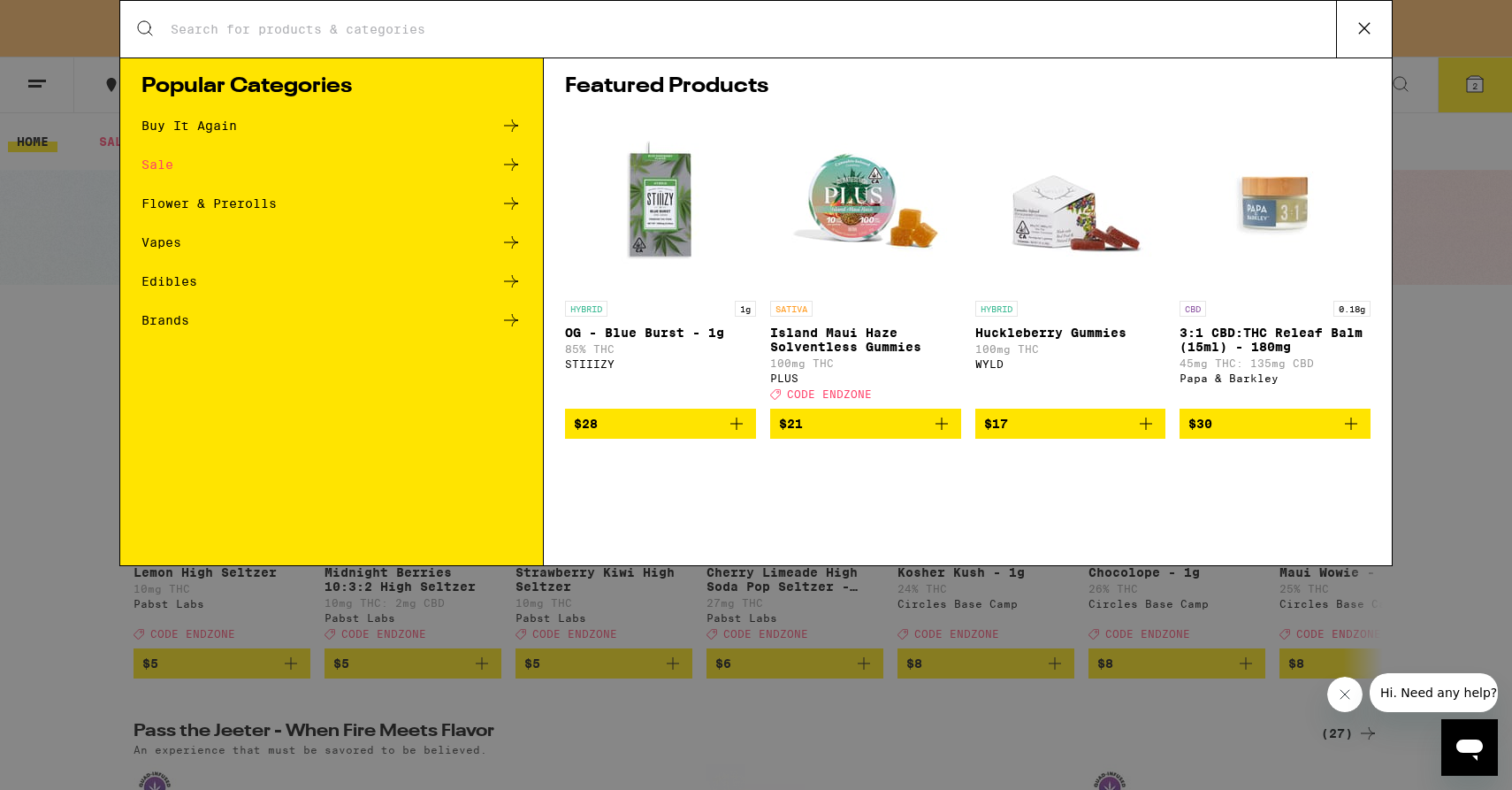
click at [248, 174] on div "Sale" at bounding box center [331, 164] width 380 height 22
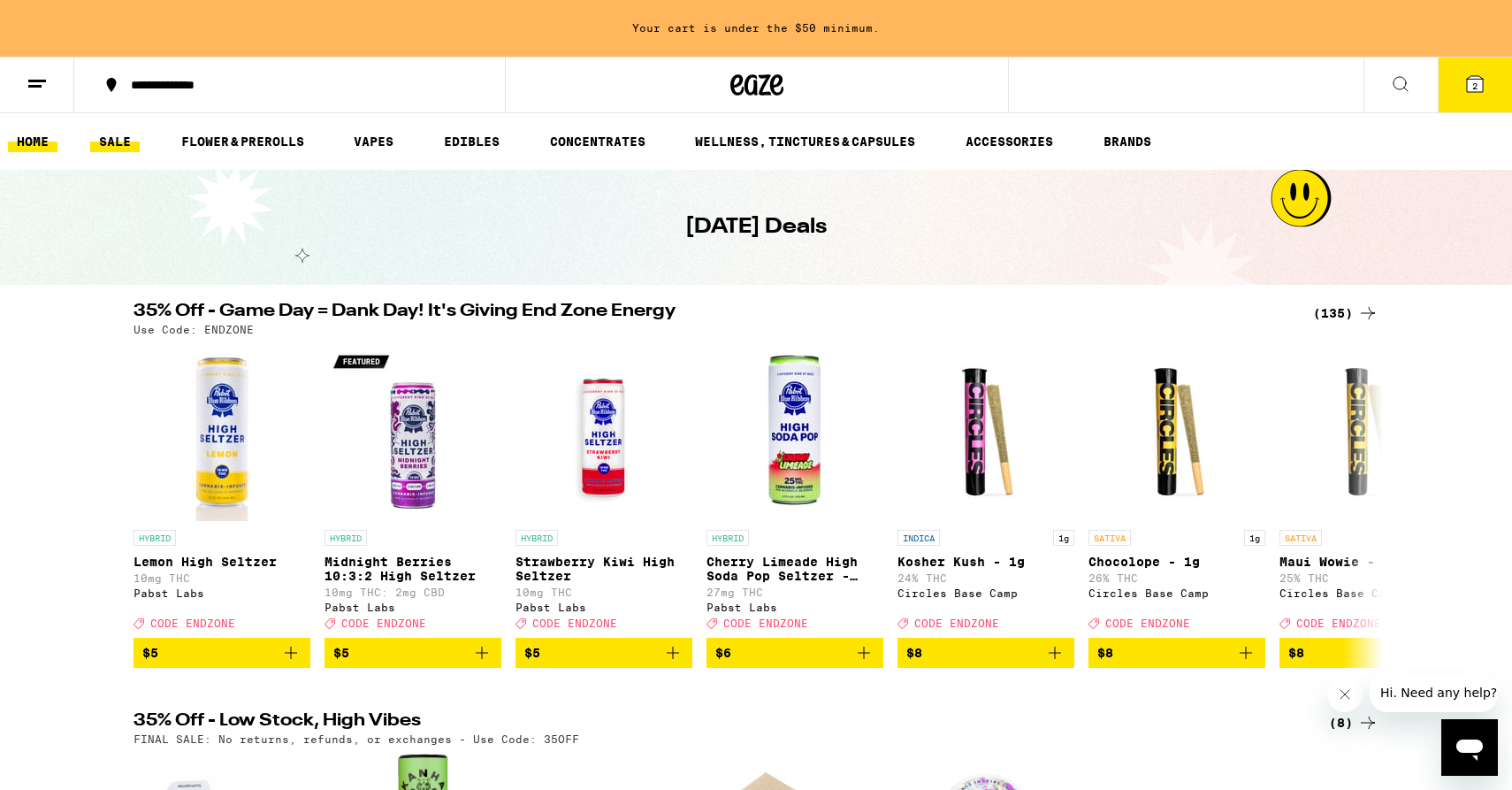
click at [32, 144] on link "HOME" at bounding box center [32, 142] width 50 height 22
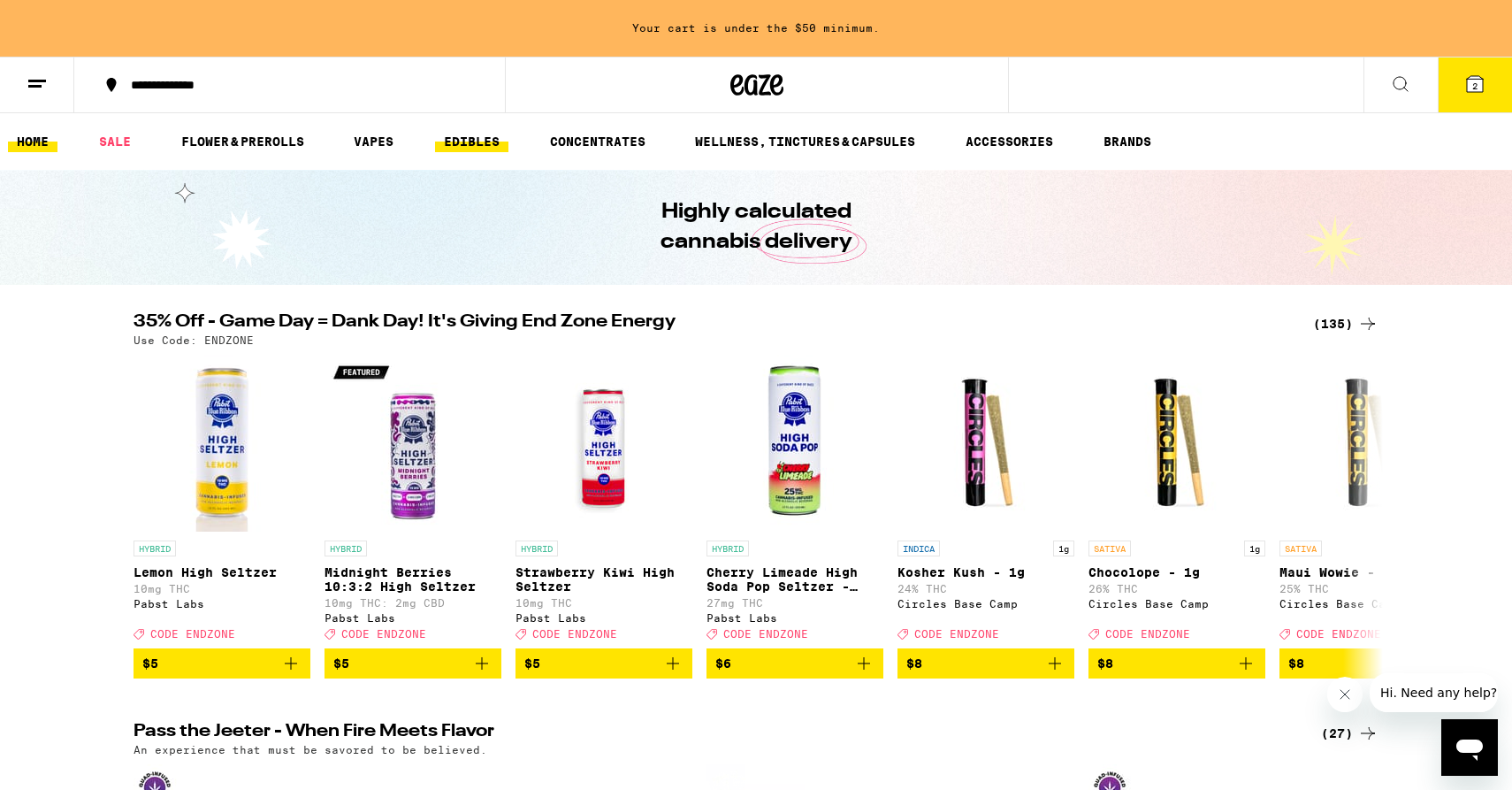
click at [496, 145] on link "EDIBLES" at bounding box center [471, 142] width 73 height 22
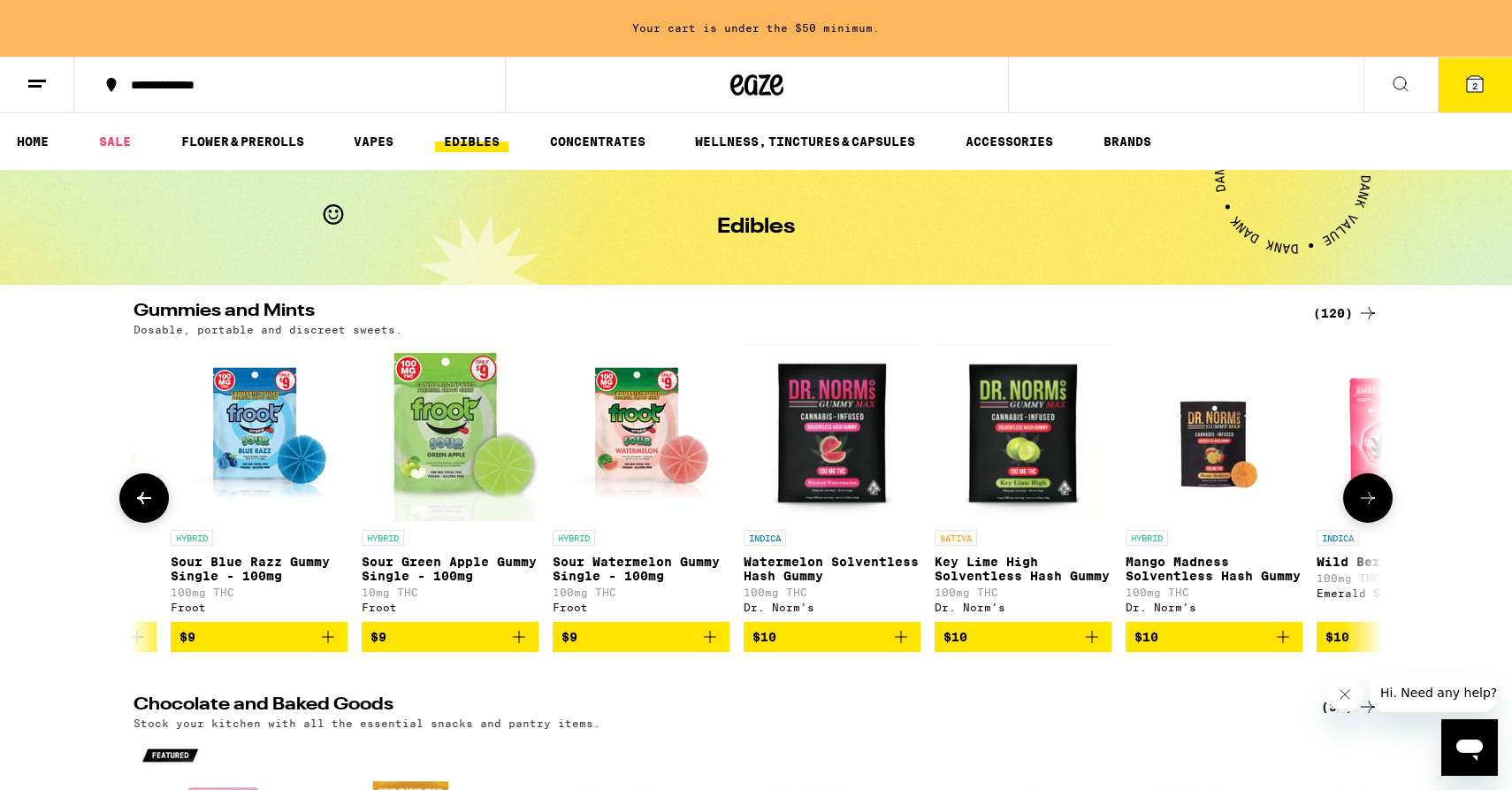
scroll to position [0, 1137]
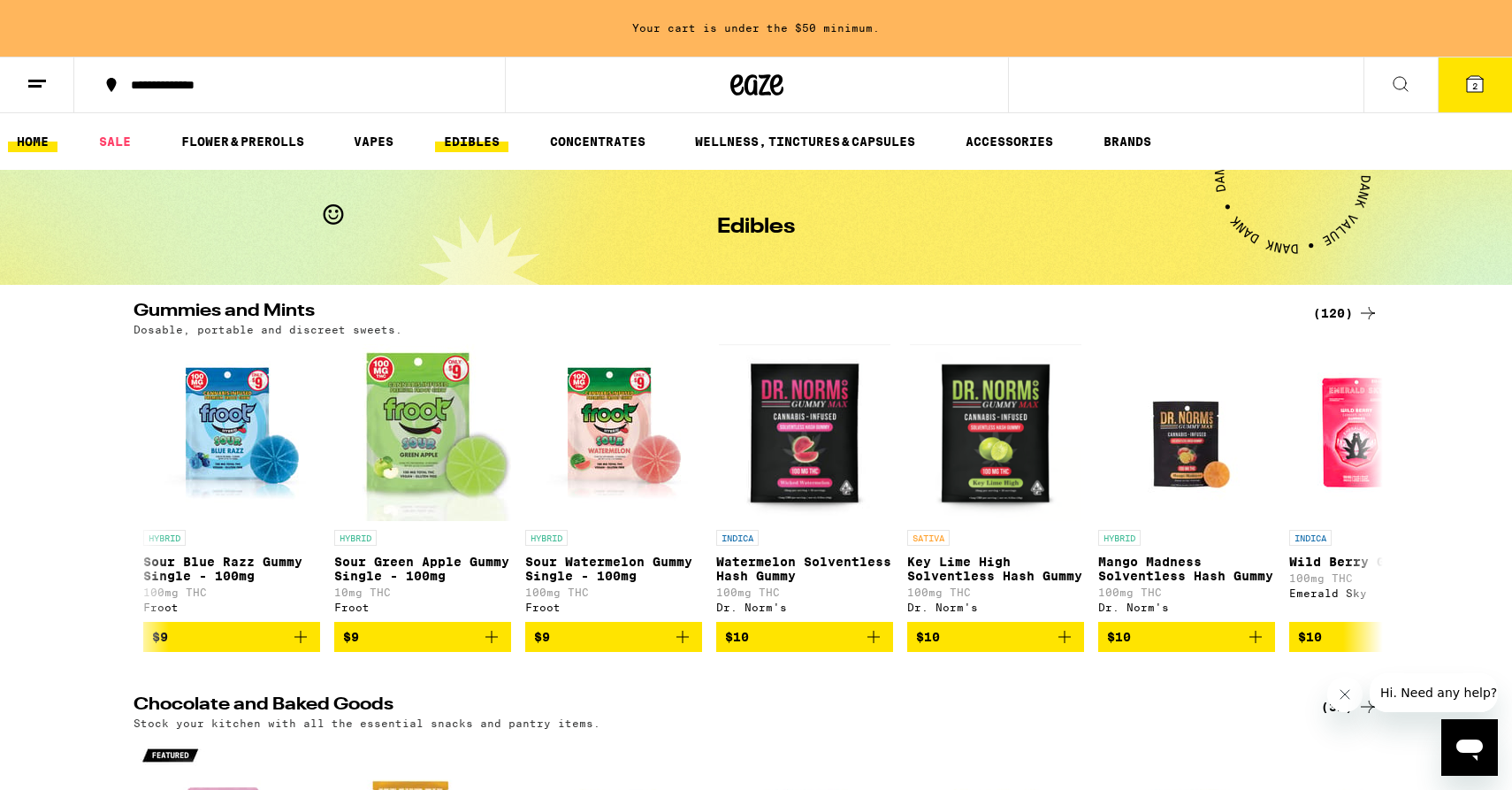
click at [25, 137] on link "HOME" at bounding box center [32, 142] width 50 height 22
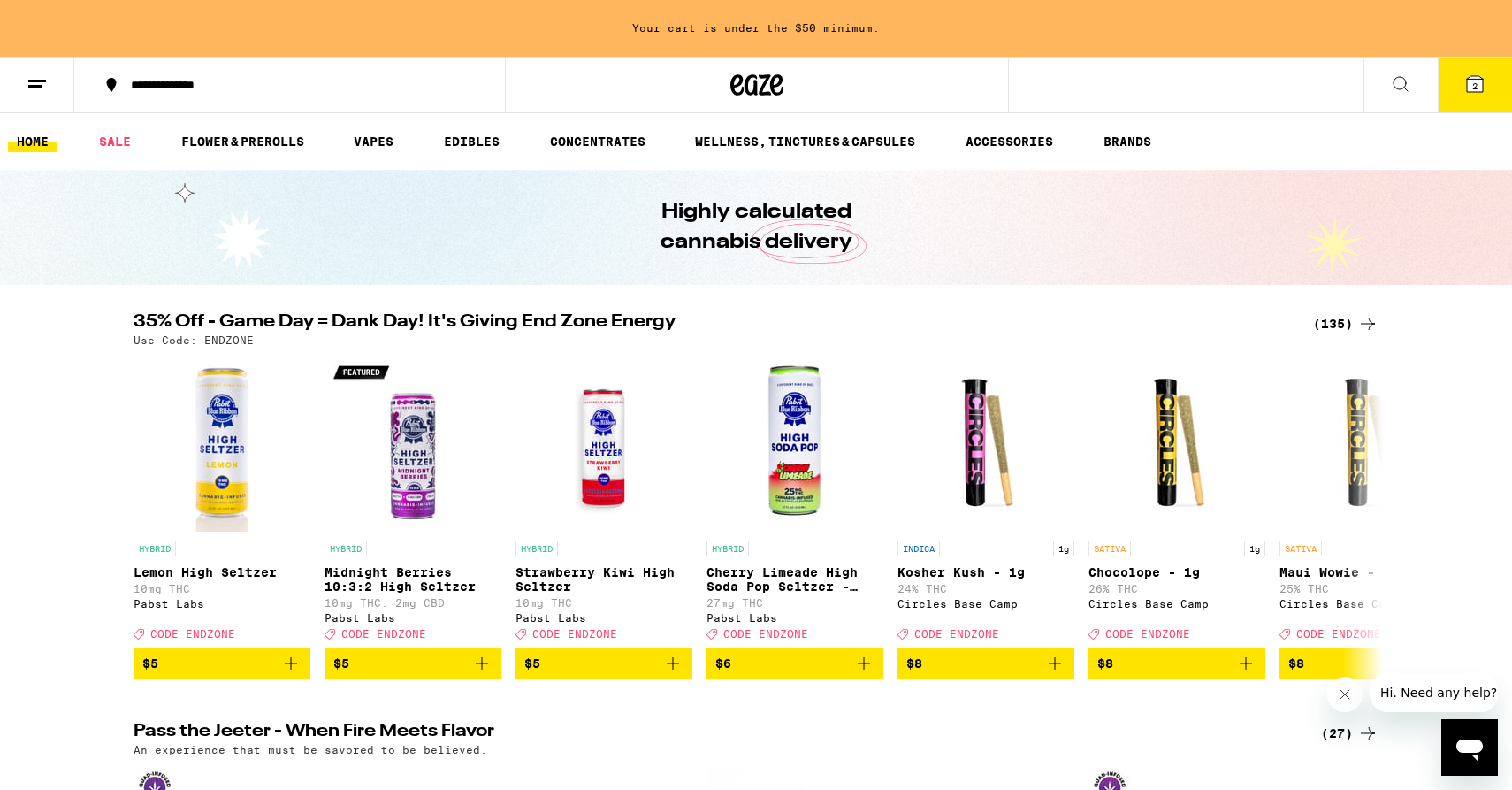
click at [1401, 98] on button at bounding box center [1401, 85] width 74 height 56
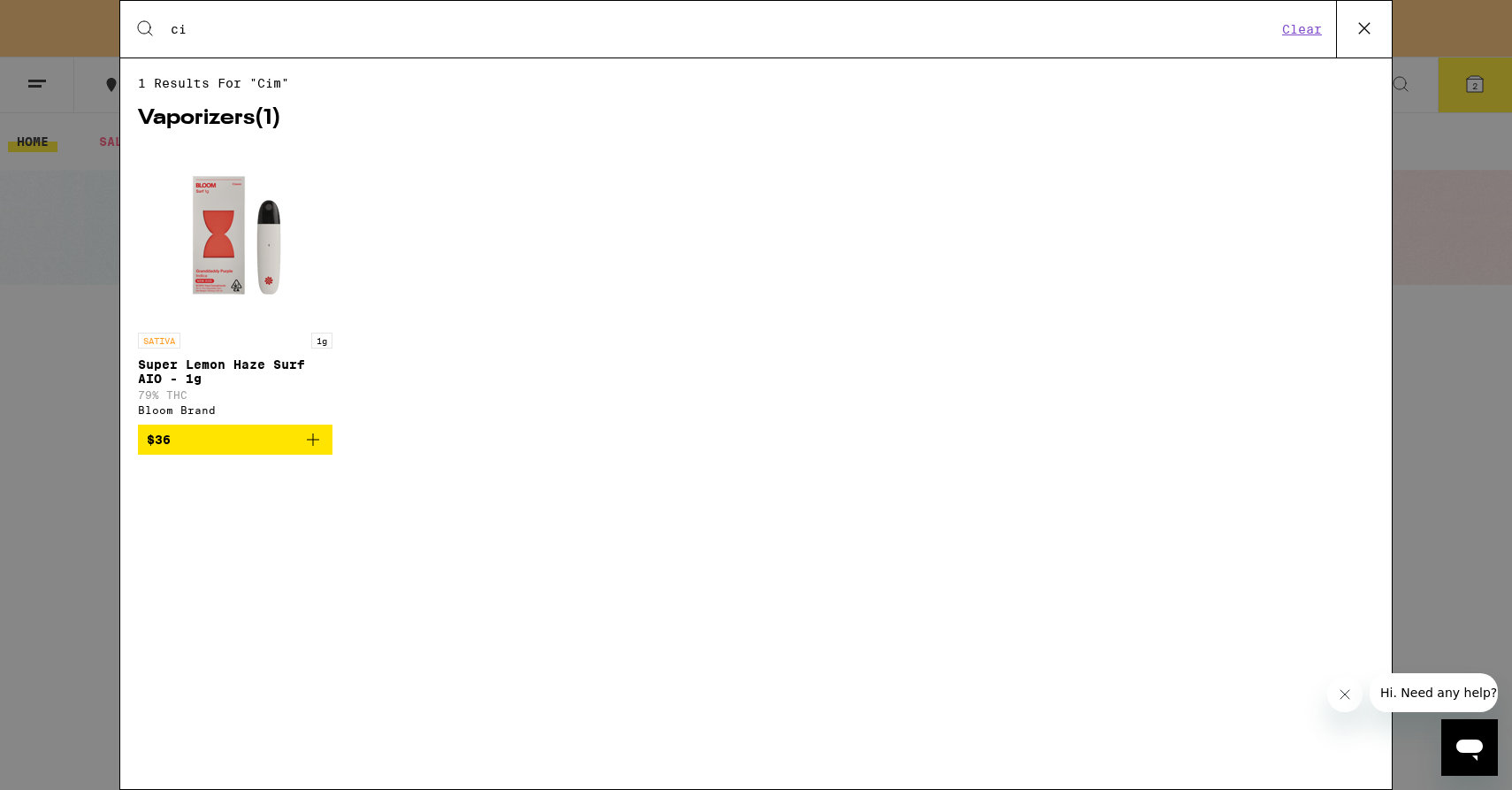
type input "c"
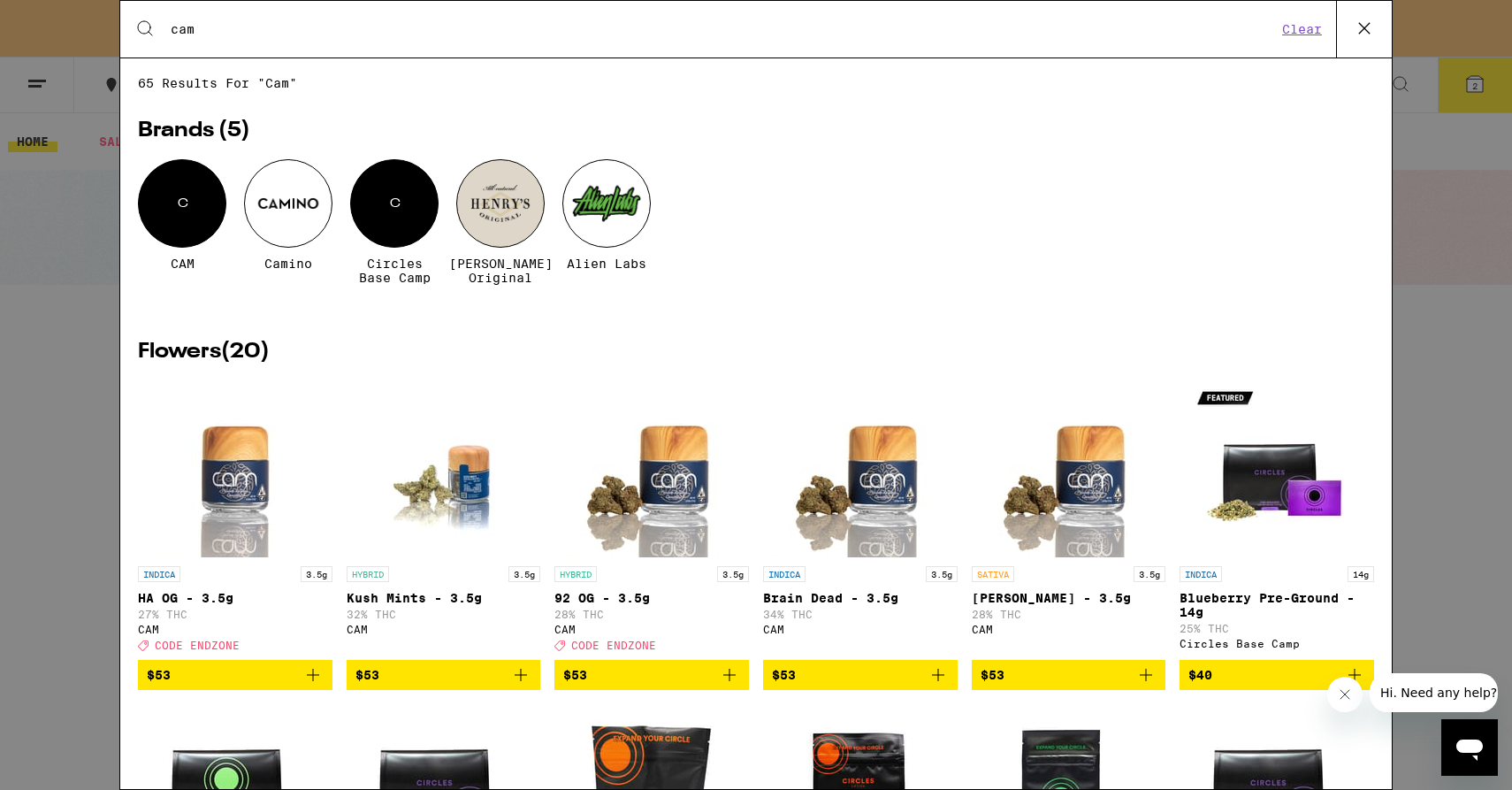
type input "cam"
click at [301, 199] on div at bounding box center [288, 203] width 88 height 88
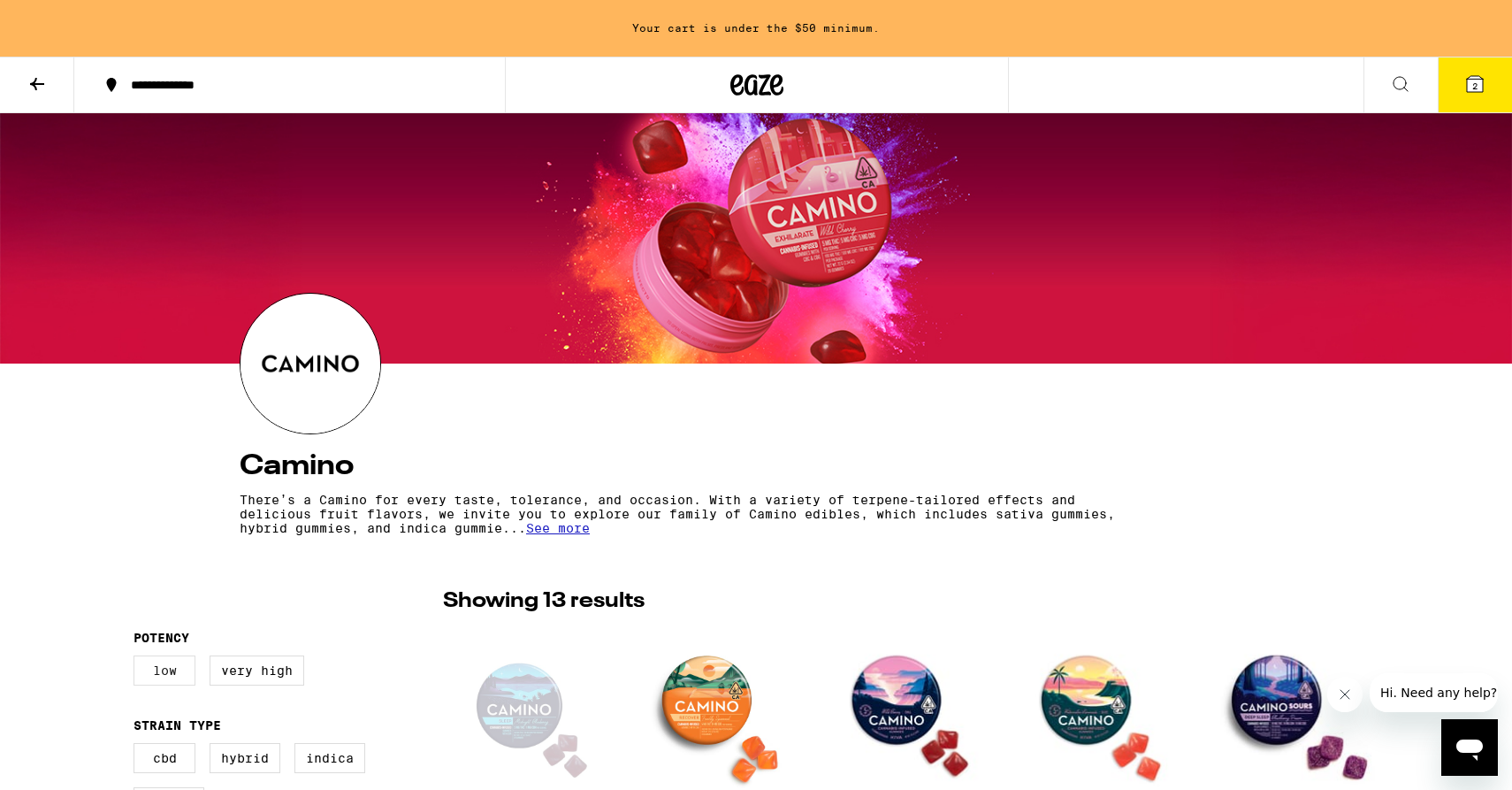
click at [144, 668] on label "Low" at bounding box center [164, 670] width 62 height 30
click at [138, 659] on input "Low" at bounding box center [137, 658] width 1 height 1
checkbox input "true"
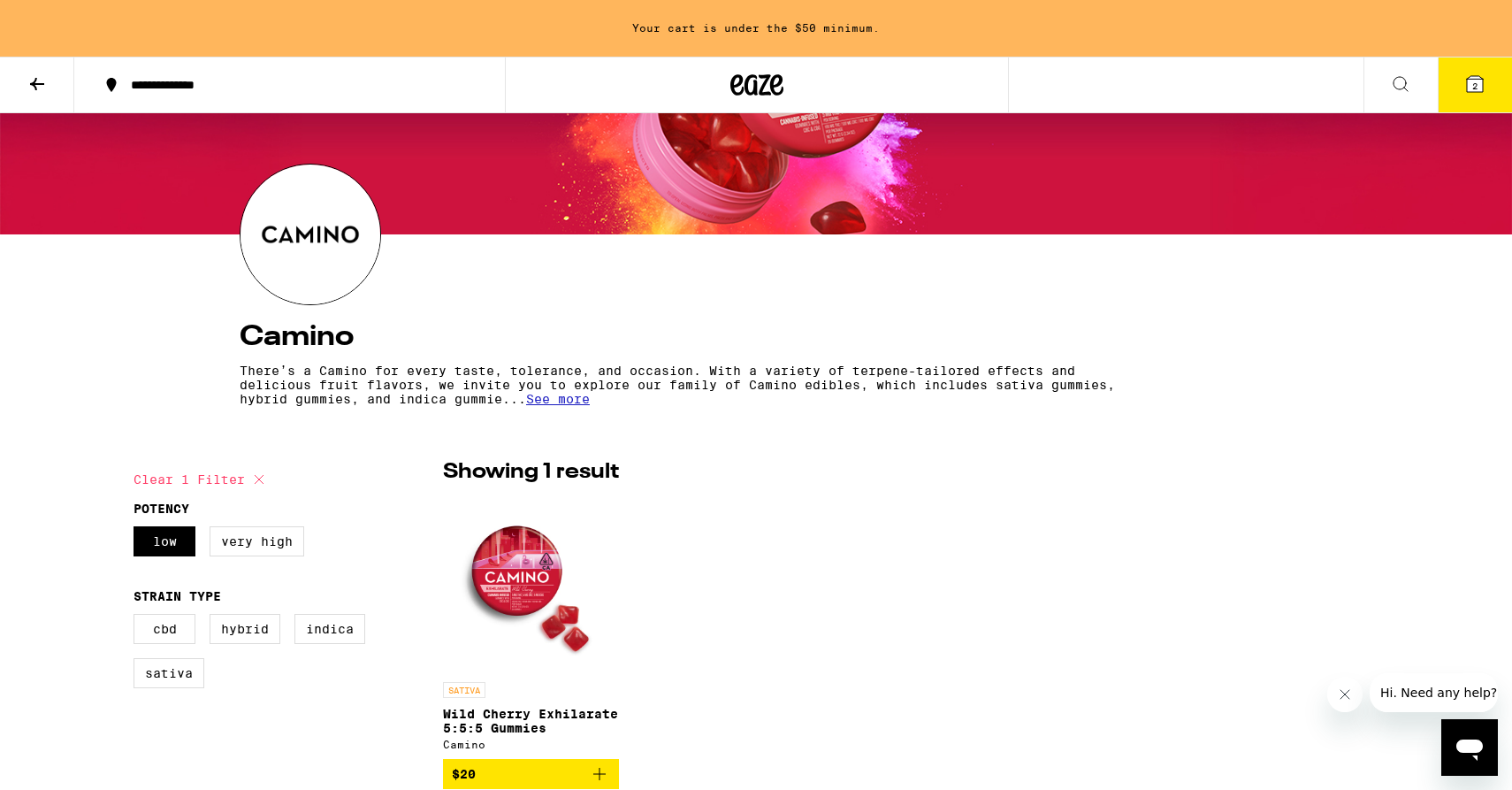
scroll to position [140, 0]
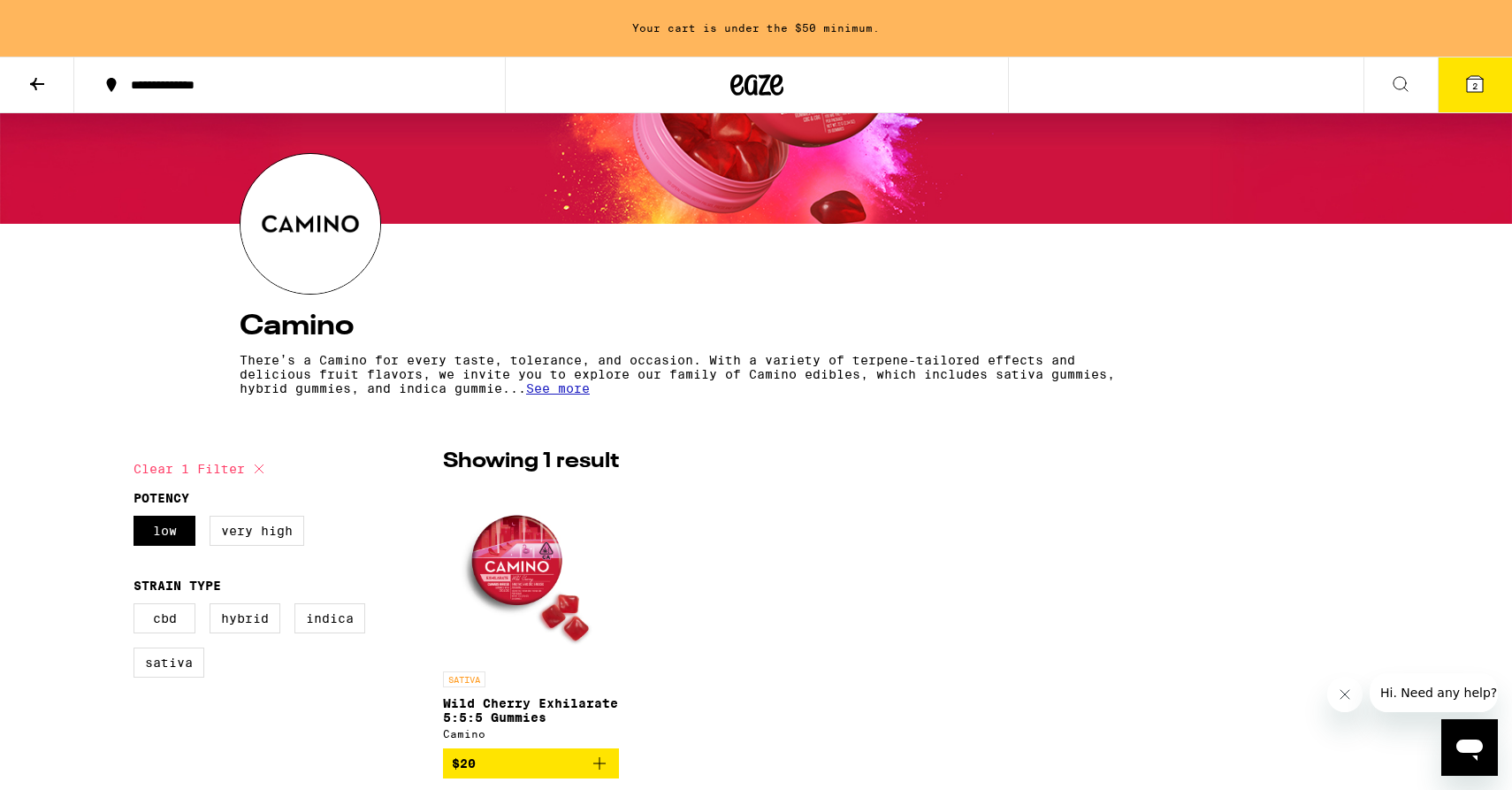
click at [508, 543] on img "Open page for Wild Cherry Exhilarate 5:5:5 Gummies from Camino" at bounding box center [531, 574] width 176 height 177
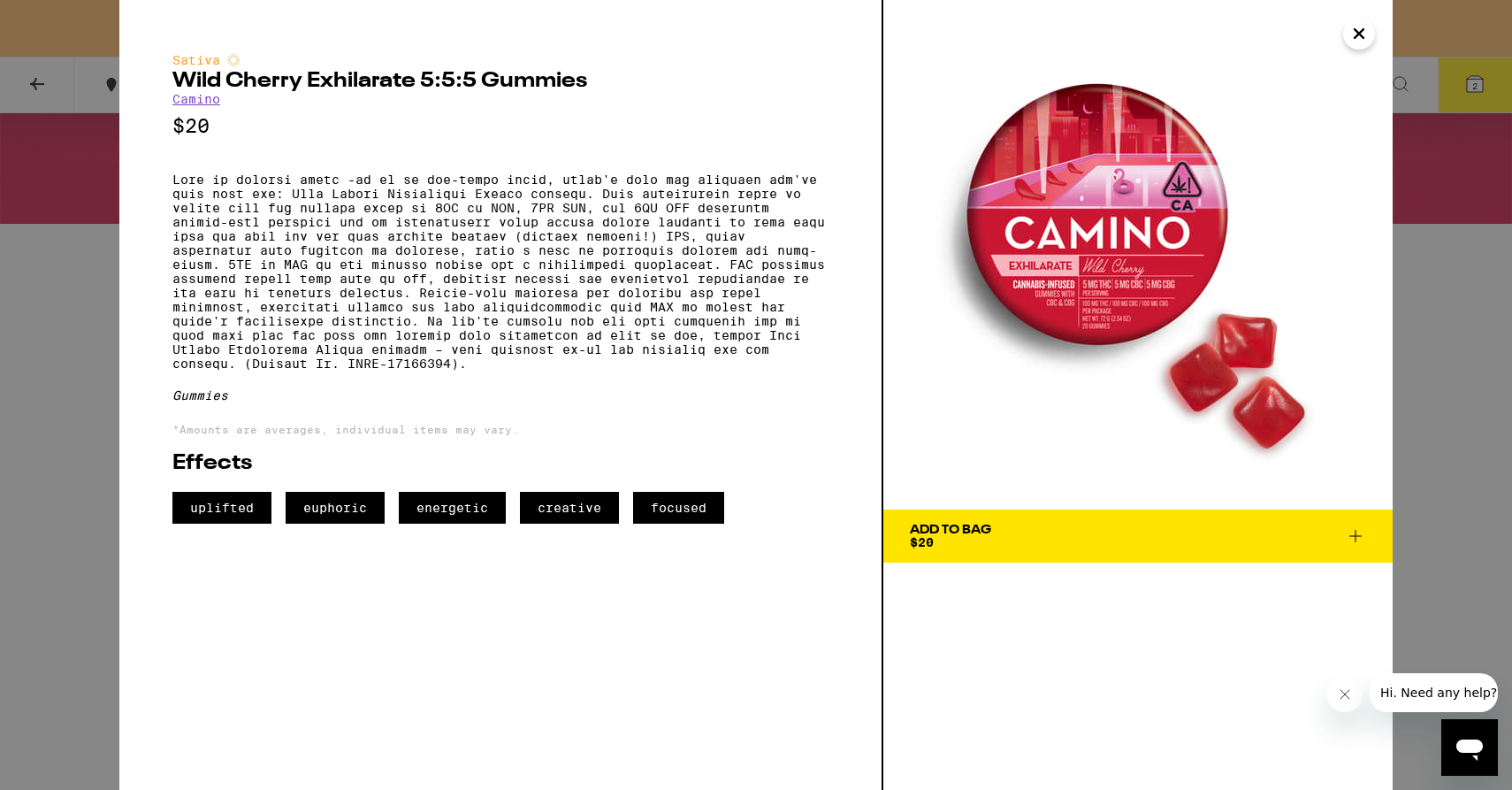
click at [1068, 526] on span "Add To Bag $20" at bounding box center [1138, 536] width 456 height 24
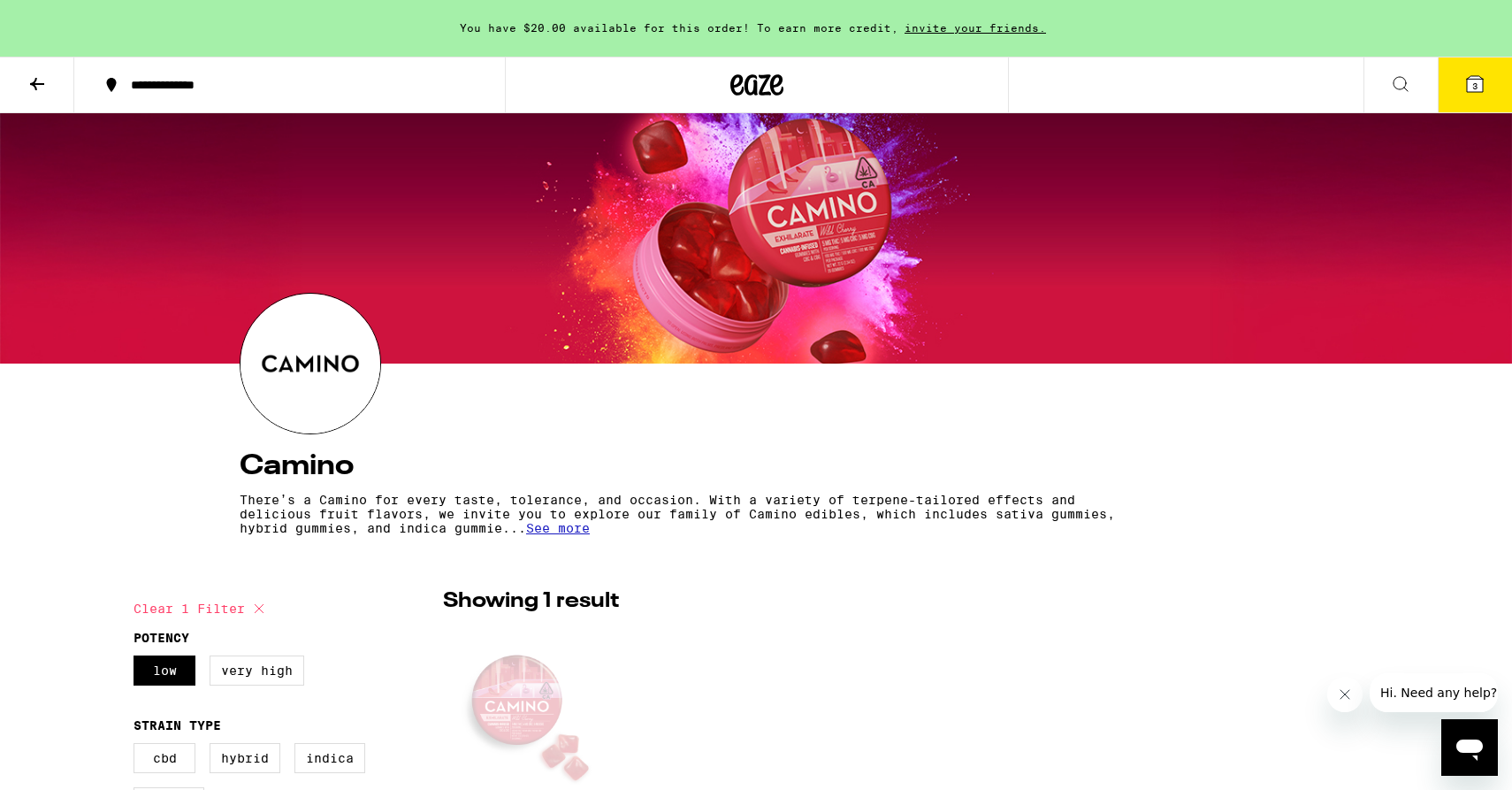
click at [1470, 90] on icon at bounding box center [1475, 84] width 16 height 16
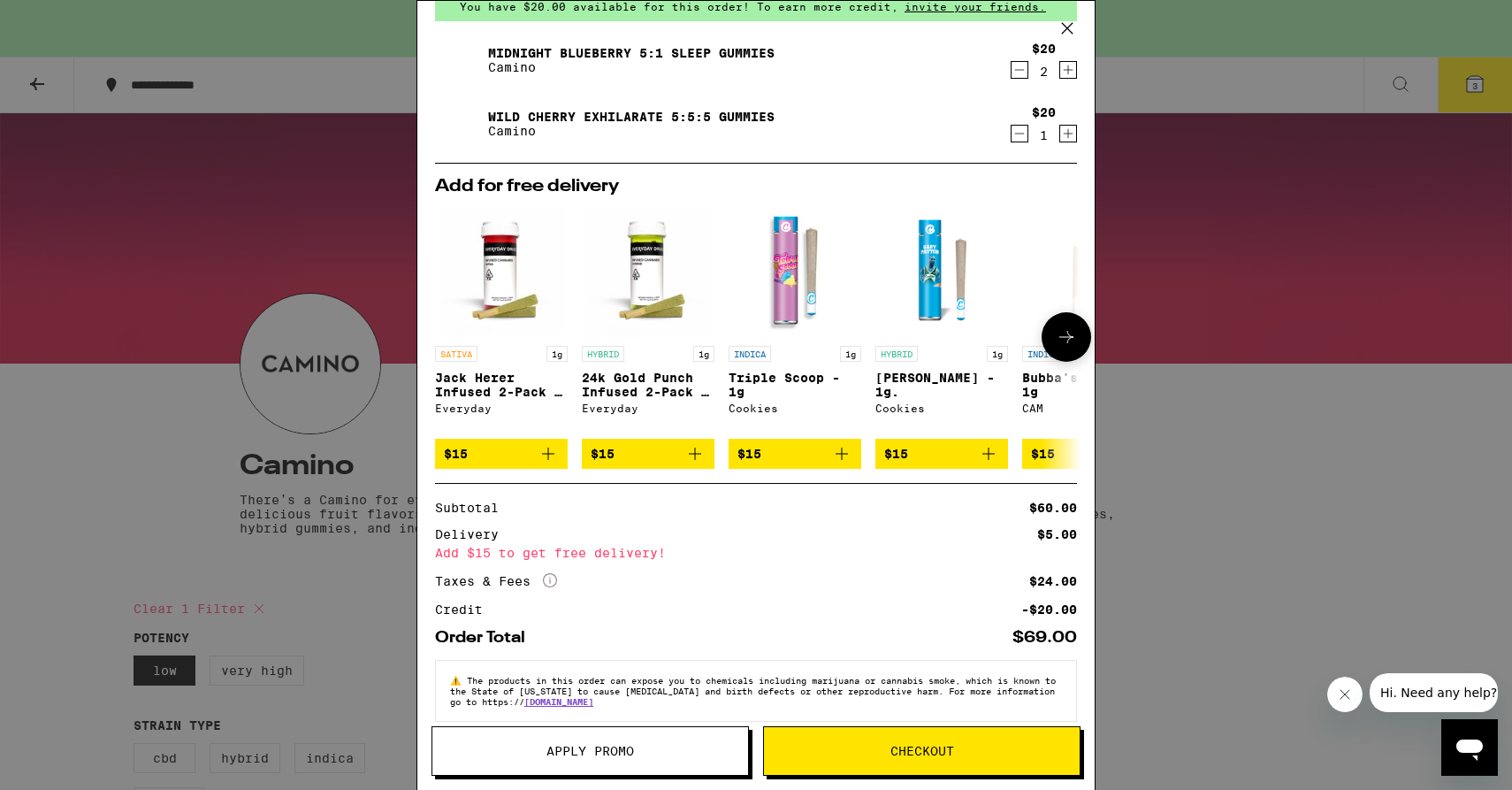
scroll to position [113, 0]
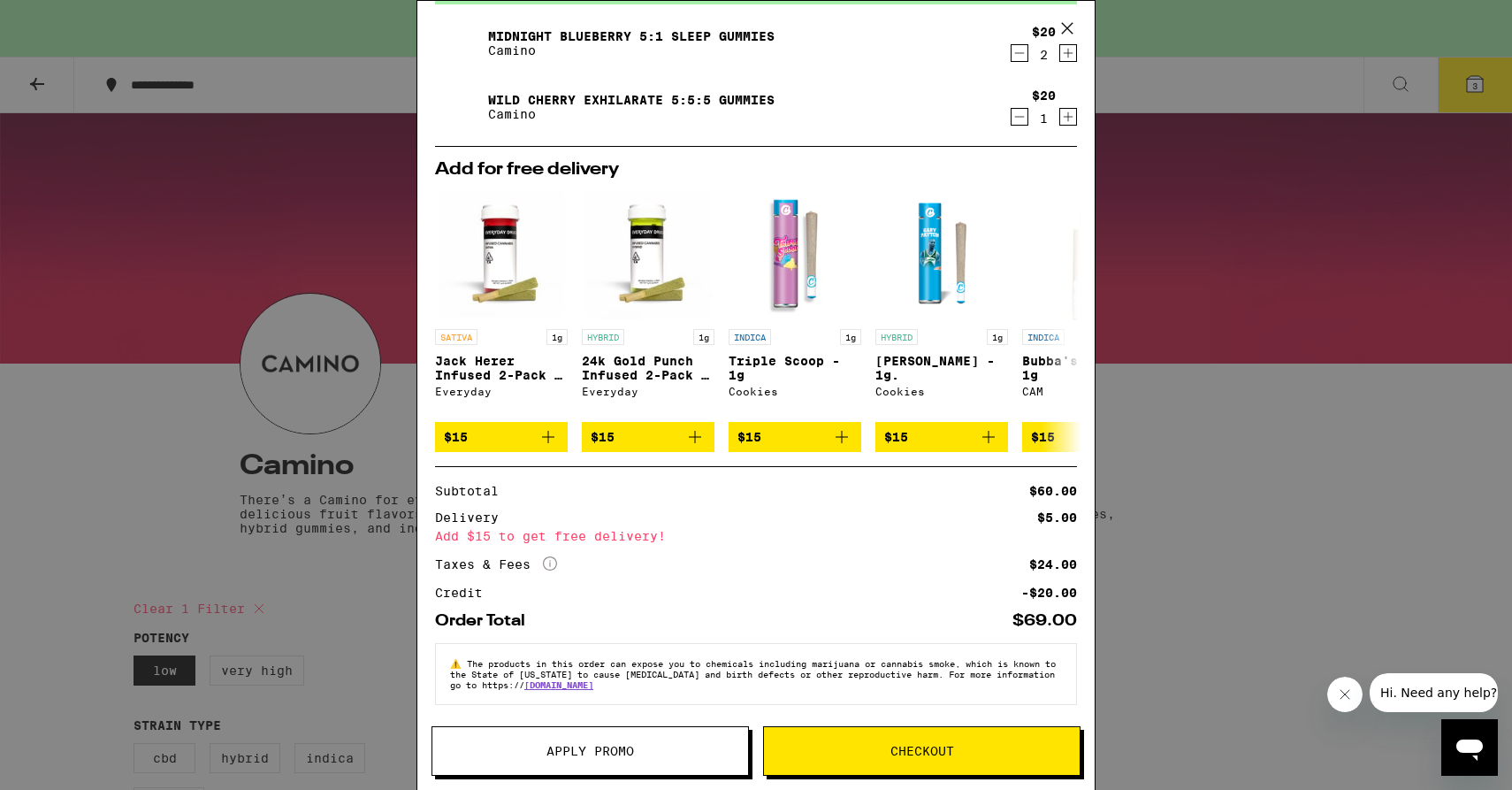
click at [973, 743] on button "Checkout" at bounding box center [922, 751] width 318 height 50
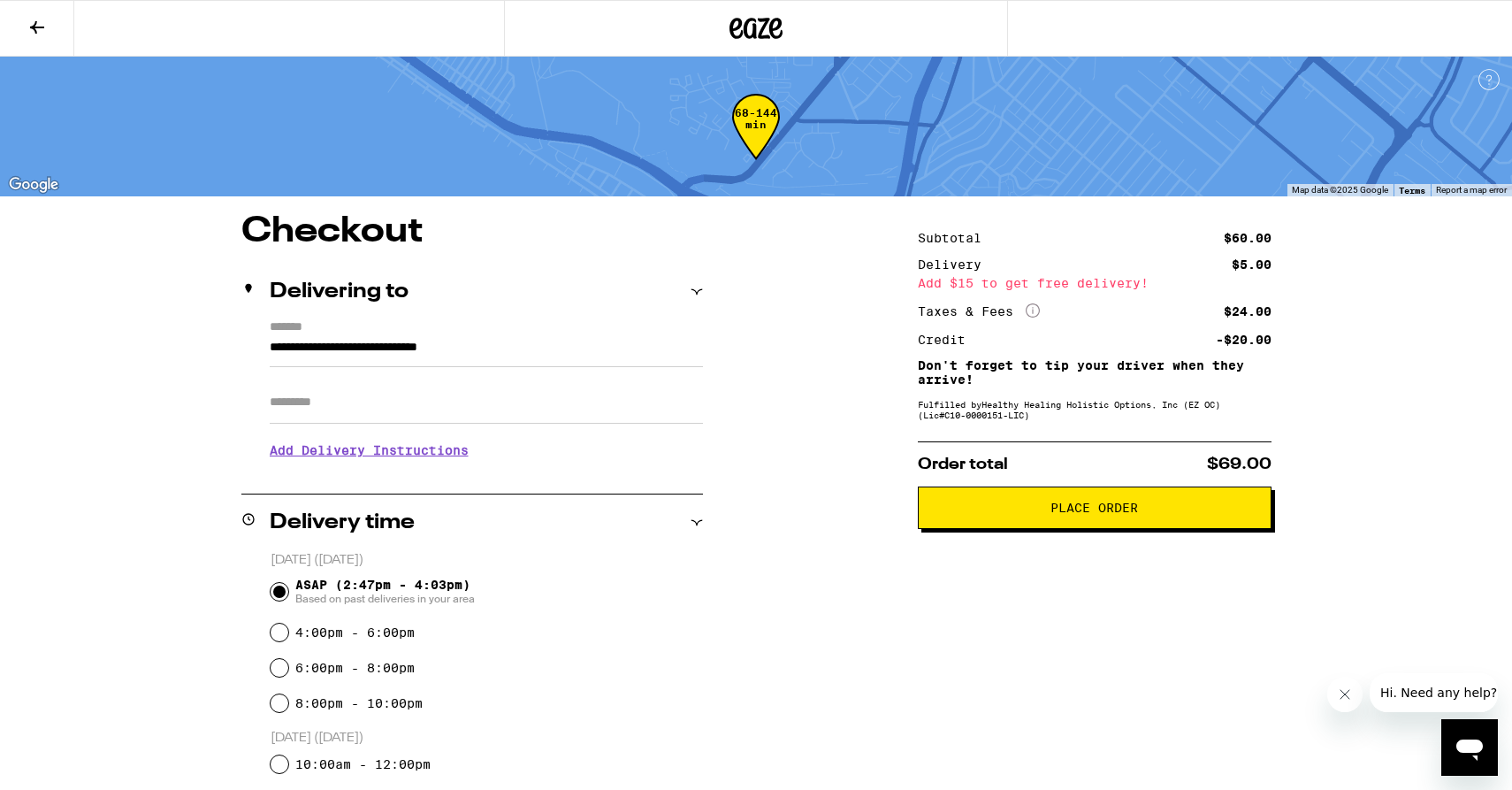
click at [549, 347] on input "**********" at bounding box center [486, 352] width 433 height 30
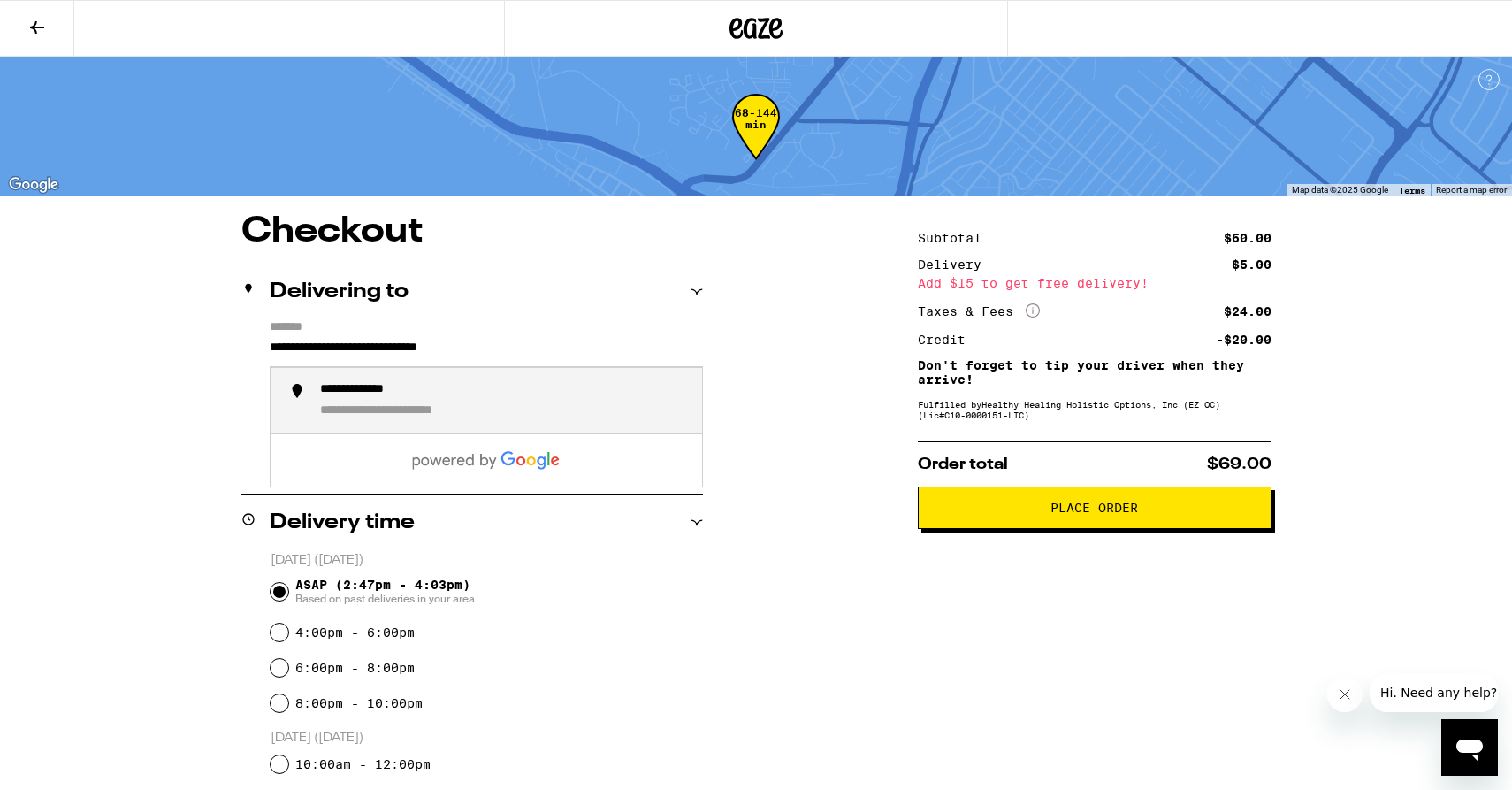
click at [394, 396] on div "**********" at bounding box center [375, 390] width 112 height 17
type input "**********"
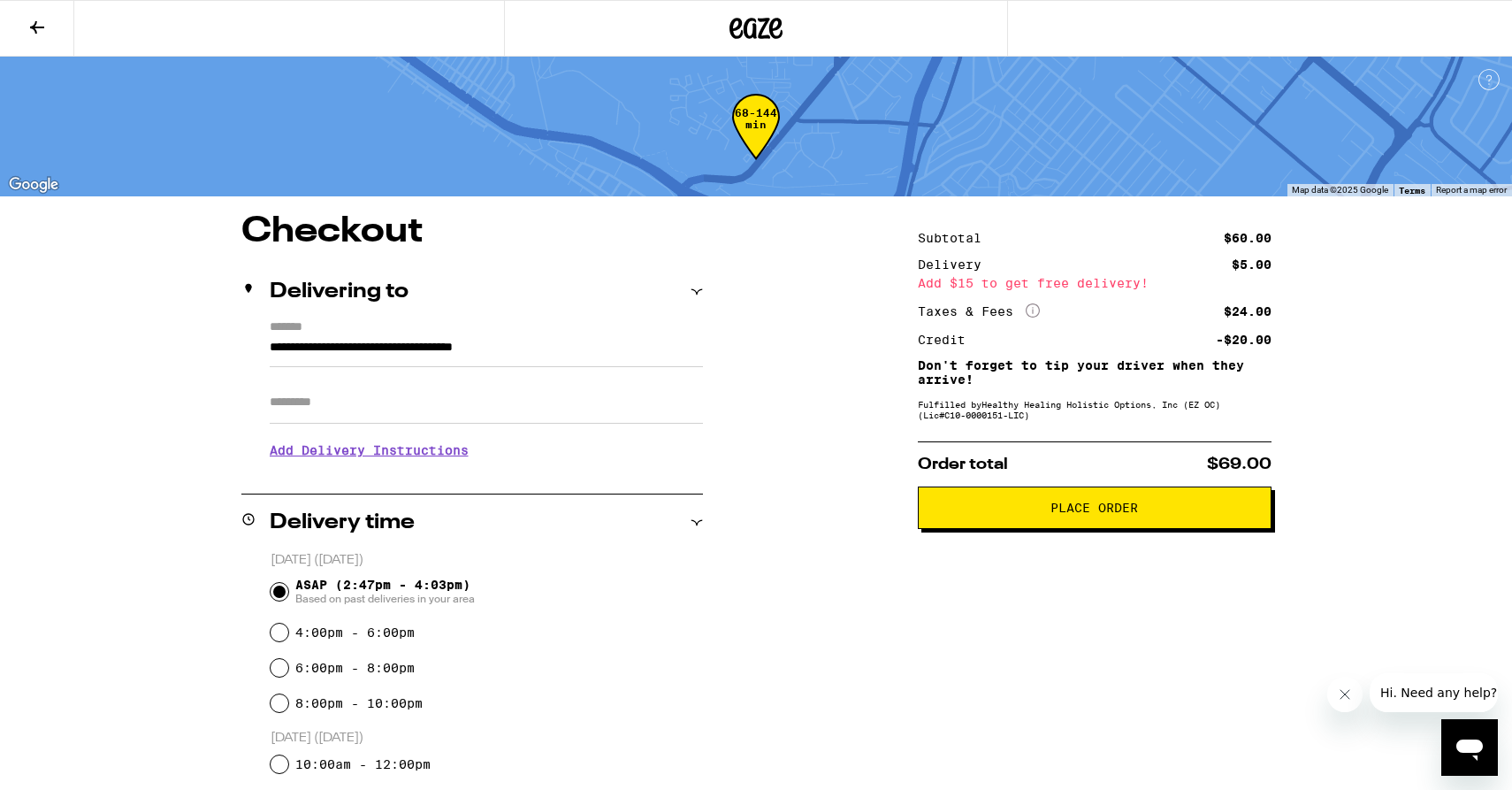
click at [1048, 514] on span "Place Order" at bounding box center [1094, 507] width 324 height 13
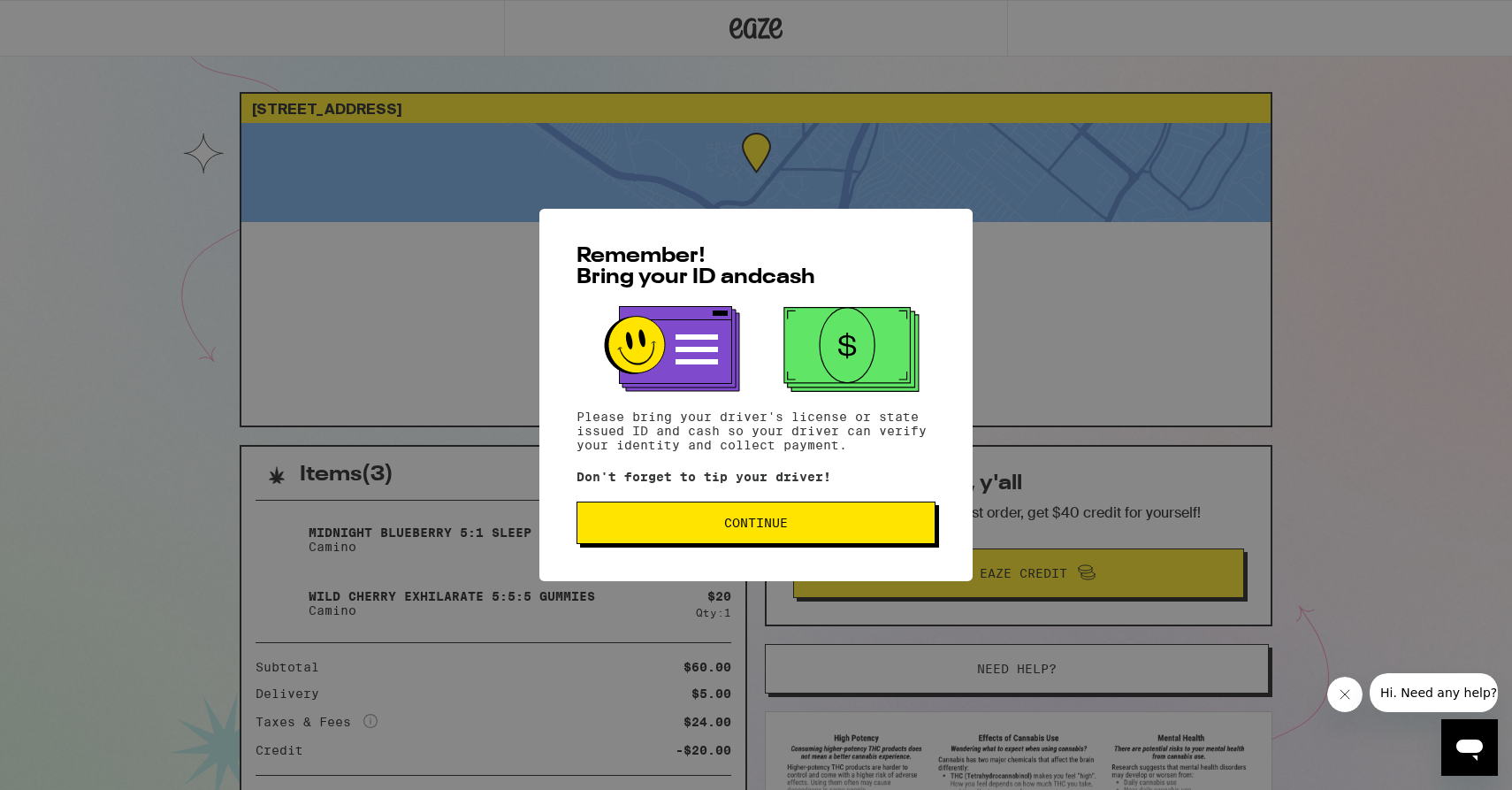
click at [842, 529] on span "Continue" at bounding box center [756, 522] width 329 height 13
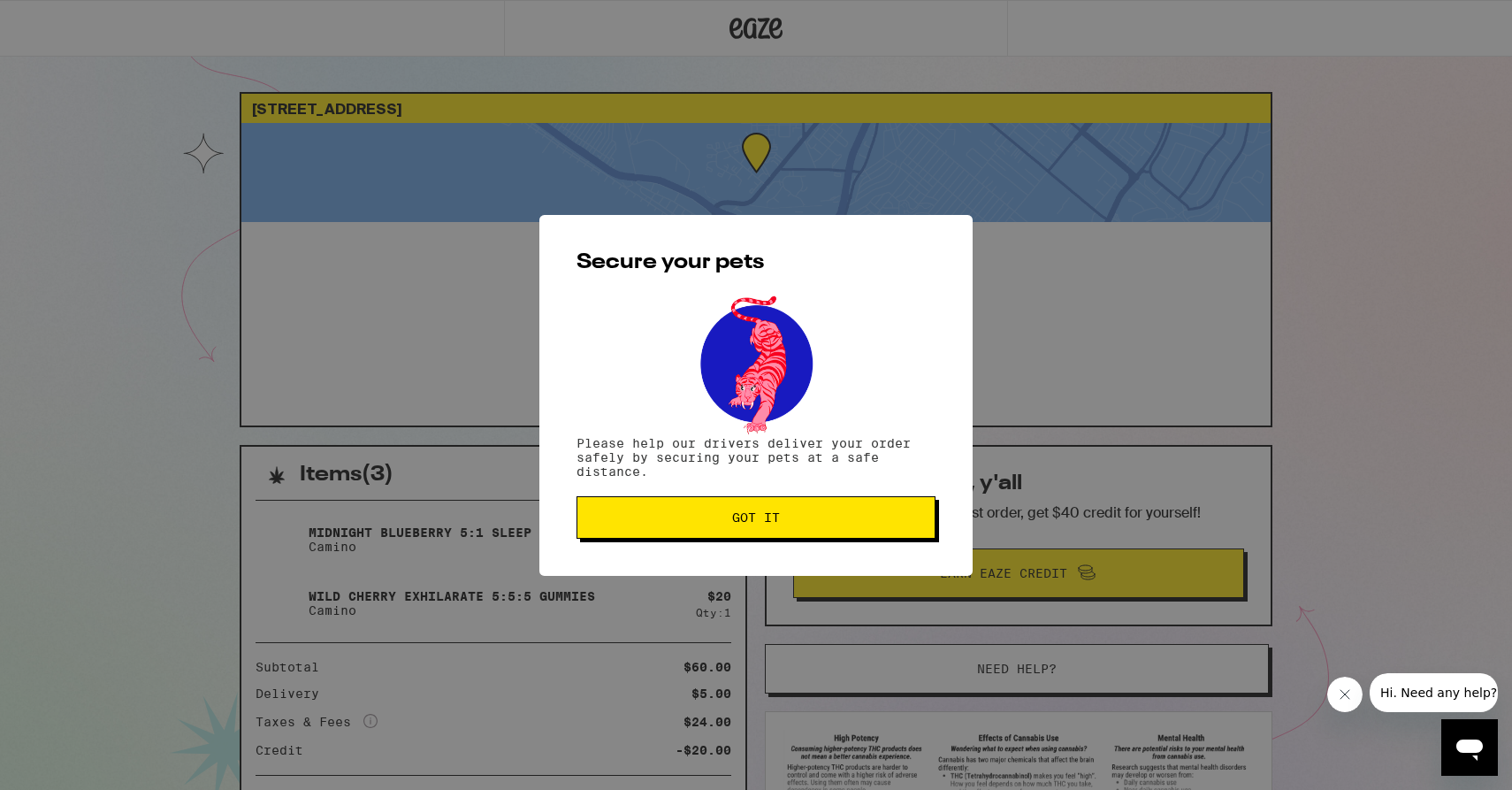
click at [842, 531] on button "Got it" at bounding box center [756, 517] width 359 height 42
